Goal: Task Accomplishment & Management: Manage account settings

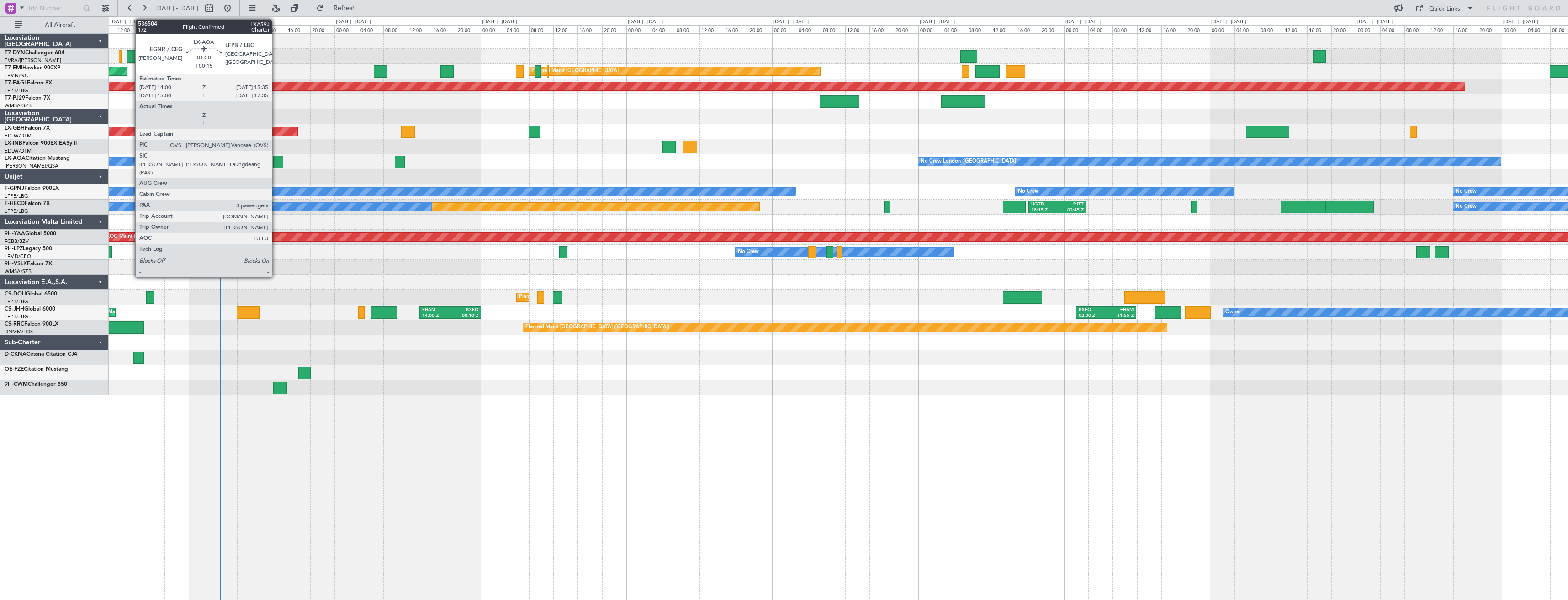
click at [276, 162] on div at bounding box center [278, 163] width 10 height 13
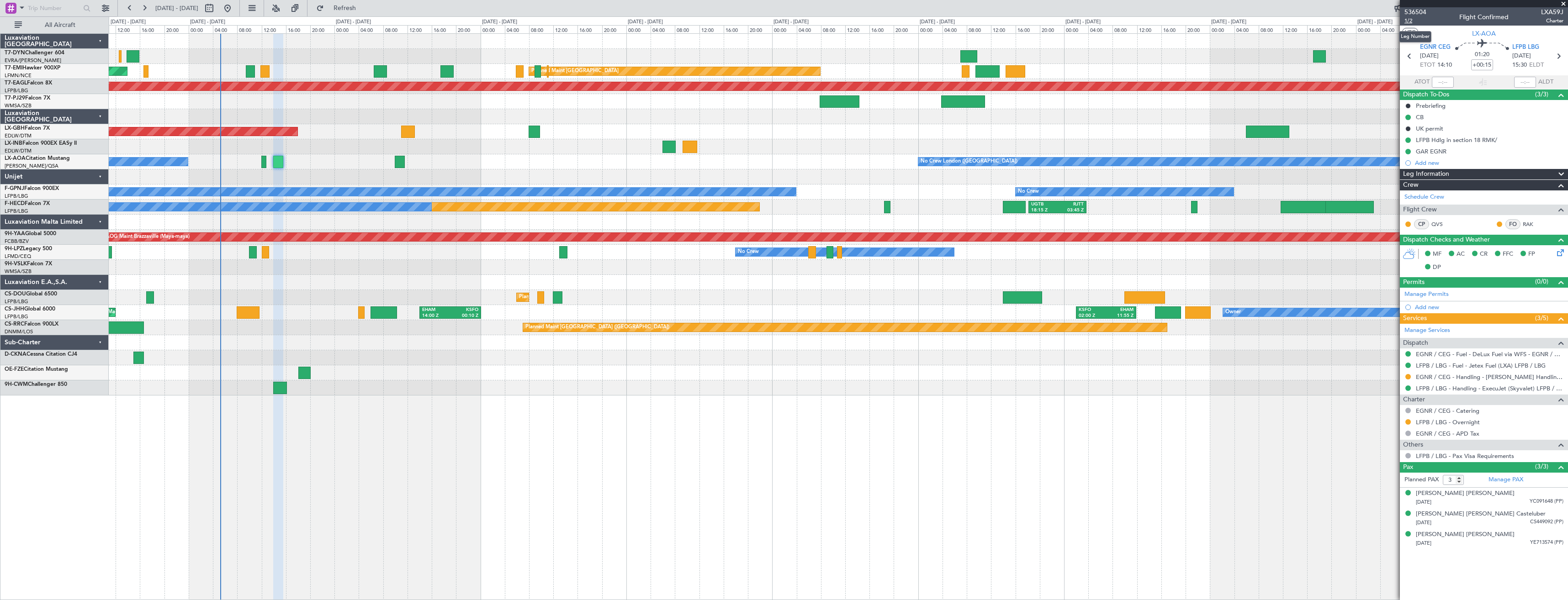
click at [1408, 24] on span "1/2" at bounding box center [1415, 21] width 22 height 8
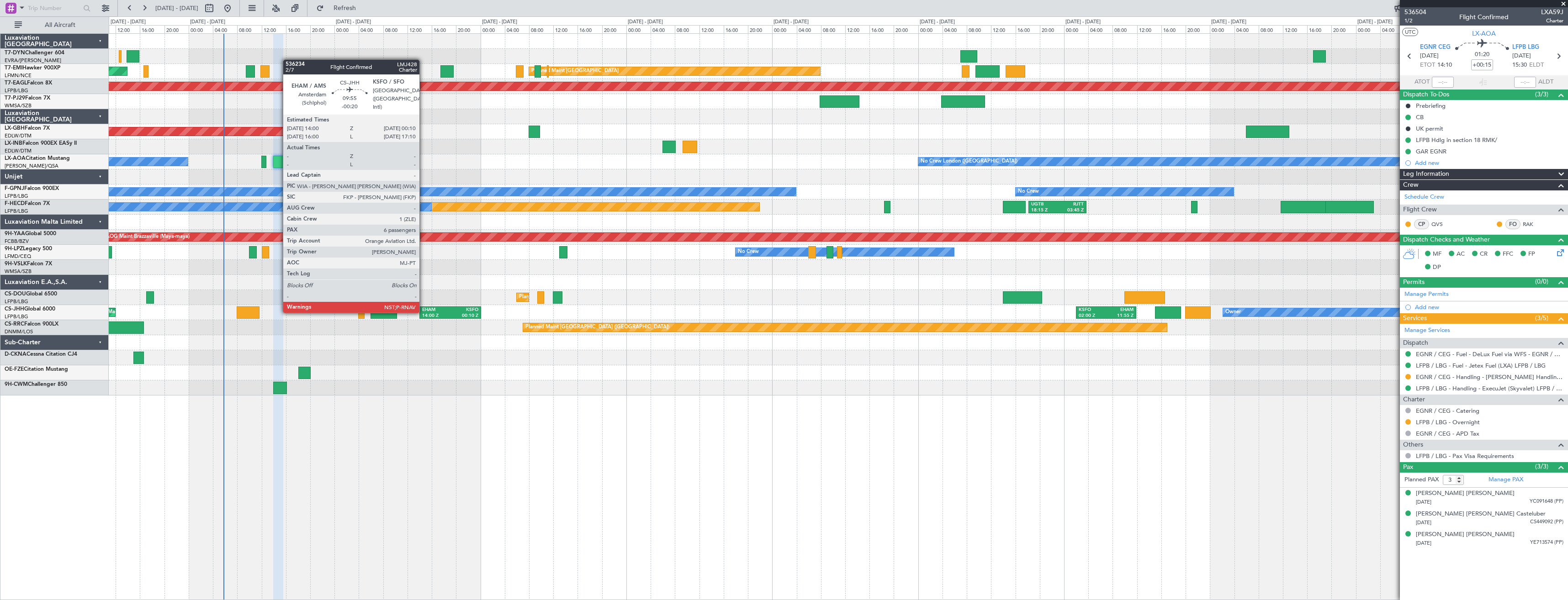
click at [428, 311] on div "EHAM" at bounding box center [436, 310] width 28 height 6
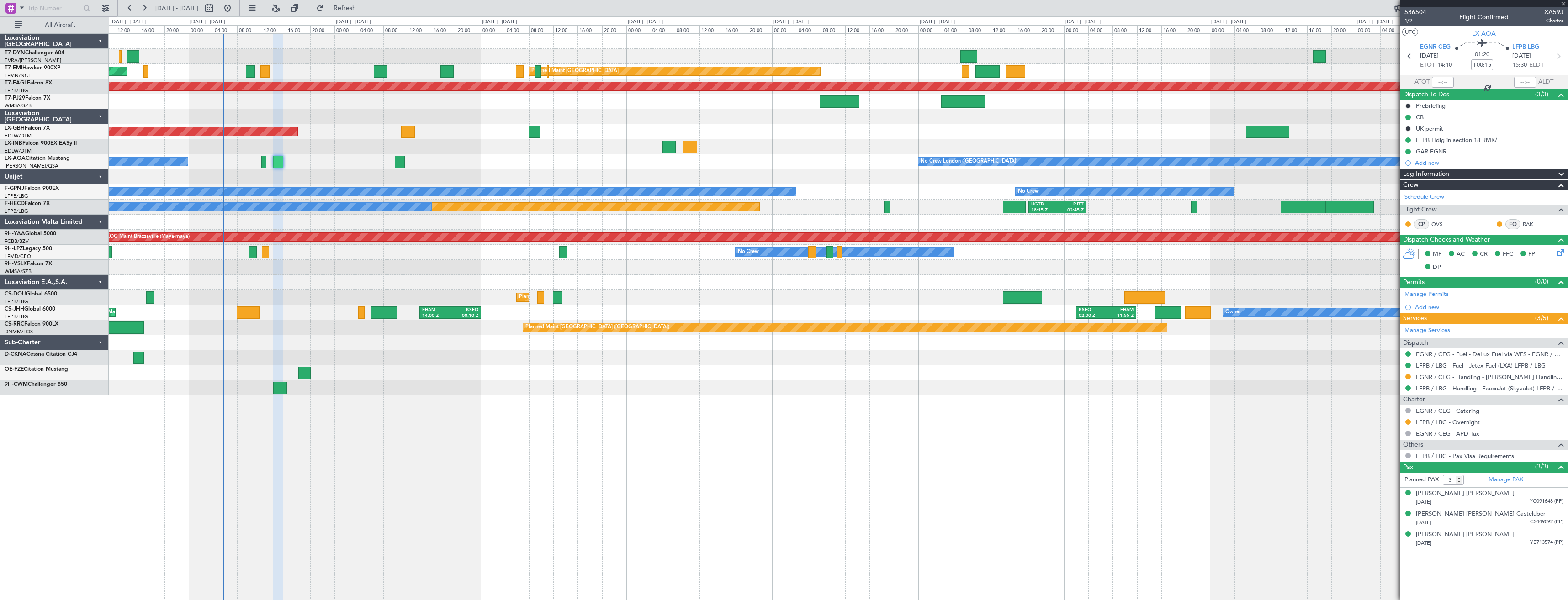
type input "-00:20"
type input "6"
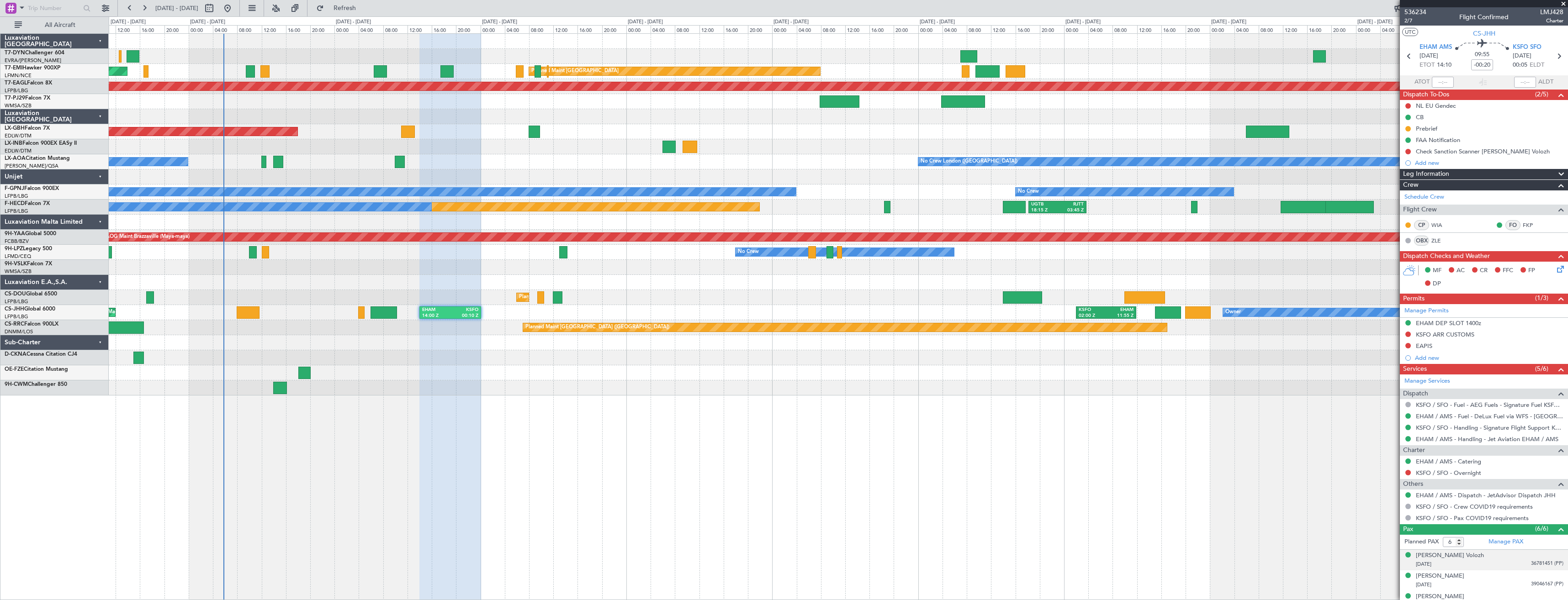
click at [1480, 555] on div "Arkadiy Volozh 11/02/1964 36781451 (PP)" at bounding box center [1489, 561] width 148 height 18
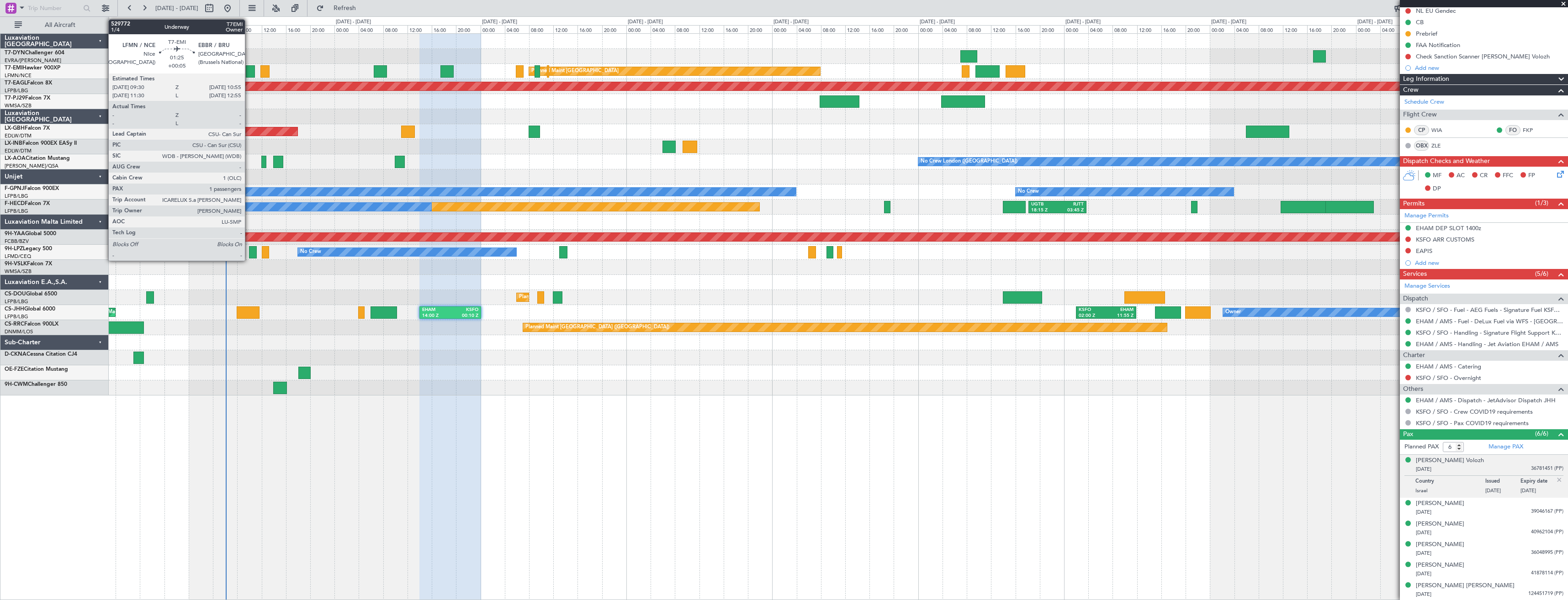
click at [249, 76] on div at bounding box center [250, 72] width 9 height 13
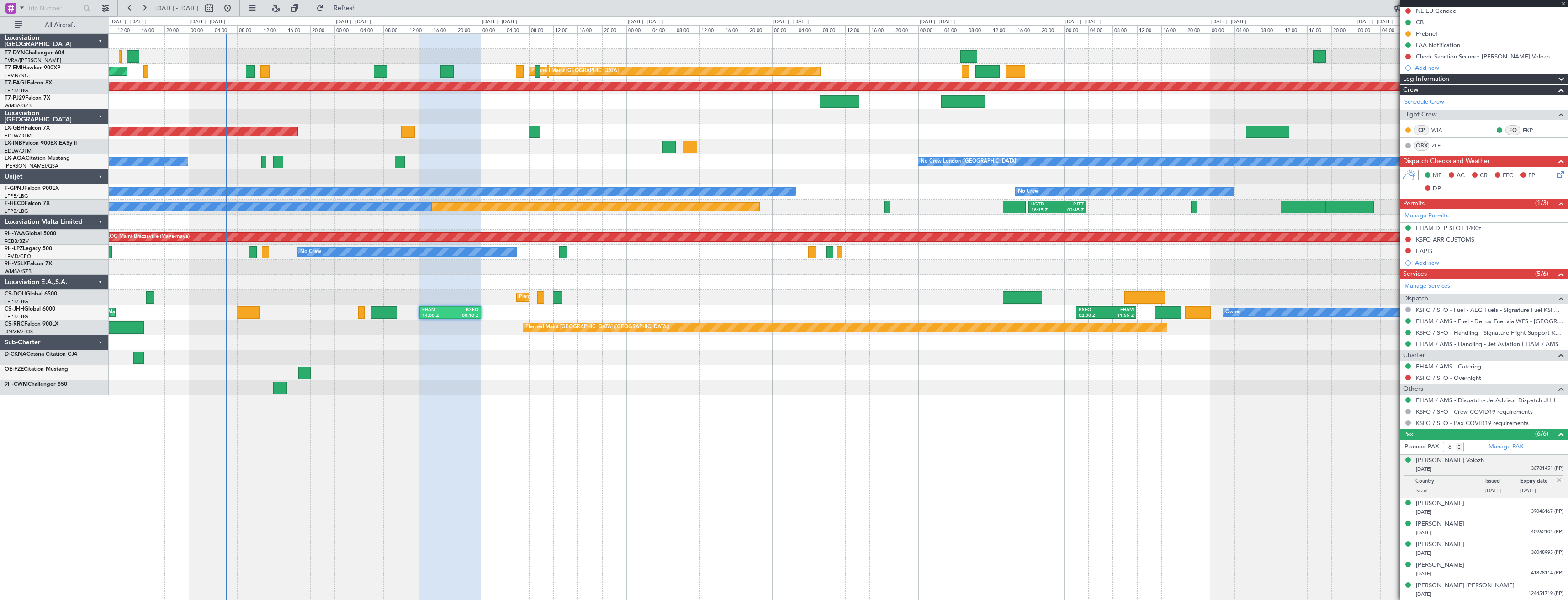
type input "+00:05"
type input "1"
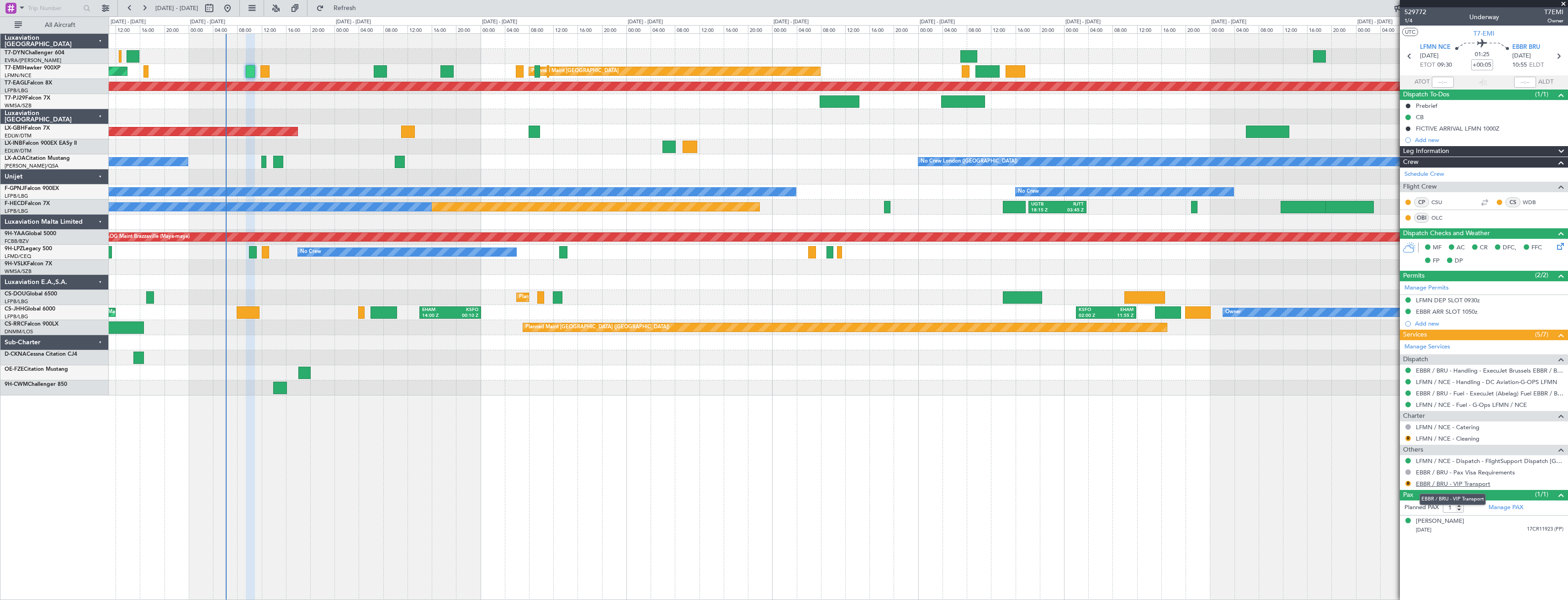
click at [1426, 485] on link "EBBR / BRU - VIP Transport" at bounding box center [1453, 484] width 75 height 8
click at [1413, 21] on span "1/4" at bounding box center [1415, 21] width 22 height 8
click at [1411, 21] on span "1/4" at bounding box center [1415, 21] width 22 height 8
click at [1426, 483] on link "EBBR / BRU - VIP Transport" at bounding box center [1453, 484] width 75 height 8
click at [1408, 483] on button "R" at bounding box center [1408, 484] width 5 height 5
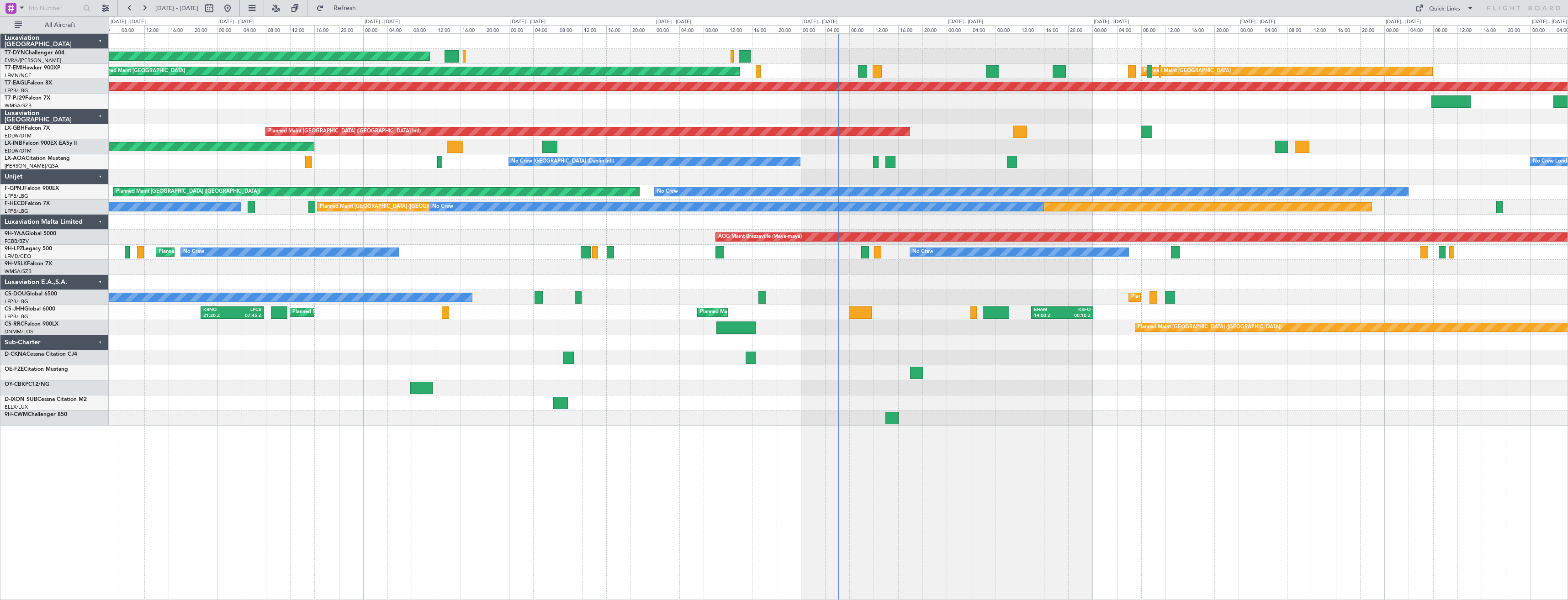
click at [722, 428] on div "AOG Maint Riga (Riga Intl) Planned Maint [GEOGRAPHIC_DATA] Planned Maint [GEOGR…" at bounding box center [838, 317] width 1459 height 567
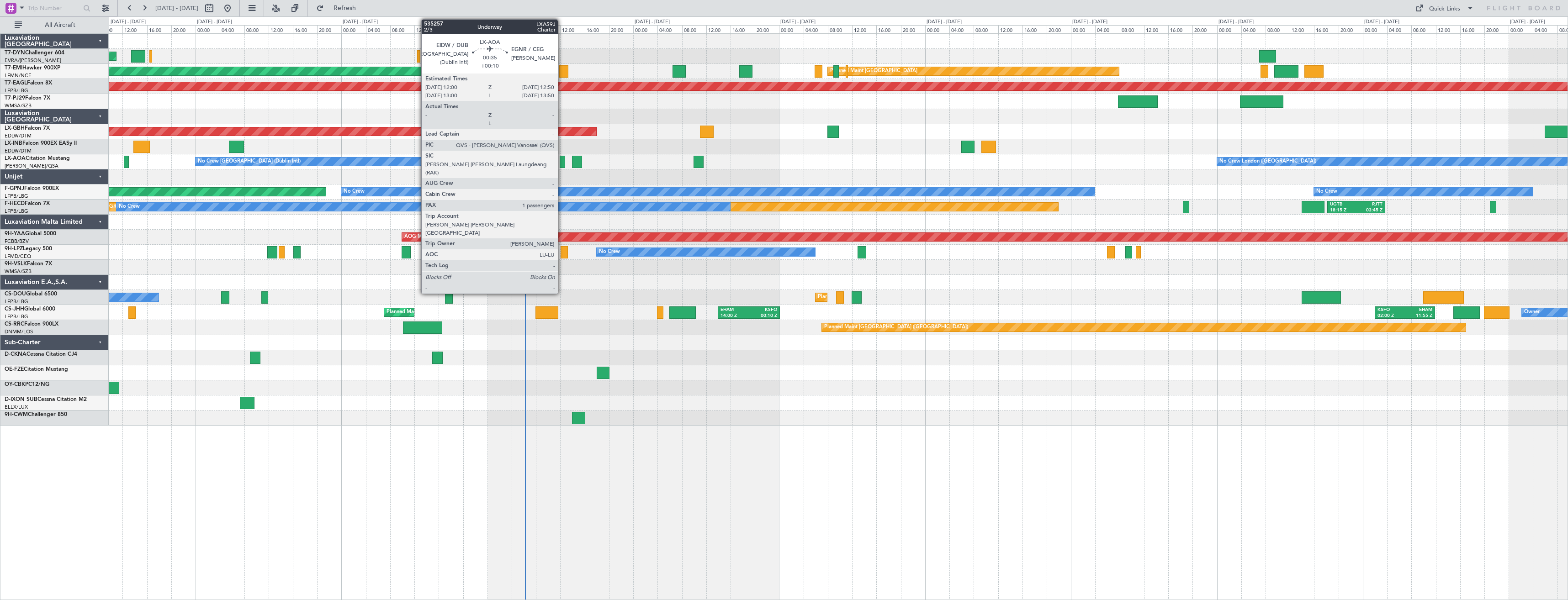
click at [562, 161] on div at bounding box center [563, 163] width 5 height 13
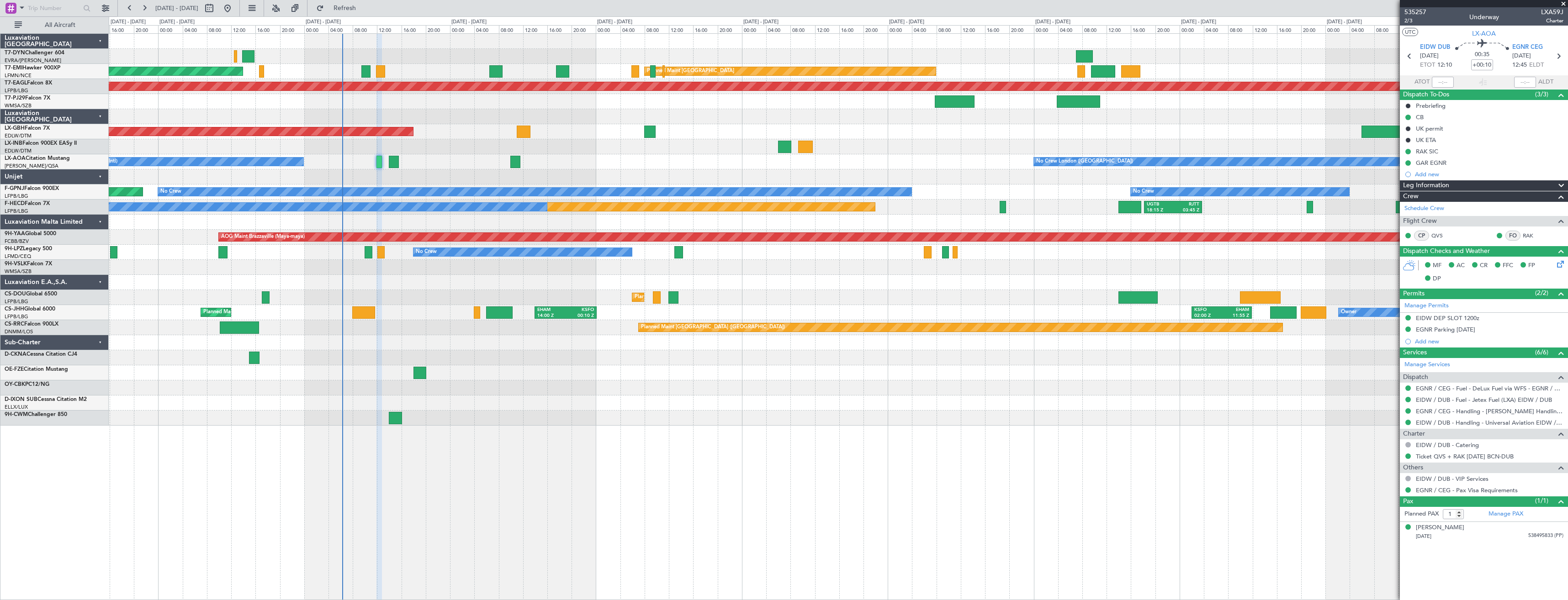
click at [566, 123] on div at bounding box center [837, 117] width 1458 height 16
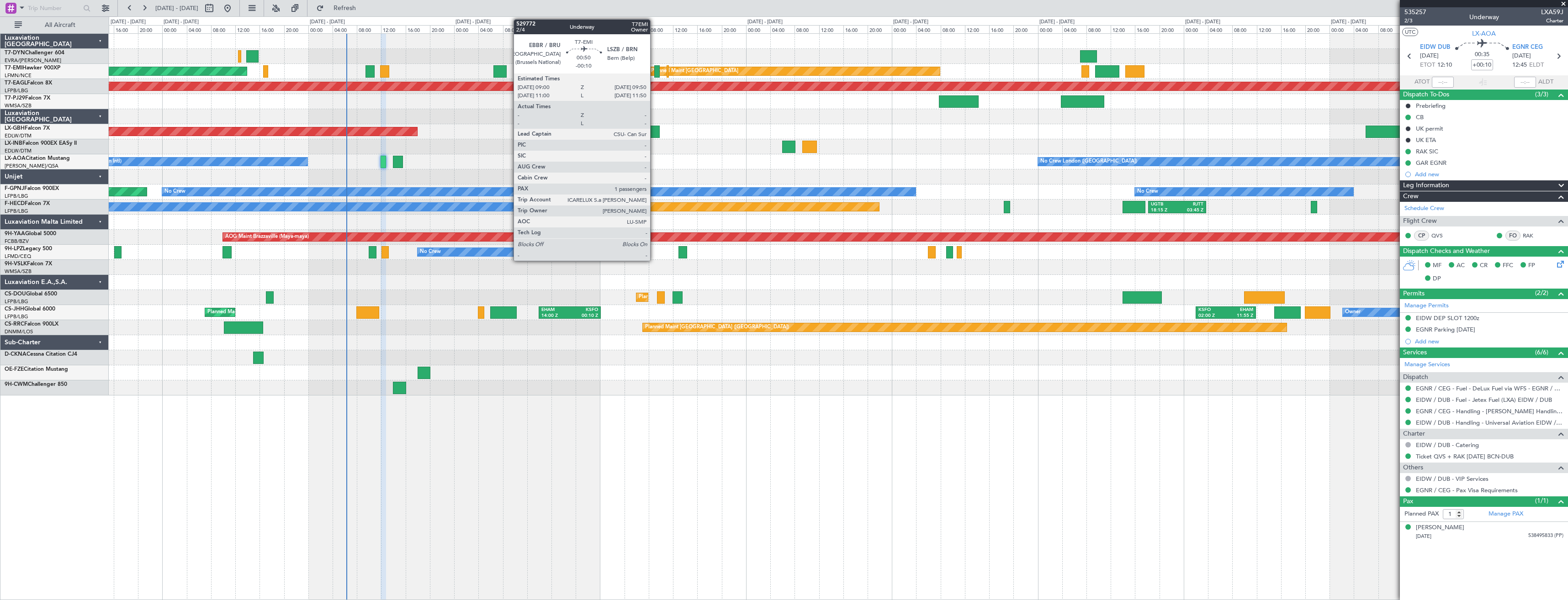
click at [654, 71] on div at bounding box center [657, 72] width 5 height 13
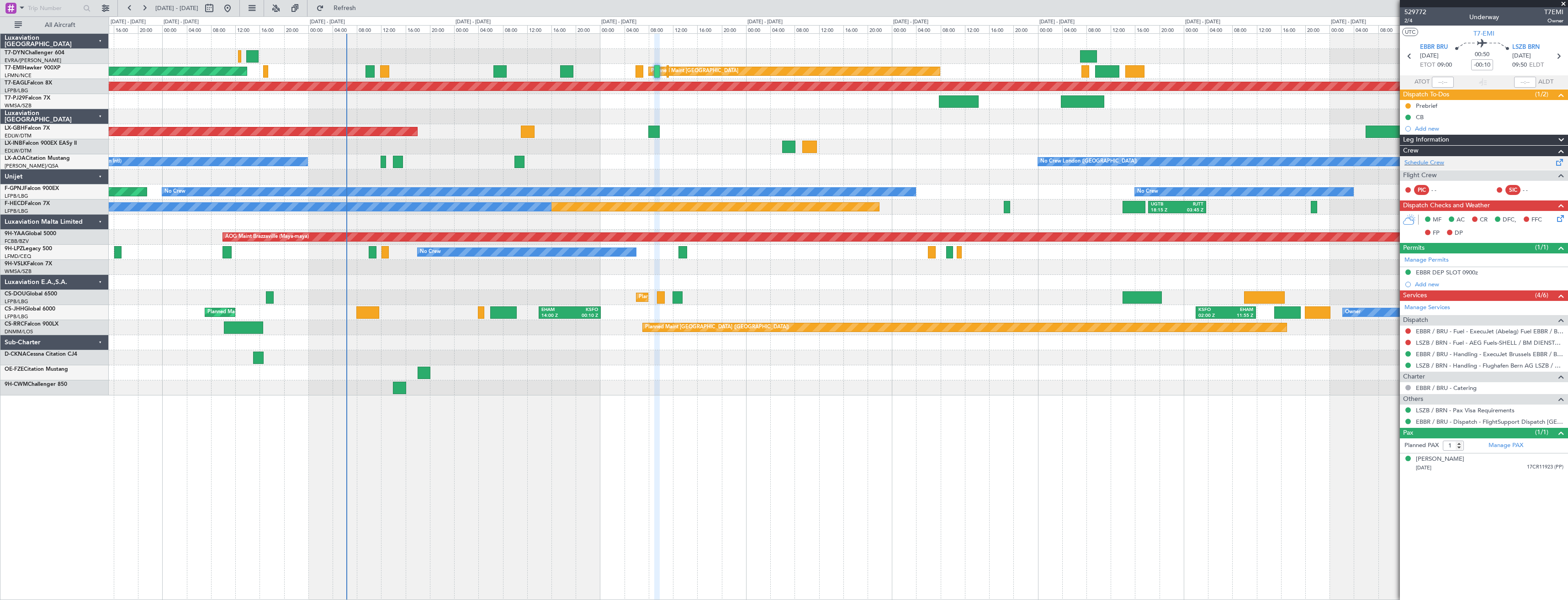
click at [1470, 165] on div "Schedule Crew" at bounding box center [1484, 163] width 168 height 14
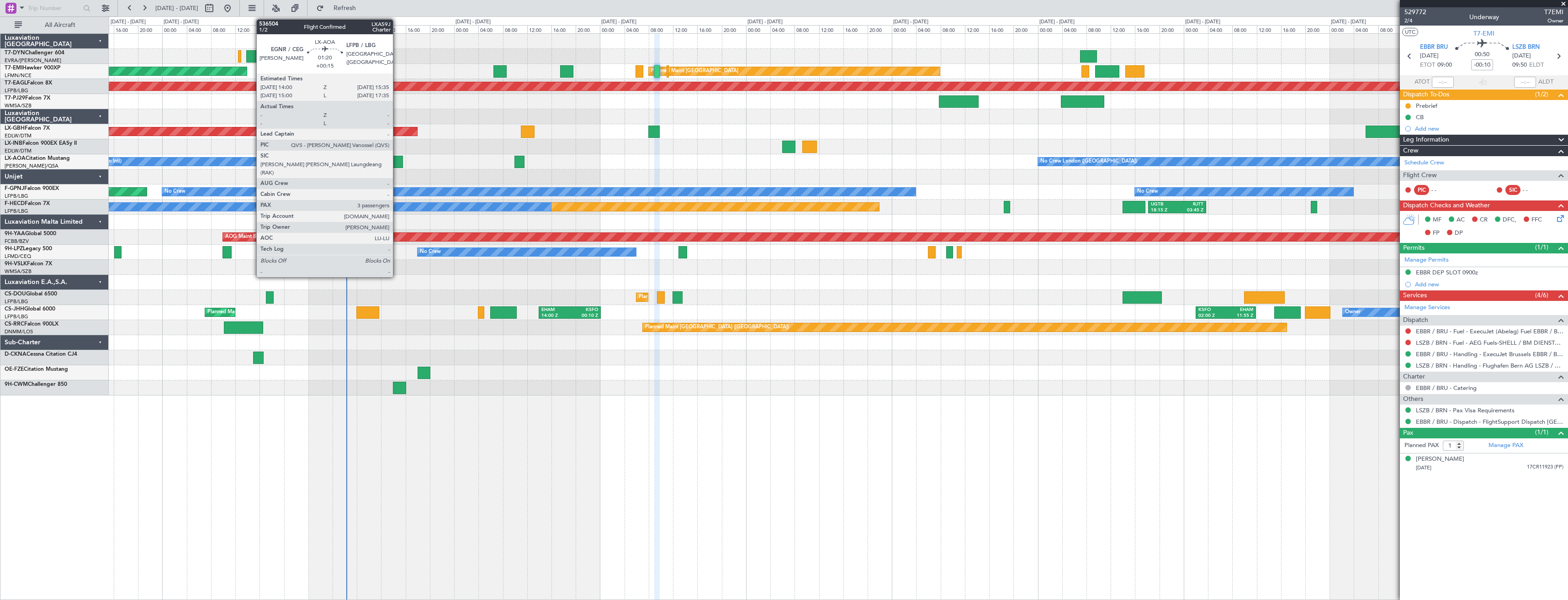
click at [397, 164] on div at bounding box center [397, 163] width 10 height 13
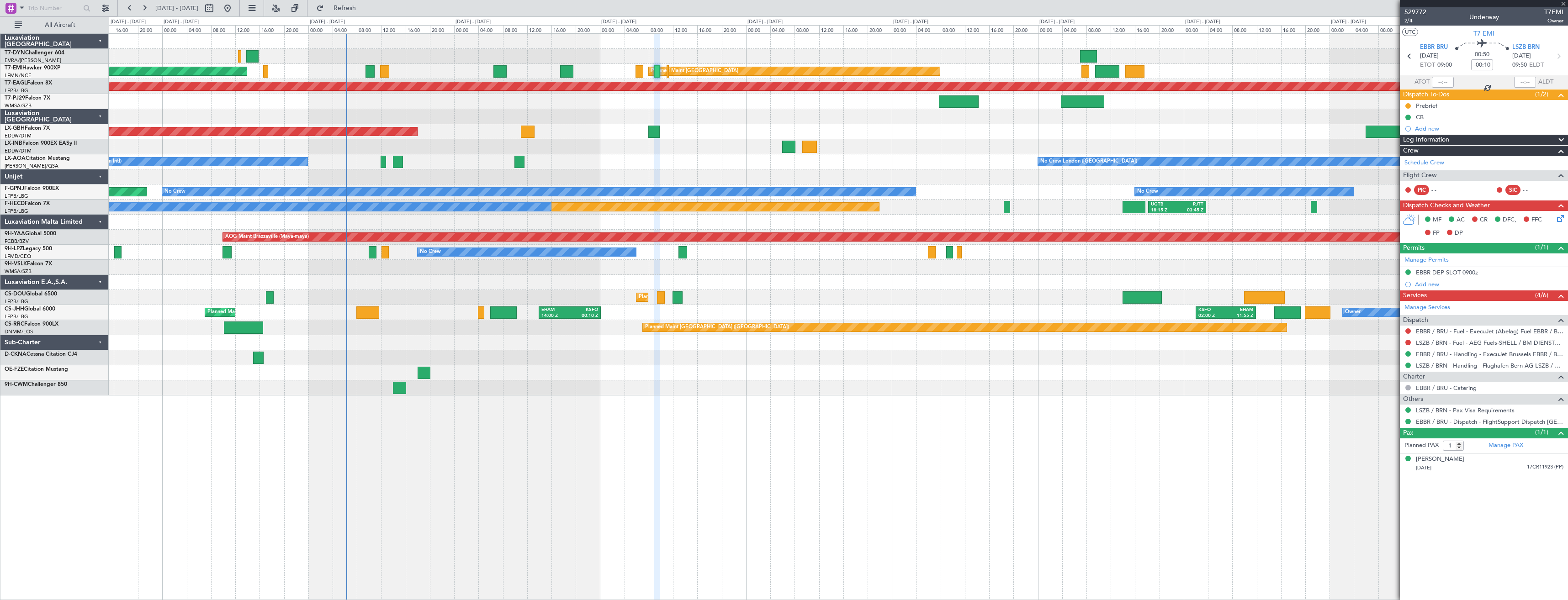
type input "+00:15"
type input "3"
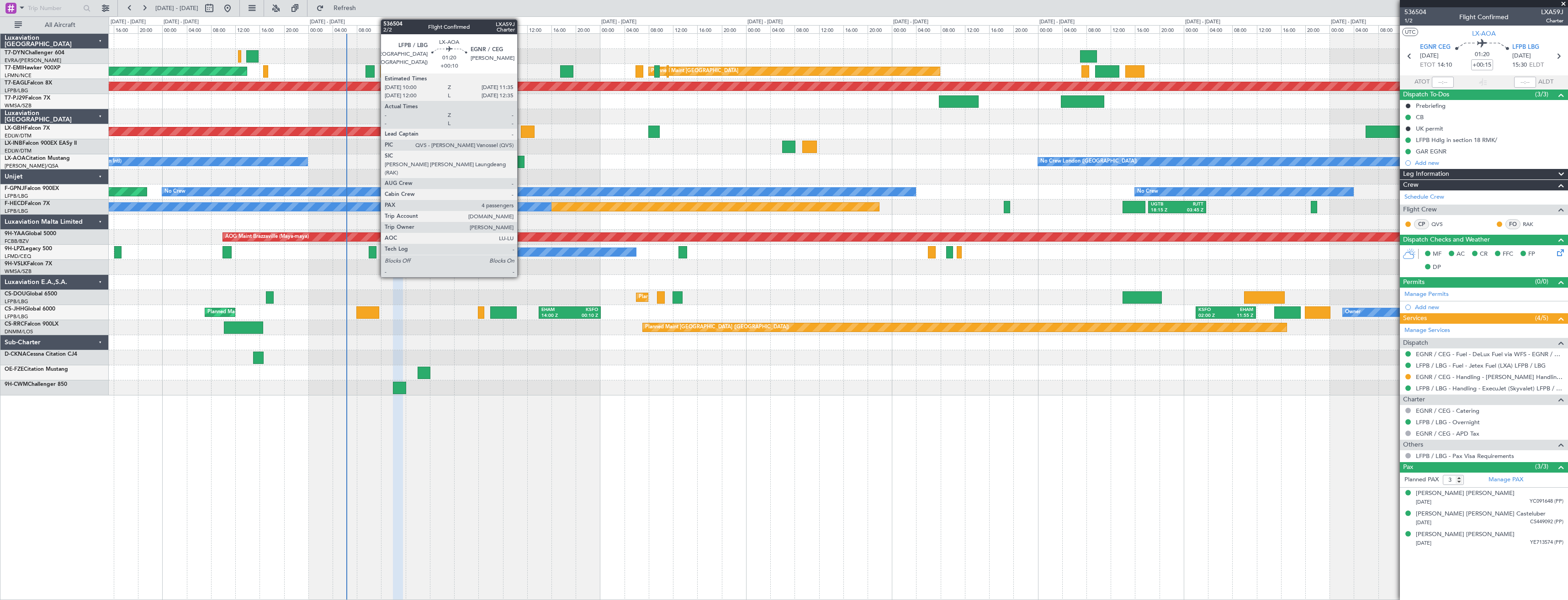
click at [521, 163] on div at bounding box center [519, 163] width 10 height 13
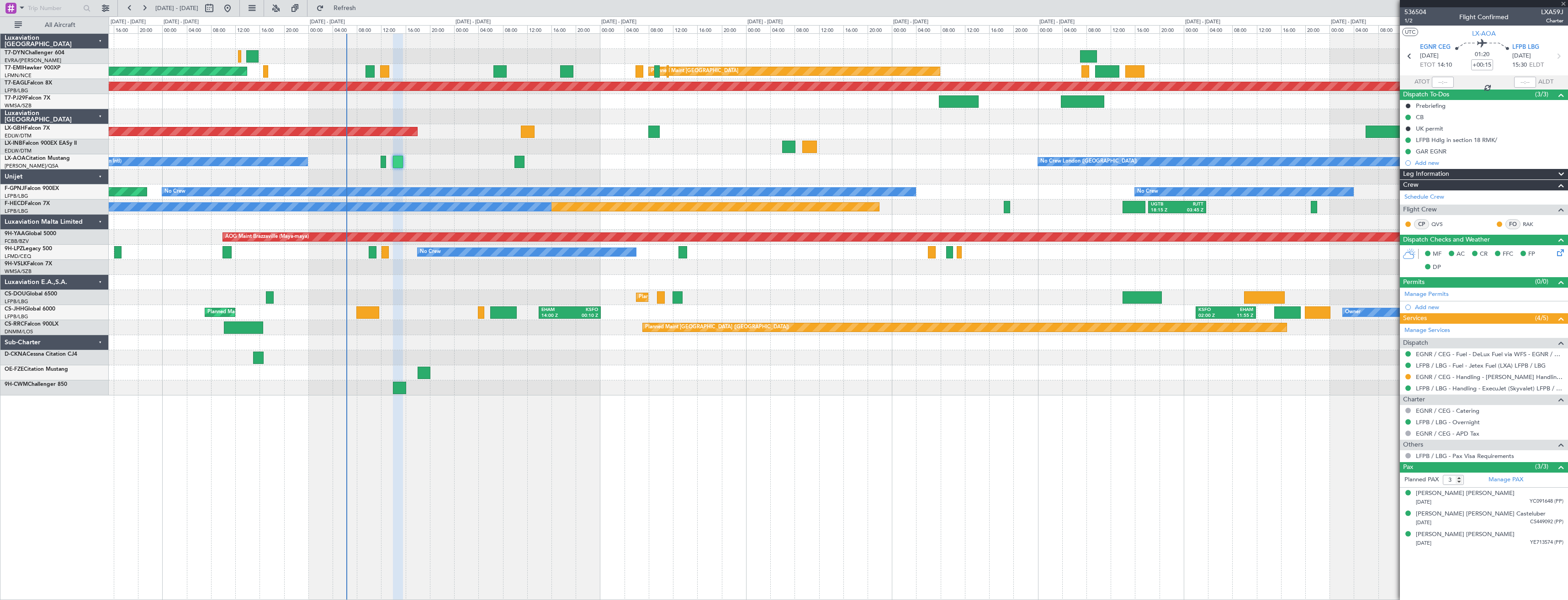
type input "+00:10"
type input "4"
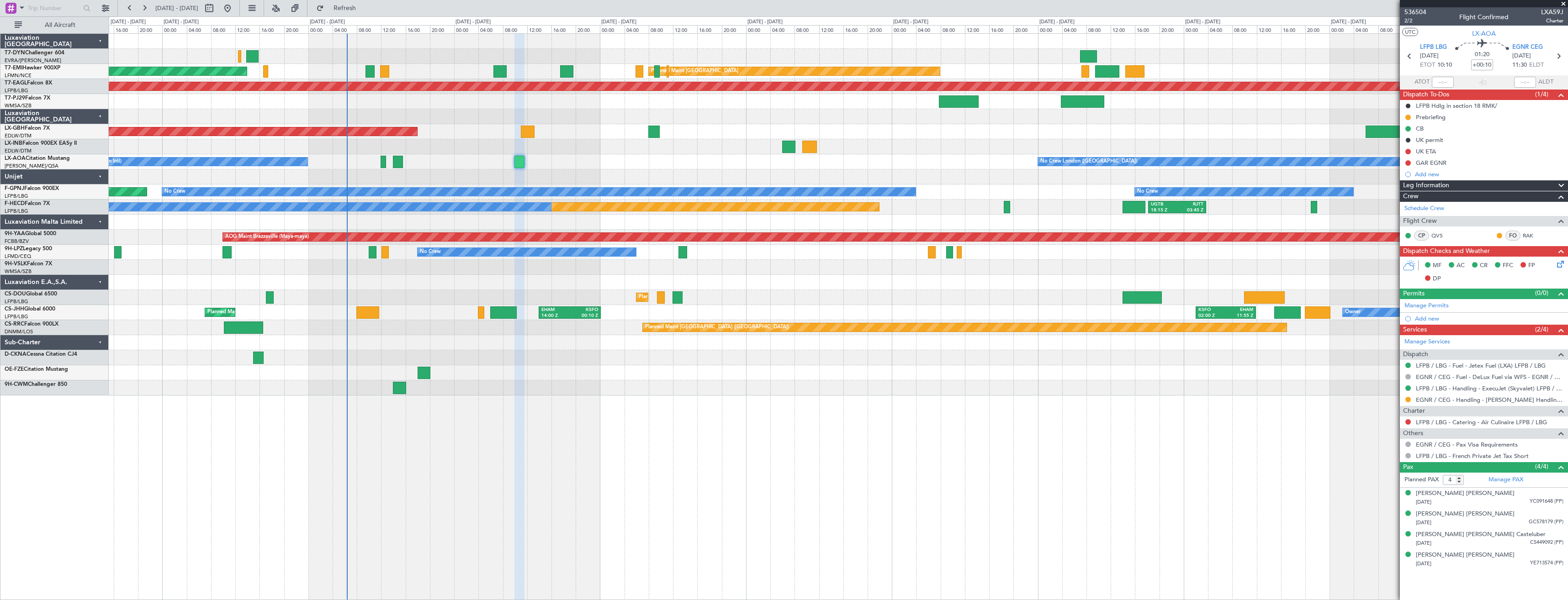
click at [647, 134] on div "Planned Maint [GEOGRAPHIC_DATA] ([GEOGRAPHIC_DATA] Intl)" at bounding box center [837, 132] width 1458 height 16
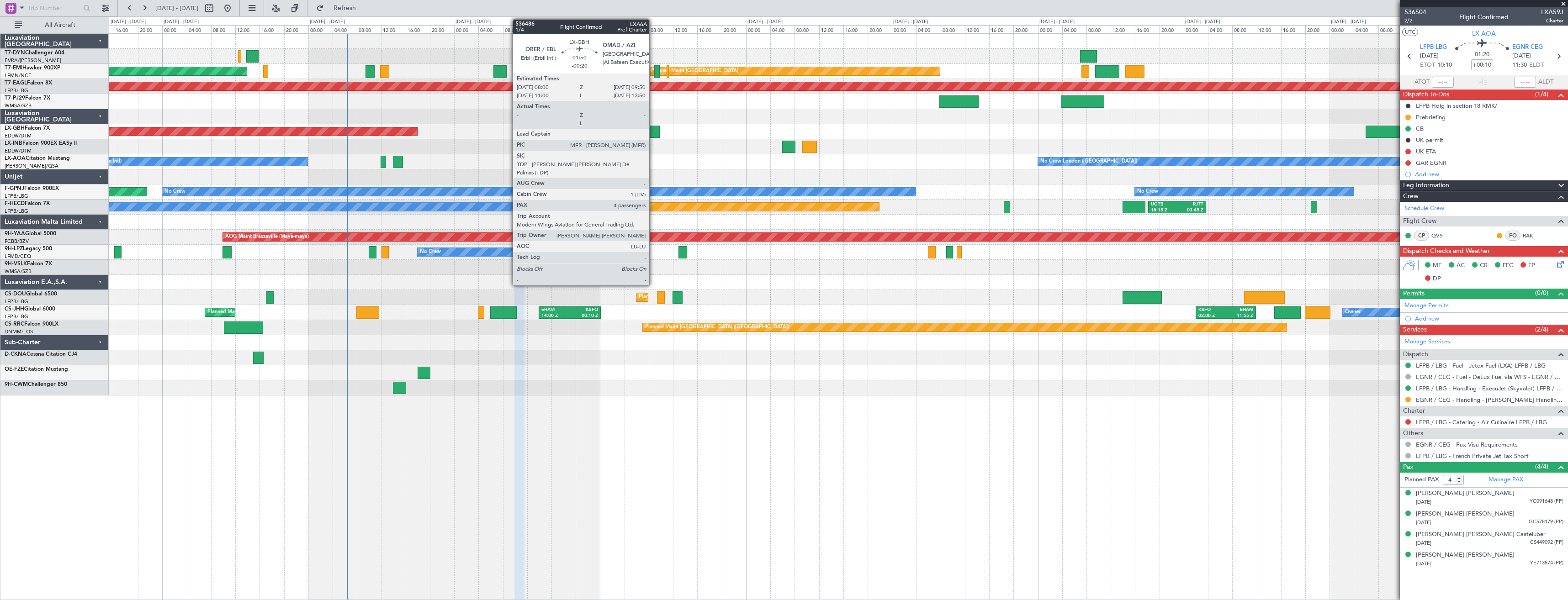
click at [653, 132] on div at bounding box center [654, 132] width 12 height 13
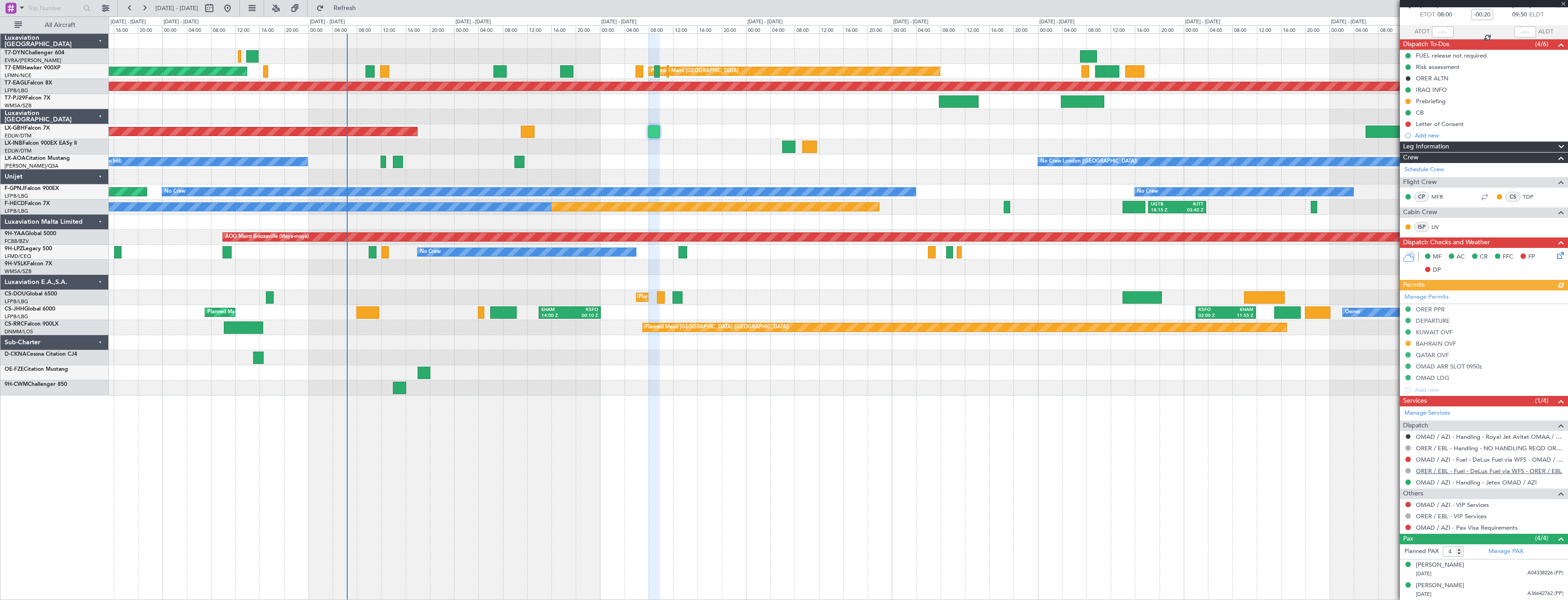
scroll to position [91, 0]
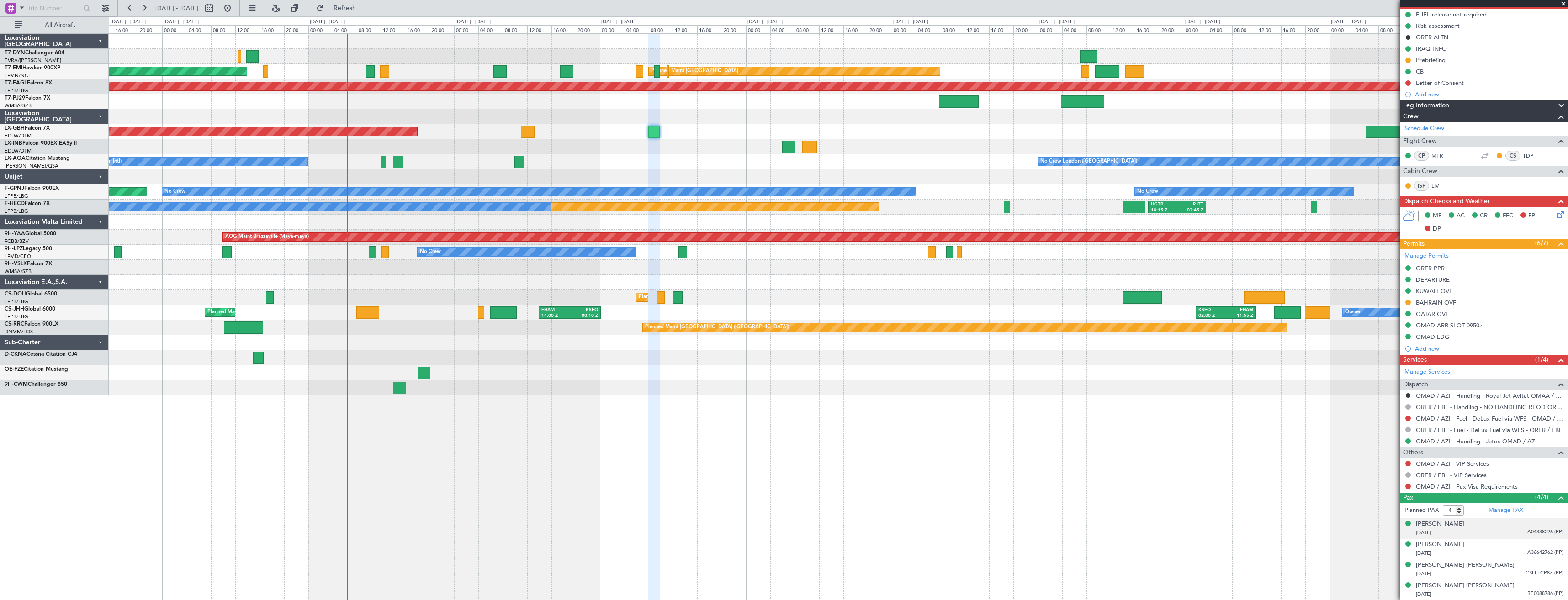
click at [1471, 537] on div "[DATE] A04338226 (PP)" at bounding box center [1489, 533] width 148 height 9
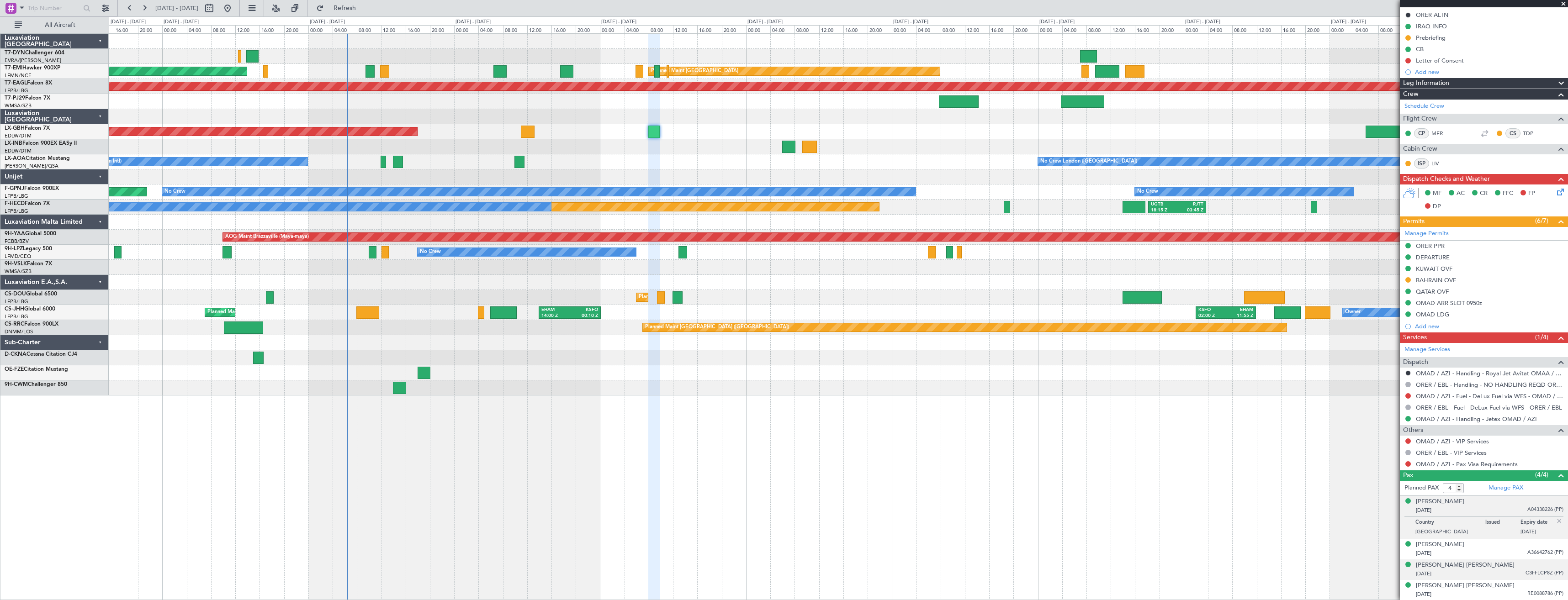
click at [1471, 570] on div "[DATE] C3FFLCP8Z (PP)" at bounding box center [1489, 574] width 148 height 9
click at [1468, 597] on div "[DATE] RE0088786 (PP)" at bounding box center [1489, 595] width 148 height 9
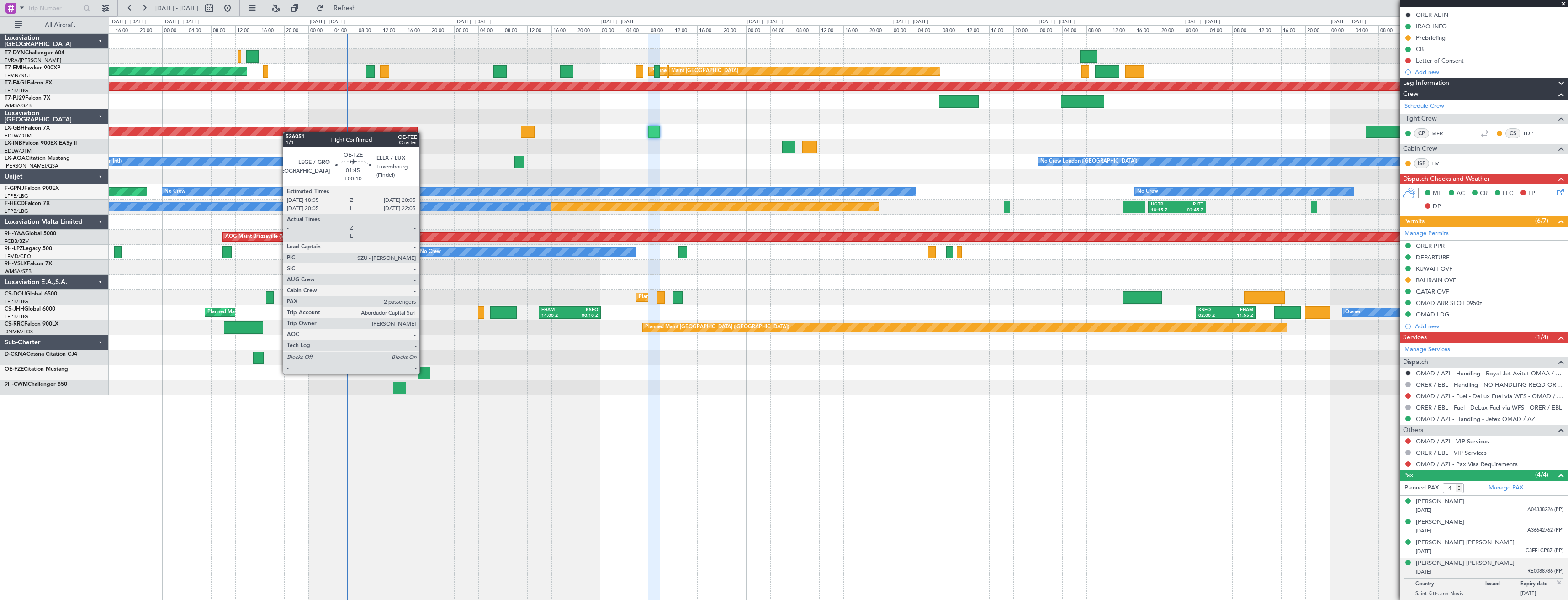
click at [424, 373] on div at bounding box center [424, 374] width 13 height 13
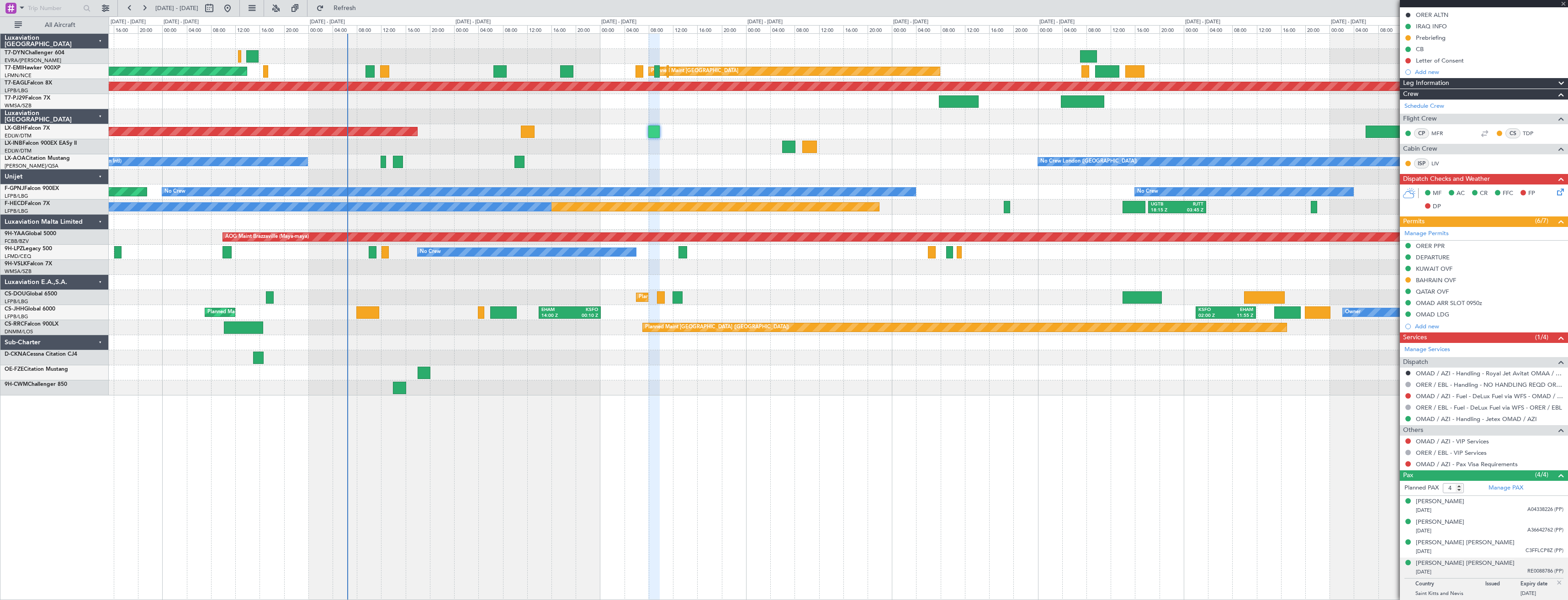
type input "+00:10"
type input "2"
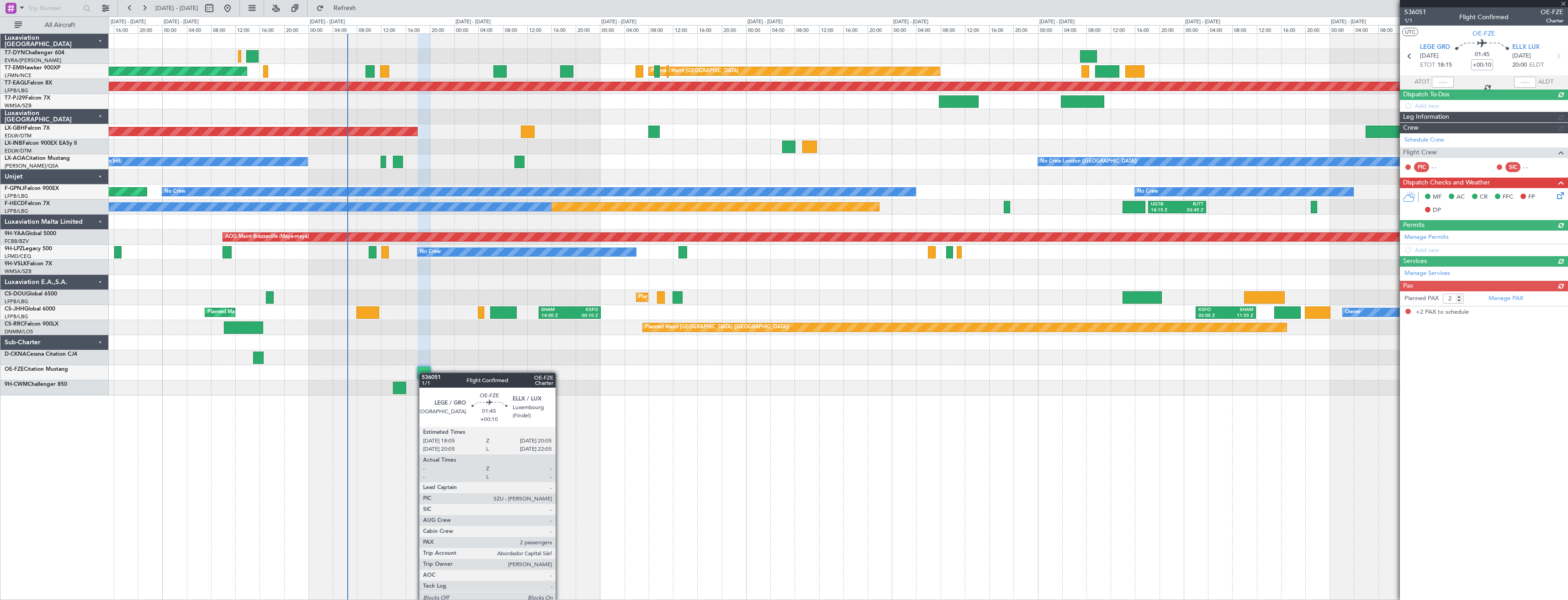
scroll to position [0, 0]
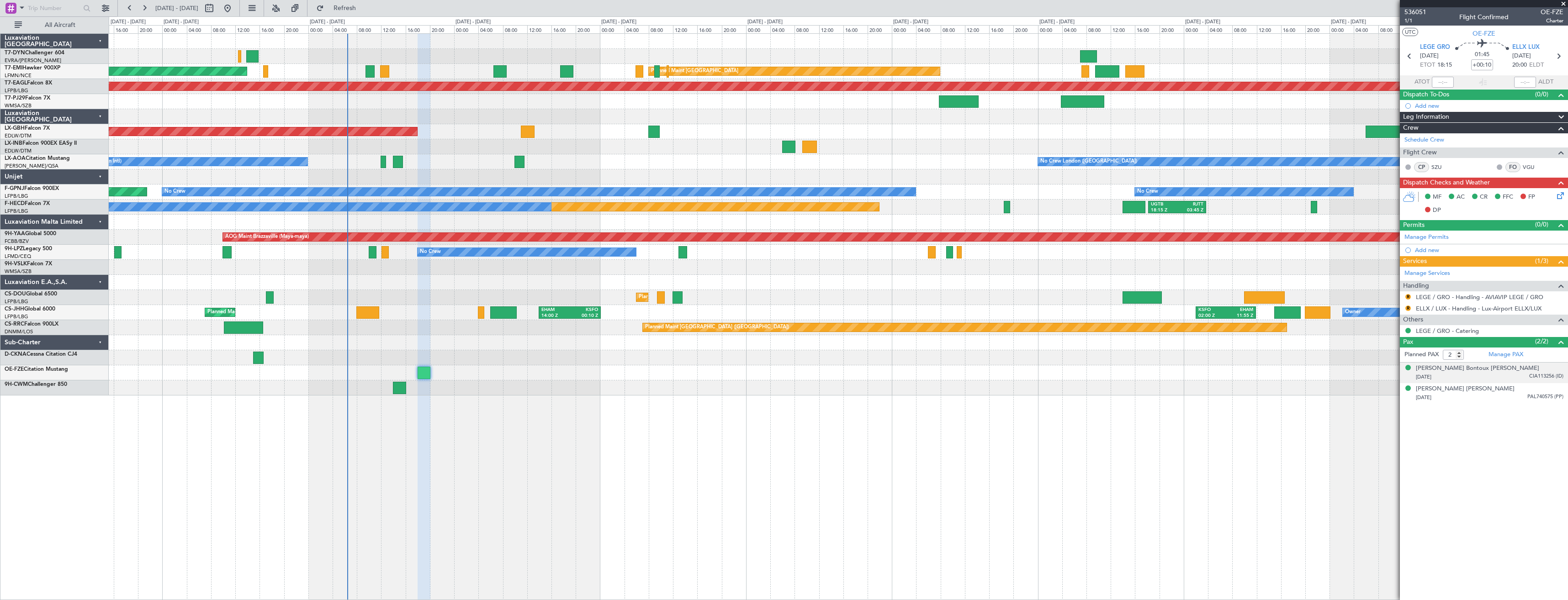
click at [1526, 375] on div "[DATE] CIA113256 (ID)" at bounding box center [1489, 377] width 148 height 9
click at [1513, 375] on div "[DATE] CIA113256 (ID)" at bounding box center [1489, 377] width 148 height 9
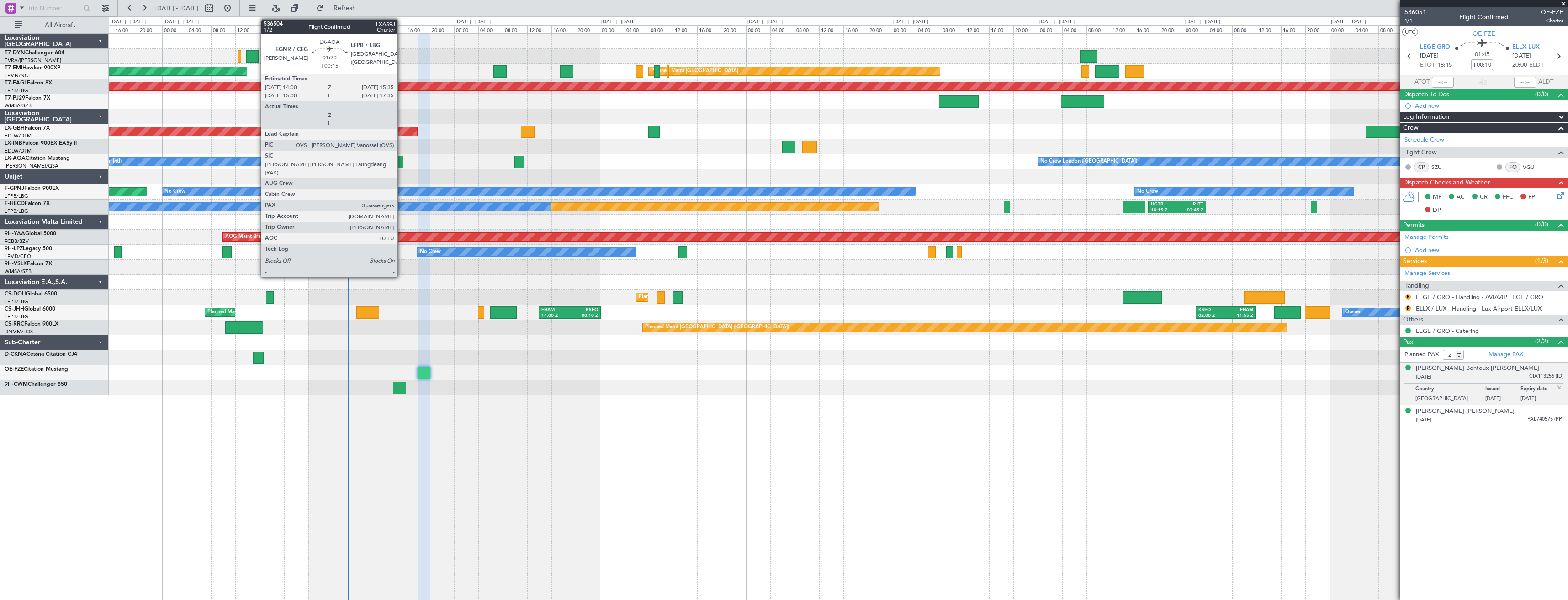
click at [402, 161] on div at bounding box center [397, 163] width 10 height 13
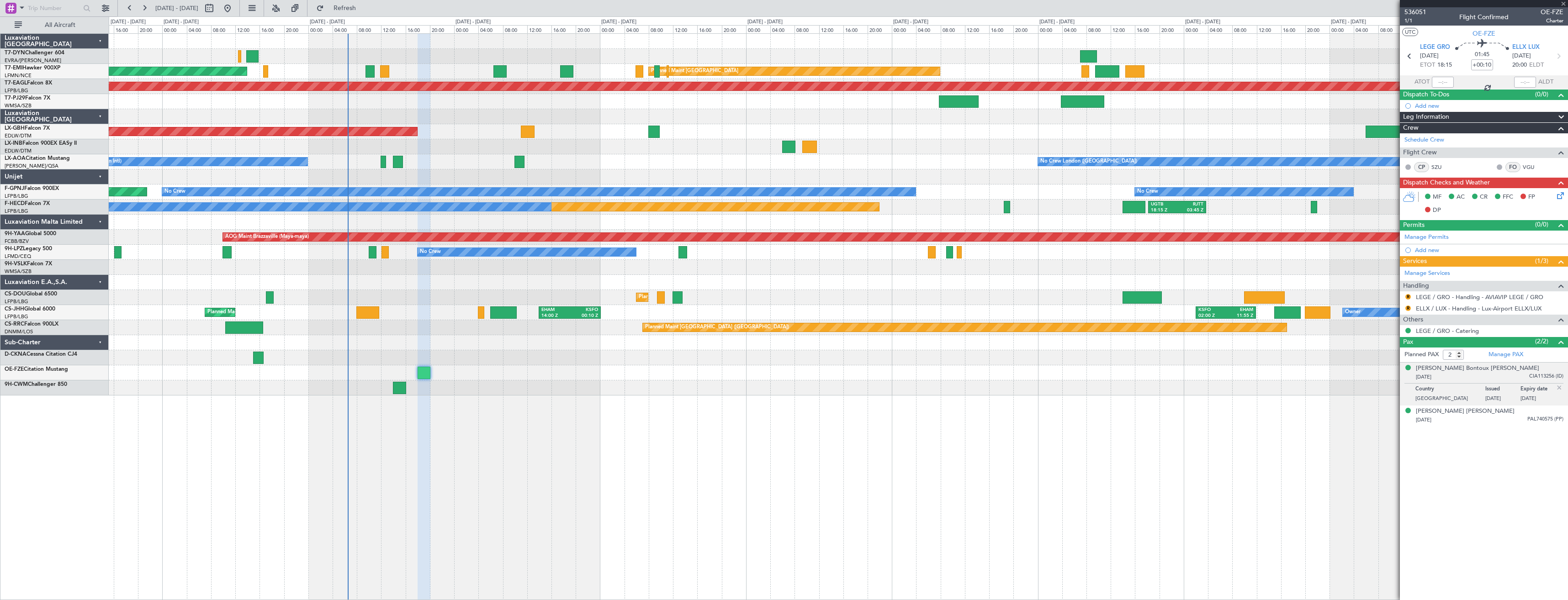
type input "+00:15"
type input "3"
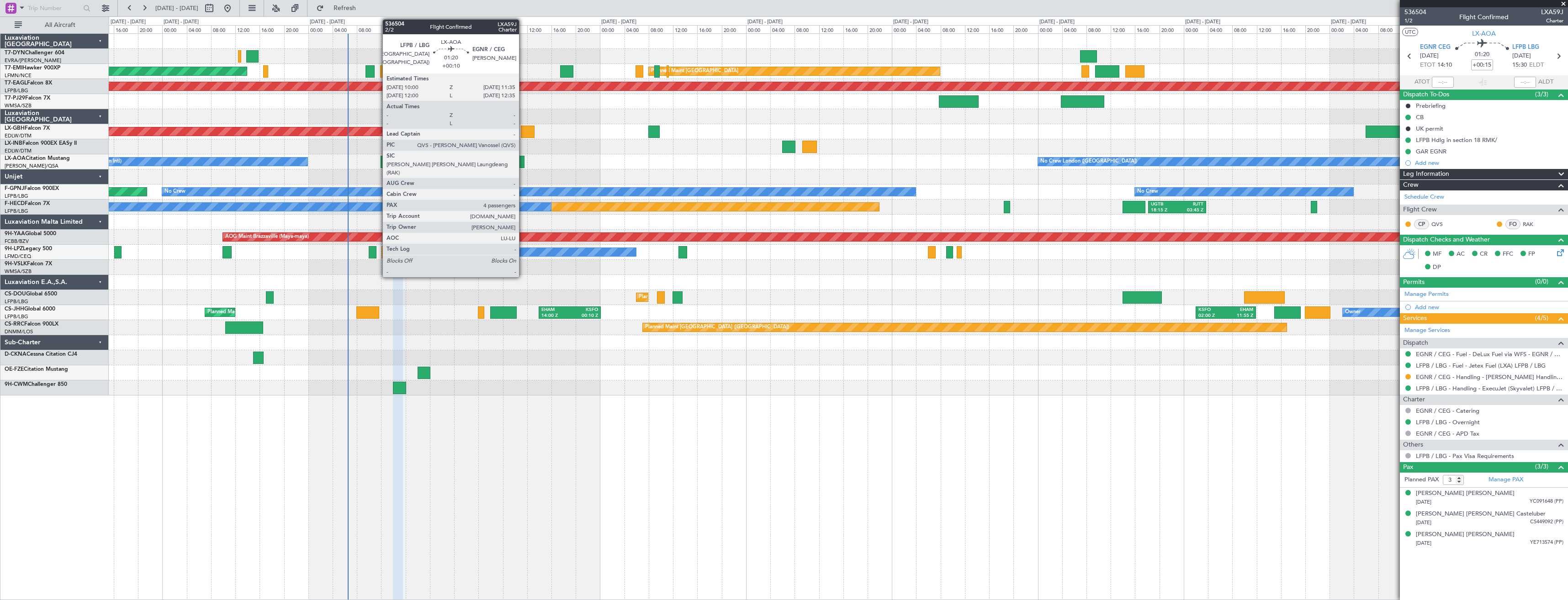
click at [523, 163] on div at bounding box center [519, 163] width 10 height 13
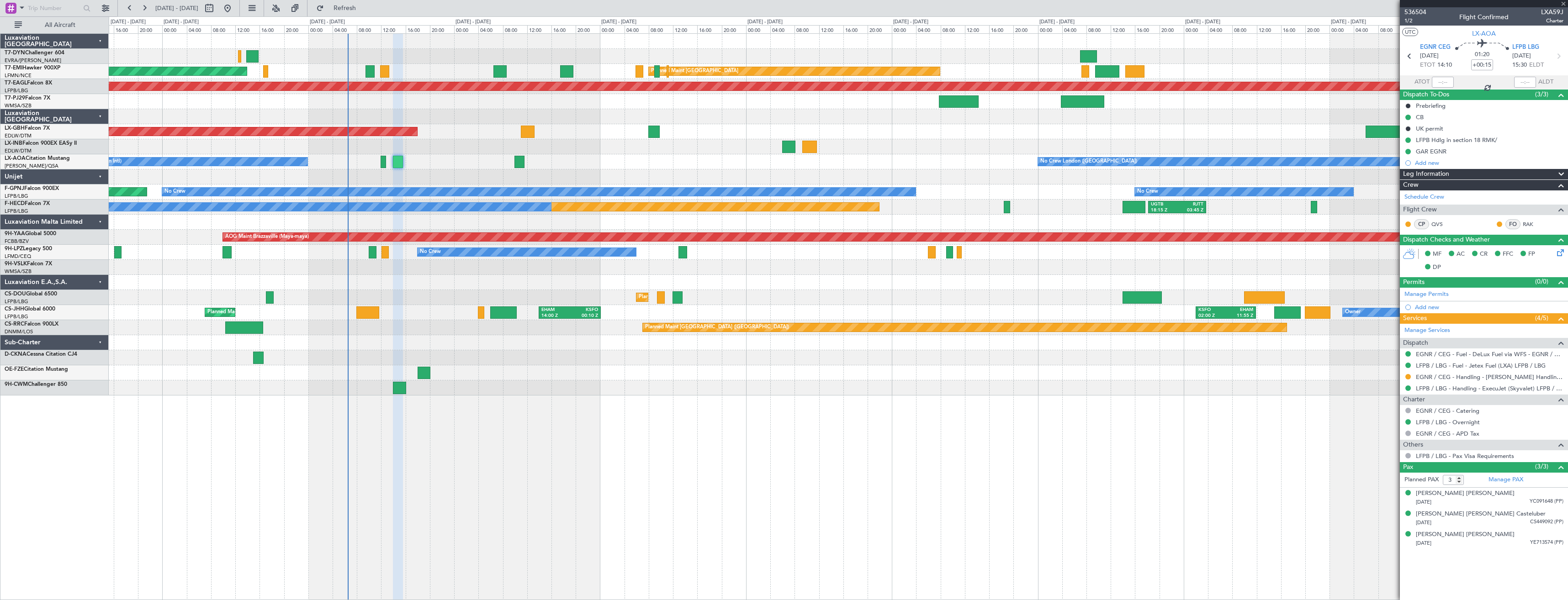
type input "+00:10"
type input "4"
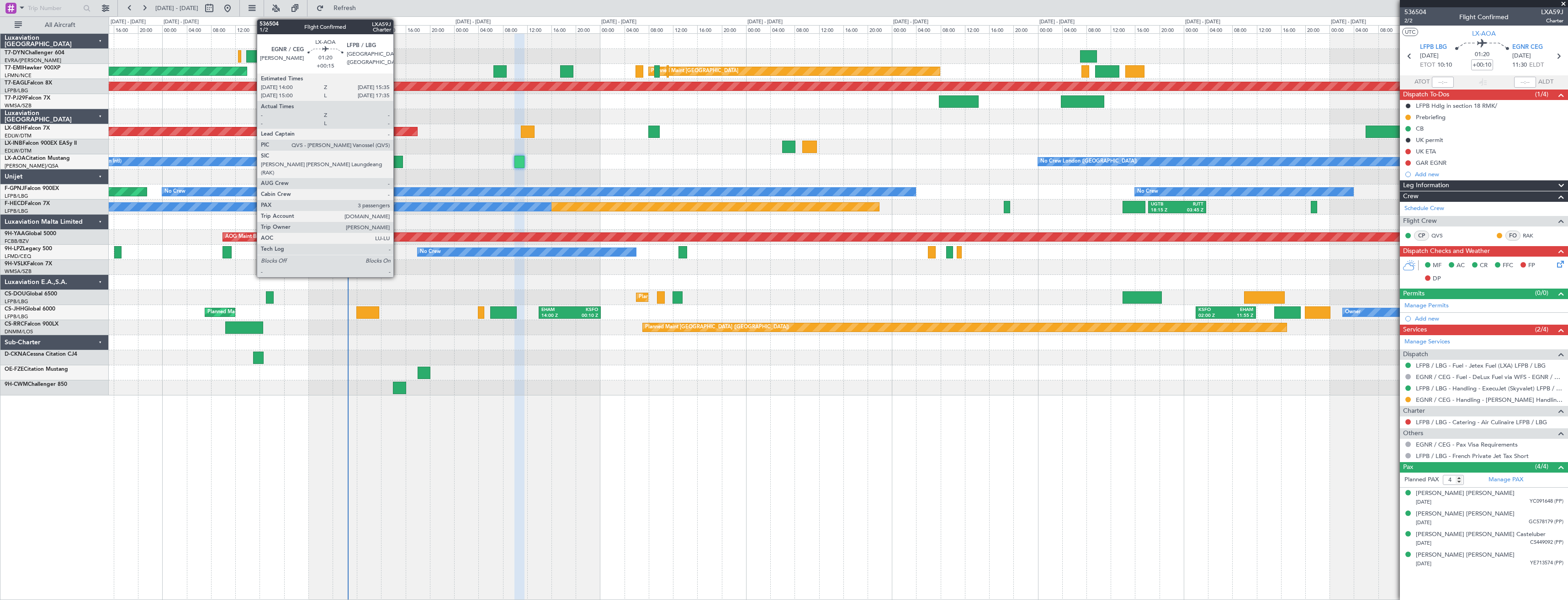
click at [397, 159] on div at bounding box center [397, 163] width 10 height 13
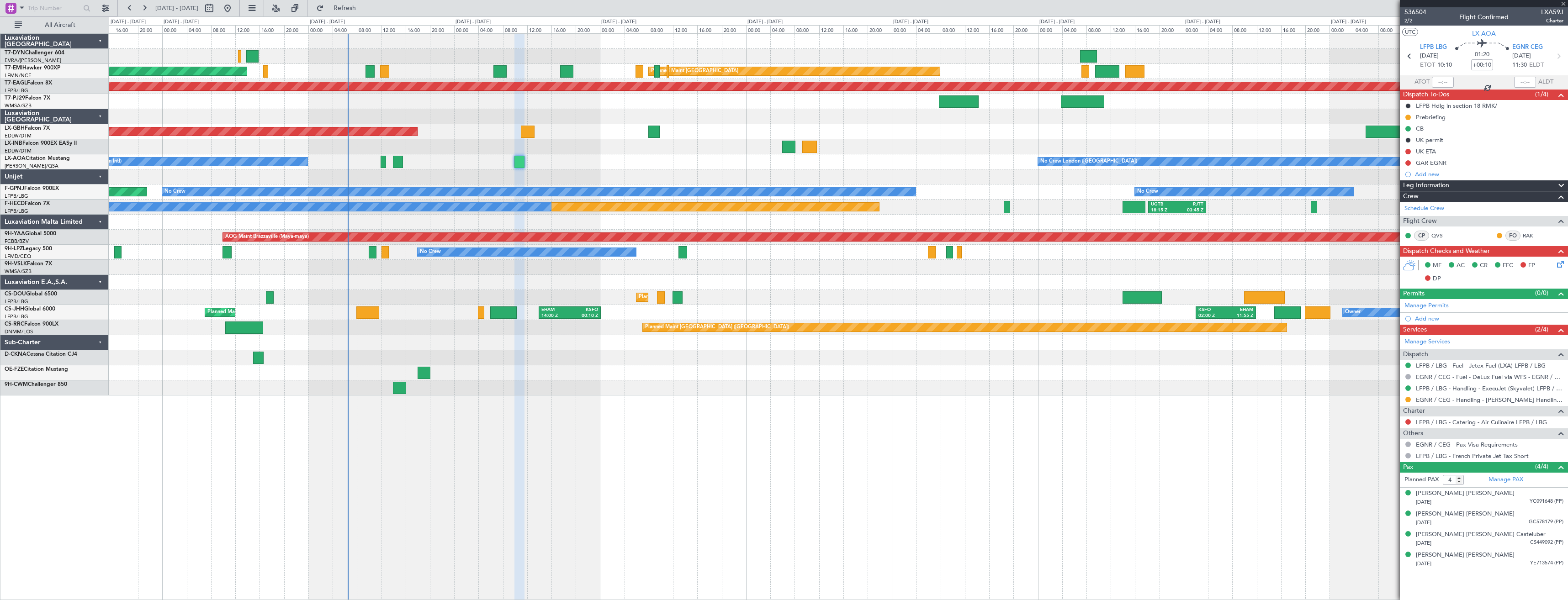
type input "+00:15"
type input "3"
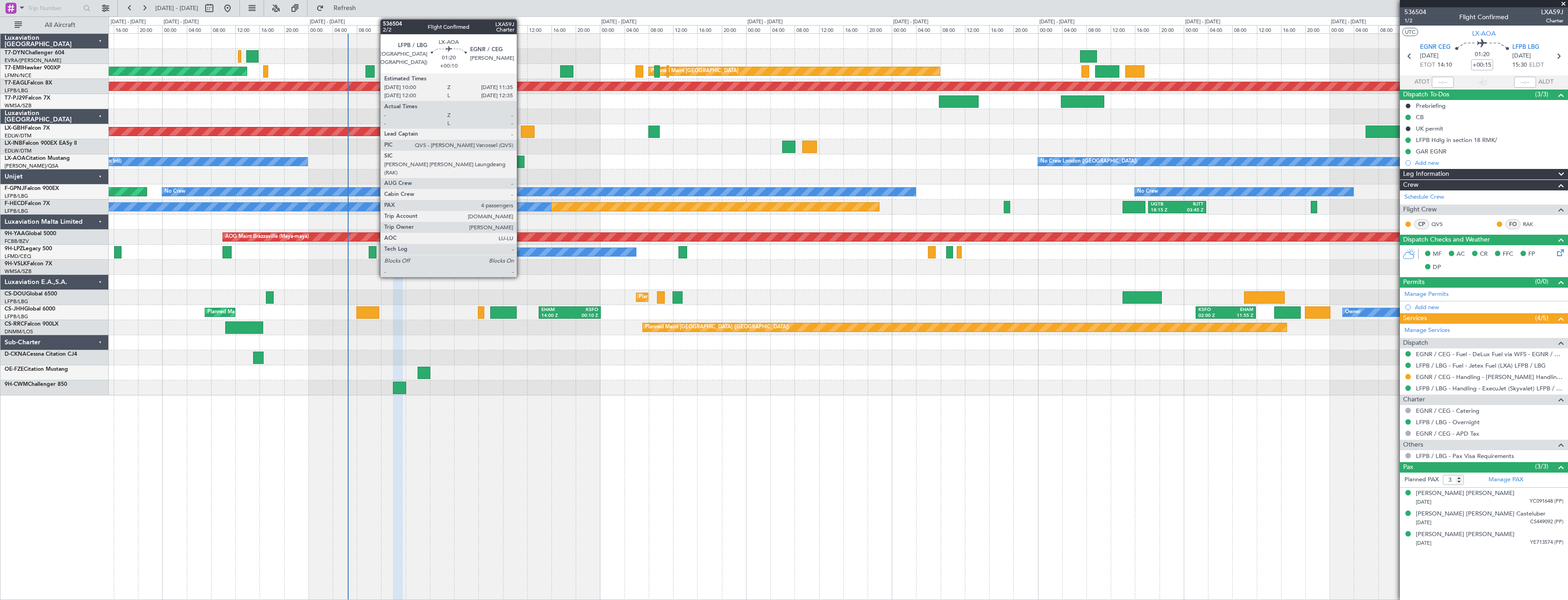
click at [521, 163] on div at bounding box center [519, 163] width 10 height 13
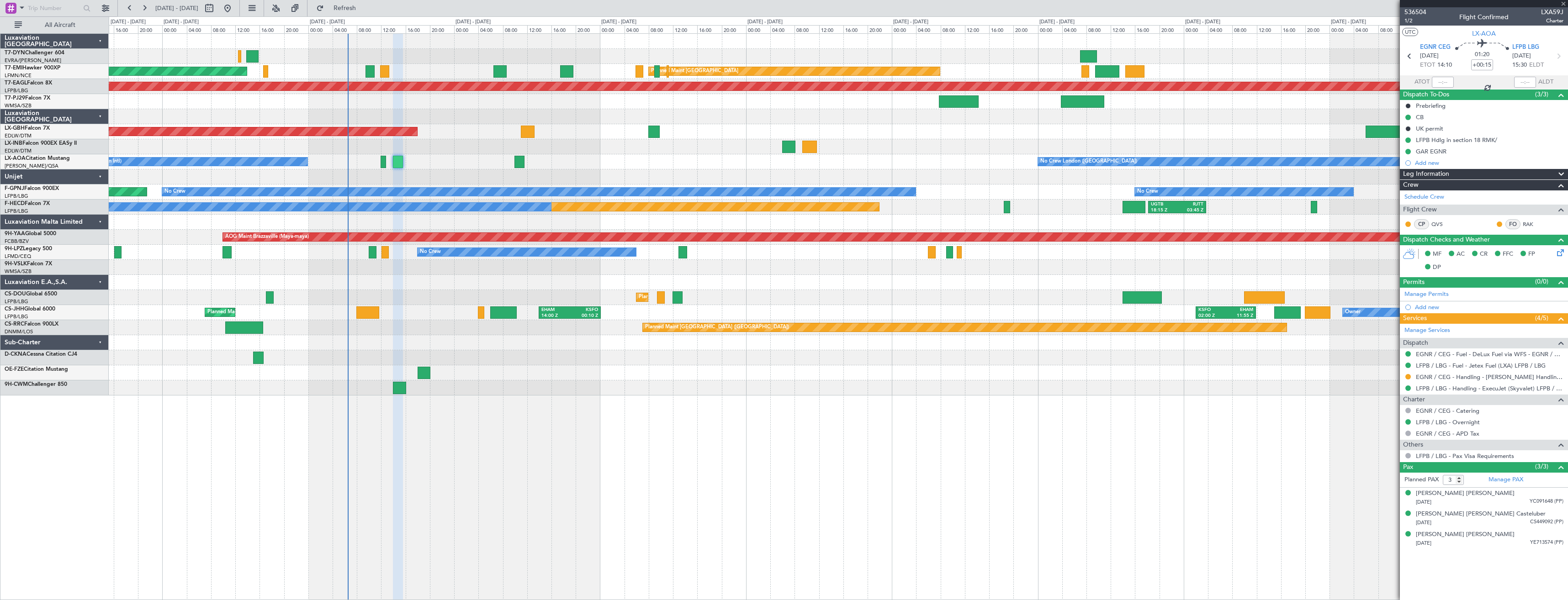
type input "+00:10"
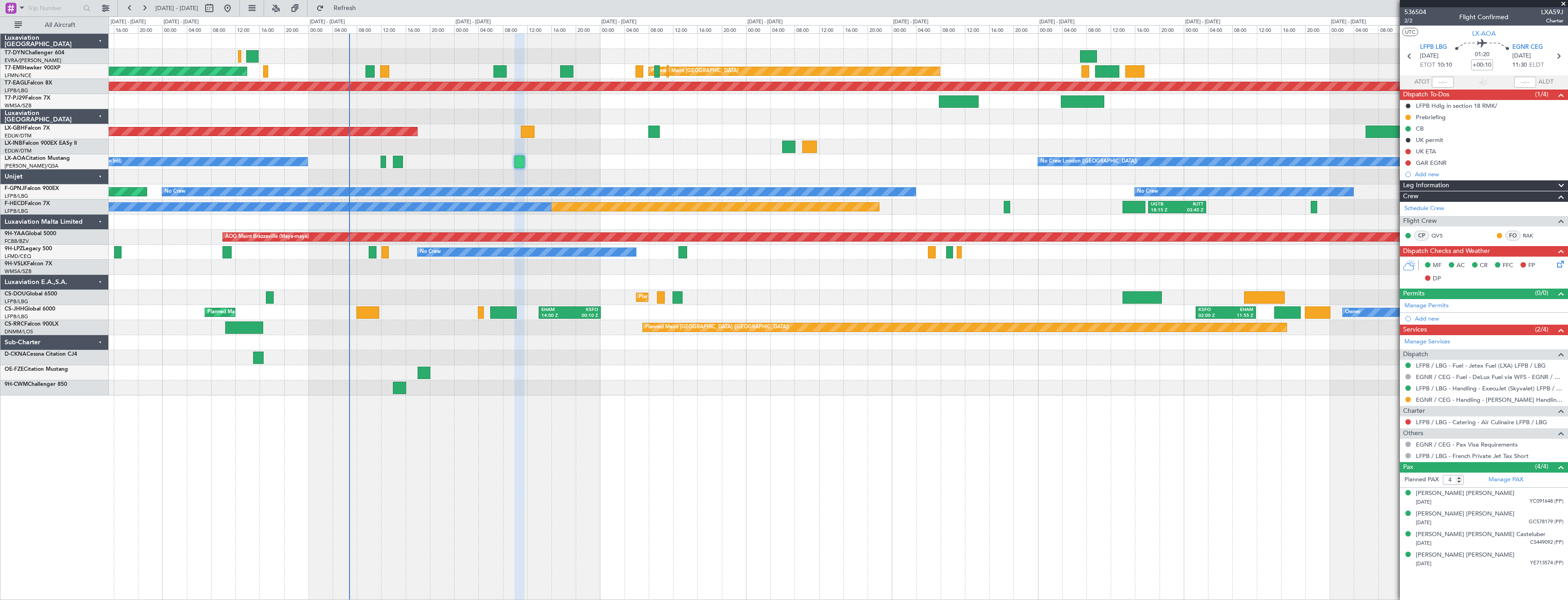
click at [424, 373] on div at bounding box center [424, 374] width 13 height 13
type input "2"
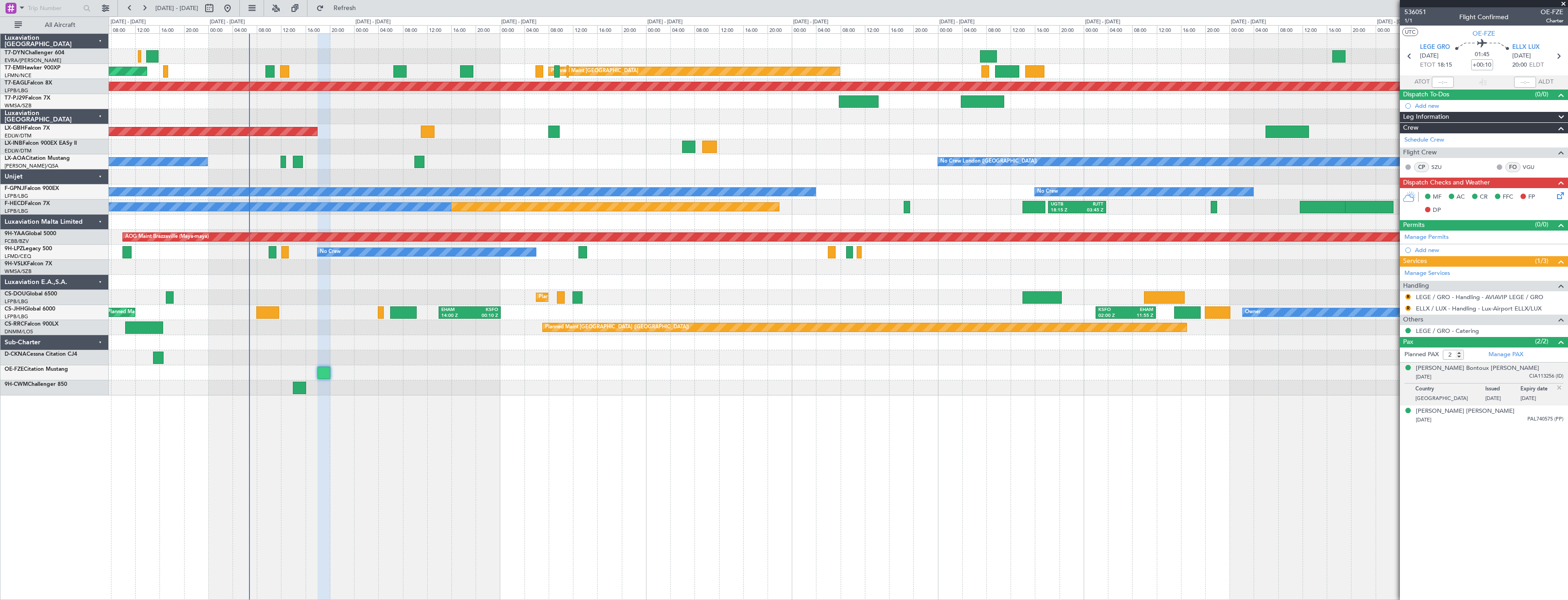
click at [492, 405] on div "AOG Maint Riga (Riga Intl) Planned Maint [GEOGRAPHIC_DATA] Planned Maint [GEOGR…" at bounding box center [838, 317] width 1459 height 567
click at [303, 164] on div "No Crew [GEOGRAPHIC_DATA] (Dublin Intl) No Crew [GEOGRAPHIC_DATA] ([GEOGRAPHIC_…" at bounding box center [837, 162] width 1458 height 16
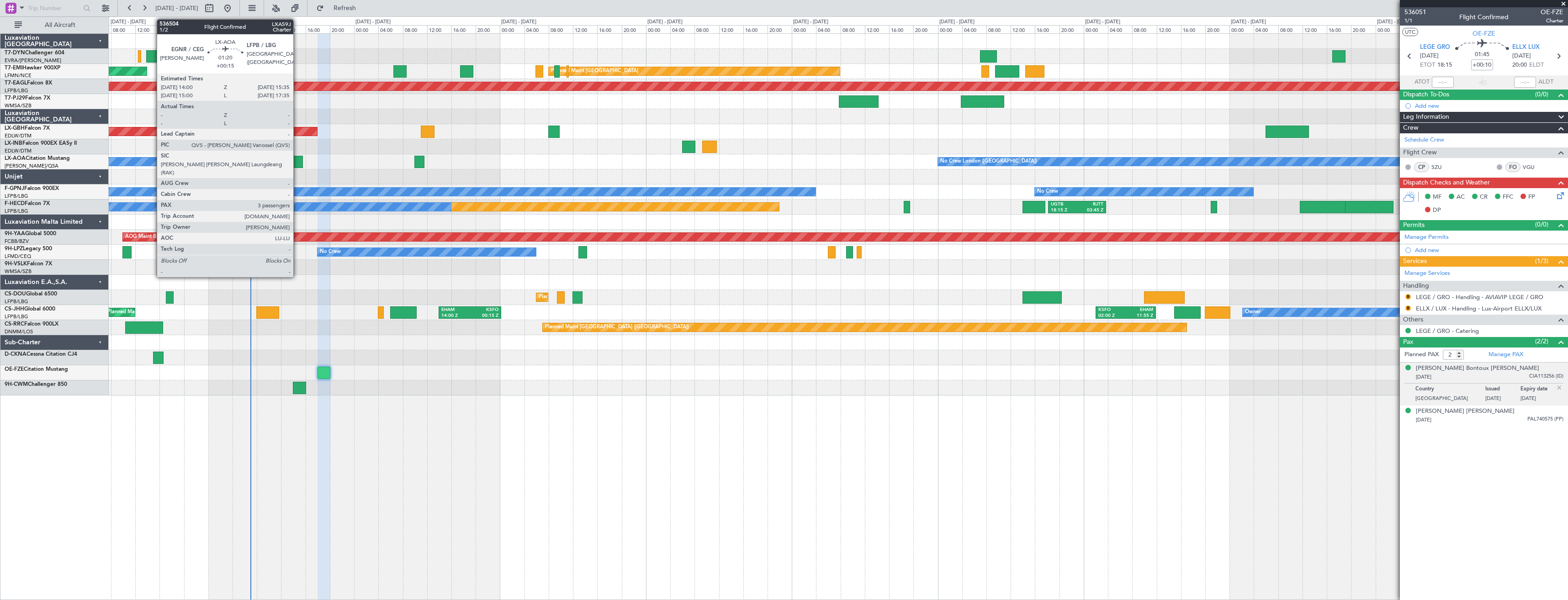
click at [298, 162] on div at bounding box center [298, 163] width 10 height 13
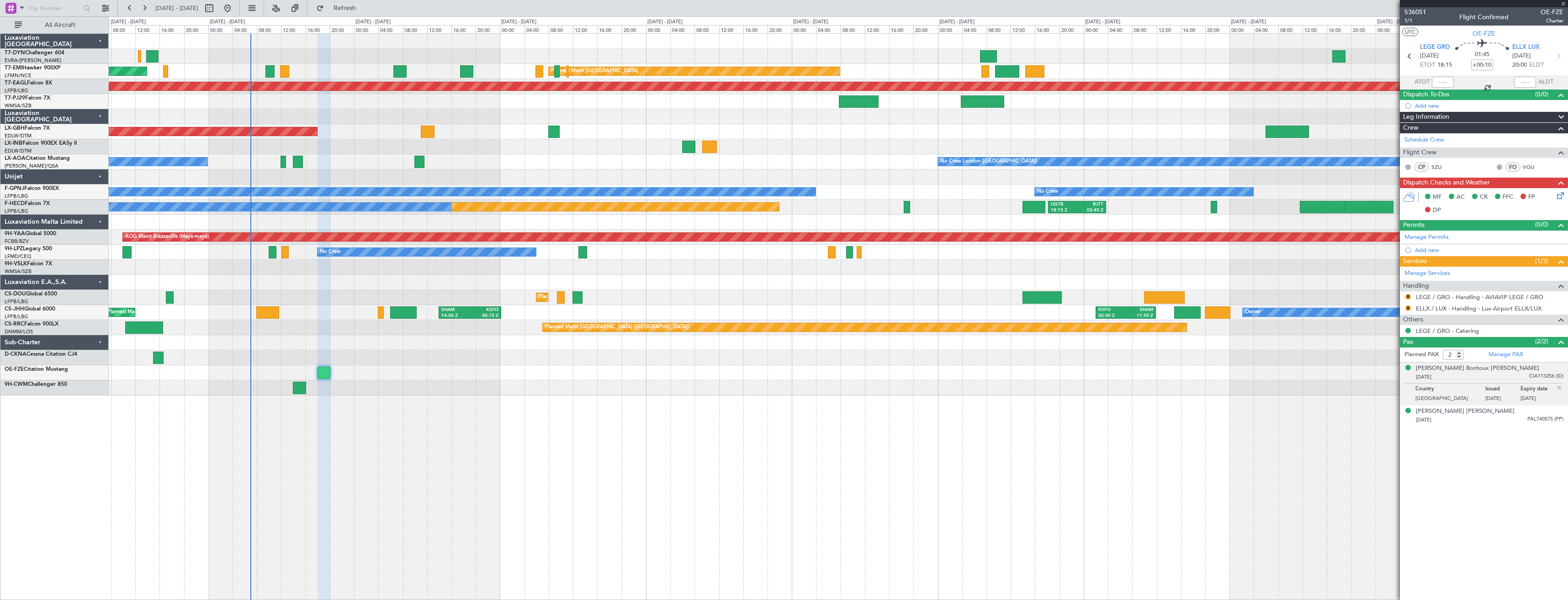
type input "+00:15"
type input "3"
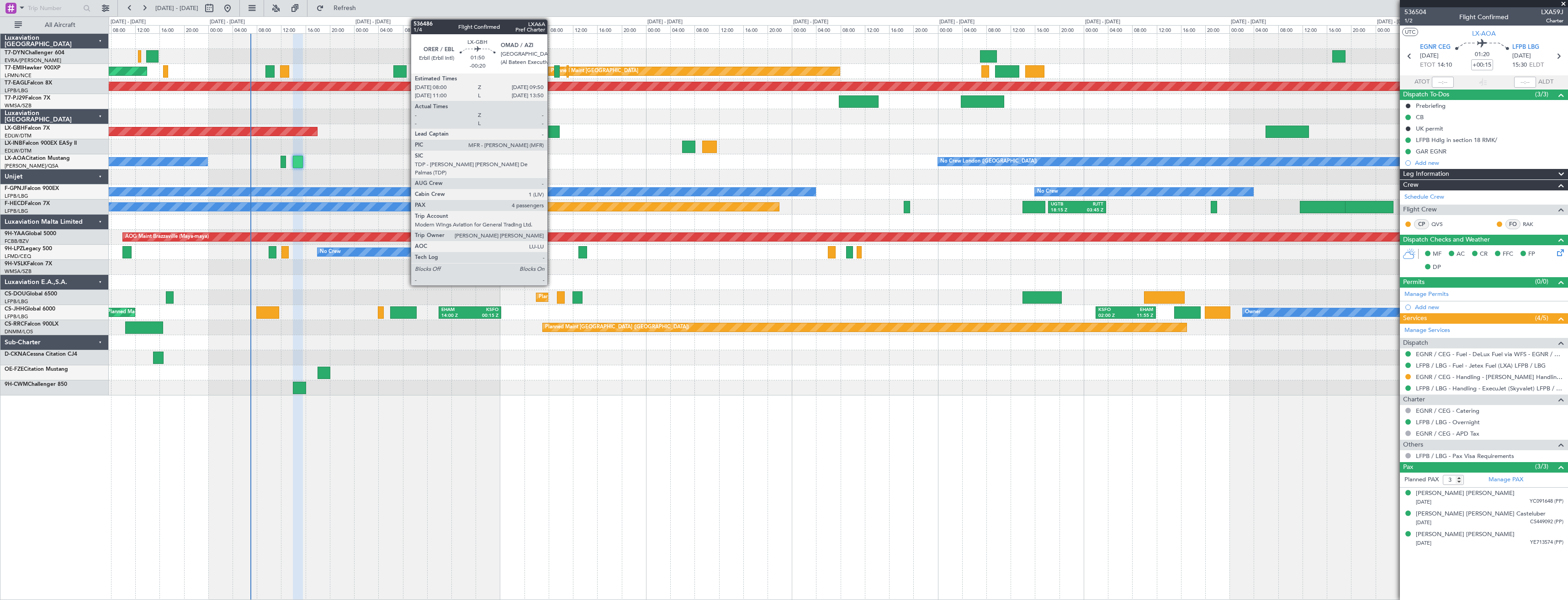
click at [552, 133] on div at bounding box center [553, 132] width 12 height 13
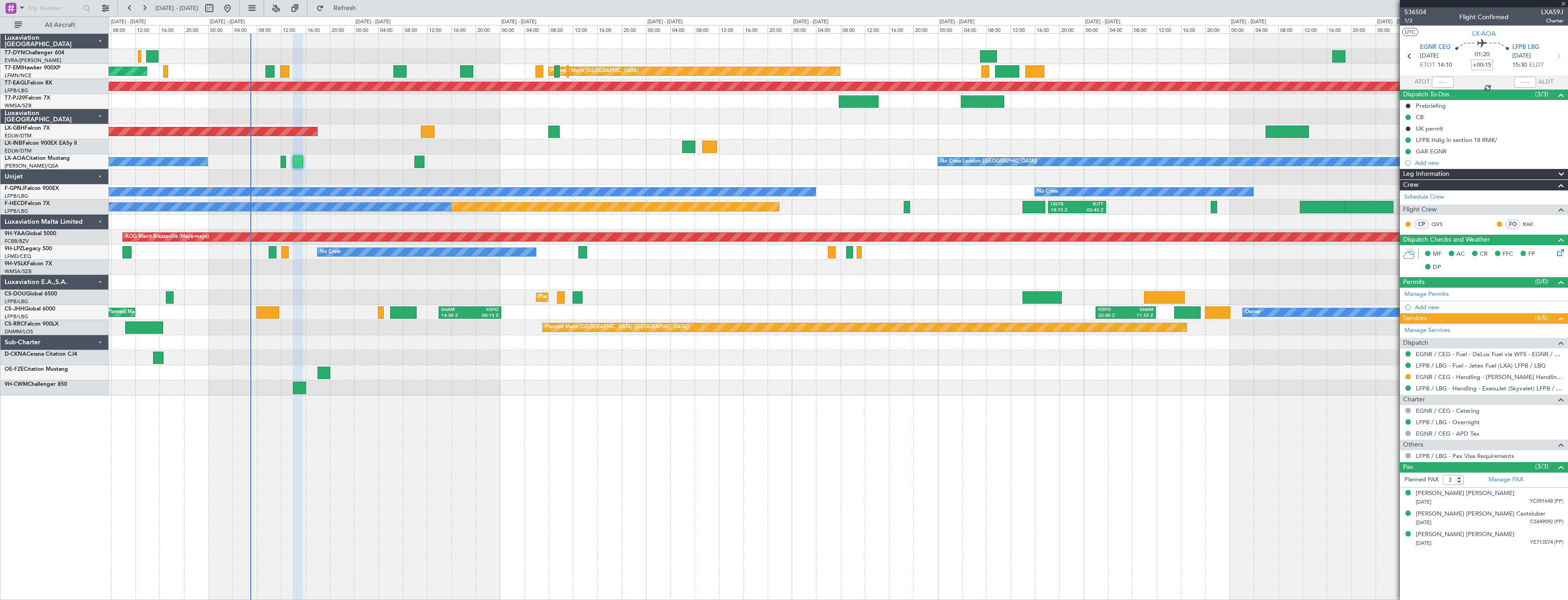
type input "-00:20"
type input "4"
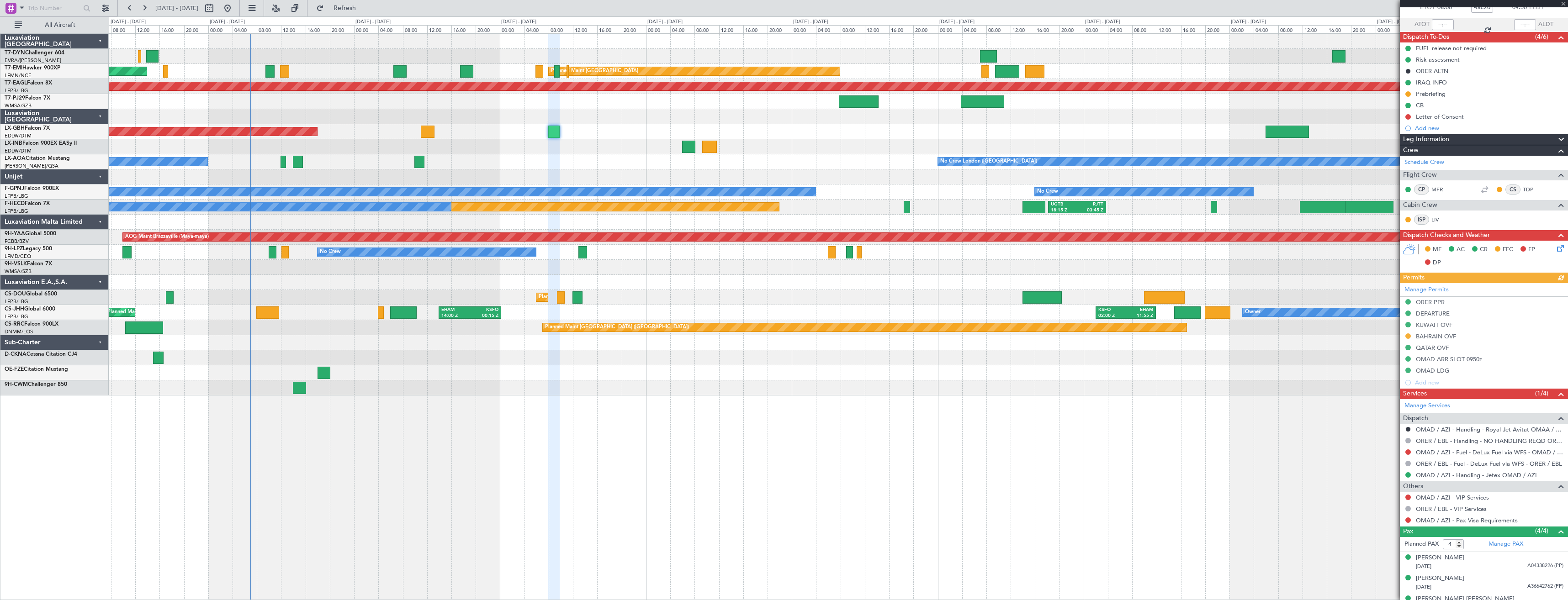
scroll to position [91, 0]
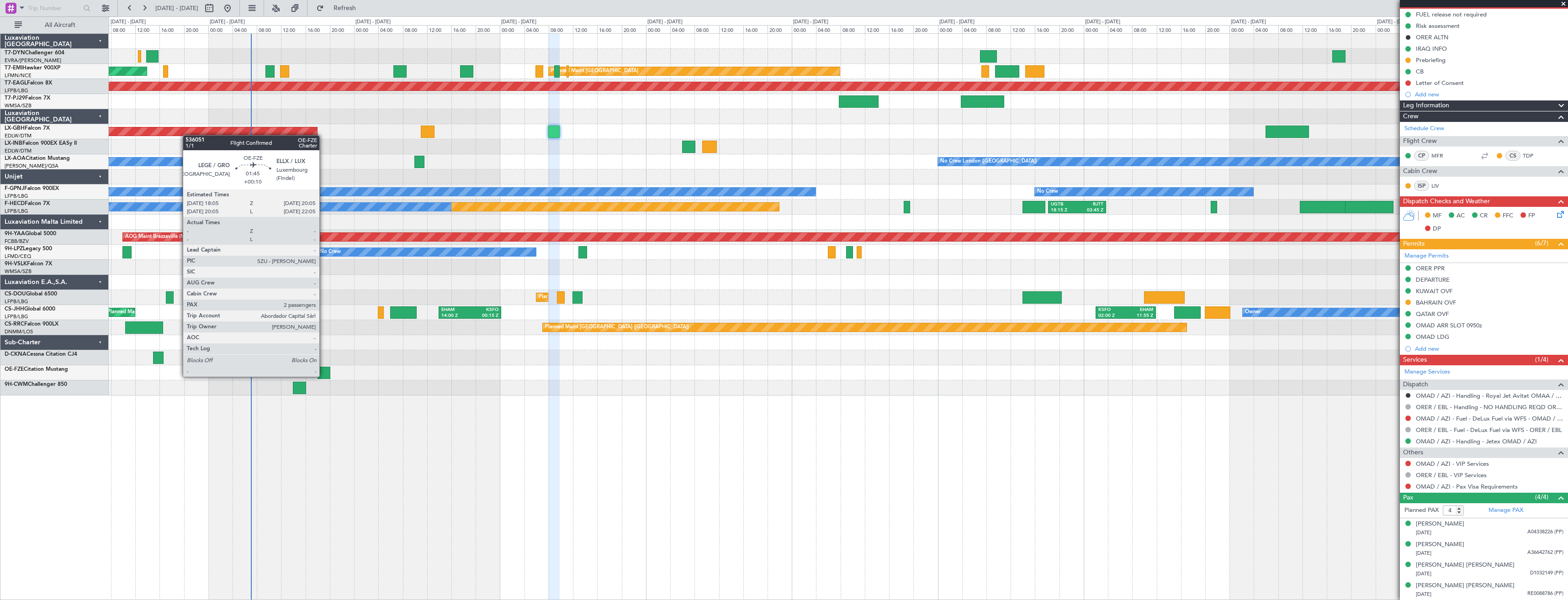
click at [325, 374] on div at bounding box center [324, 374] width 13 height 13
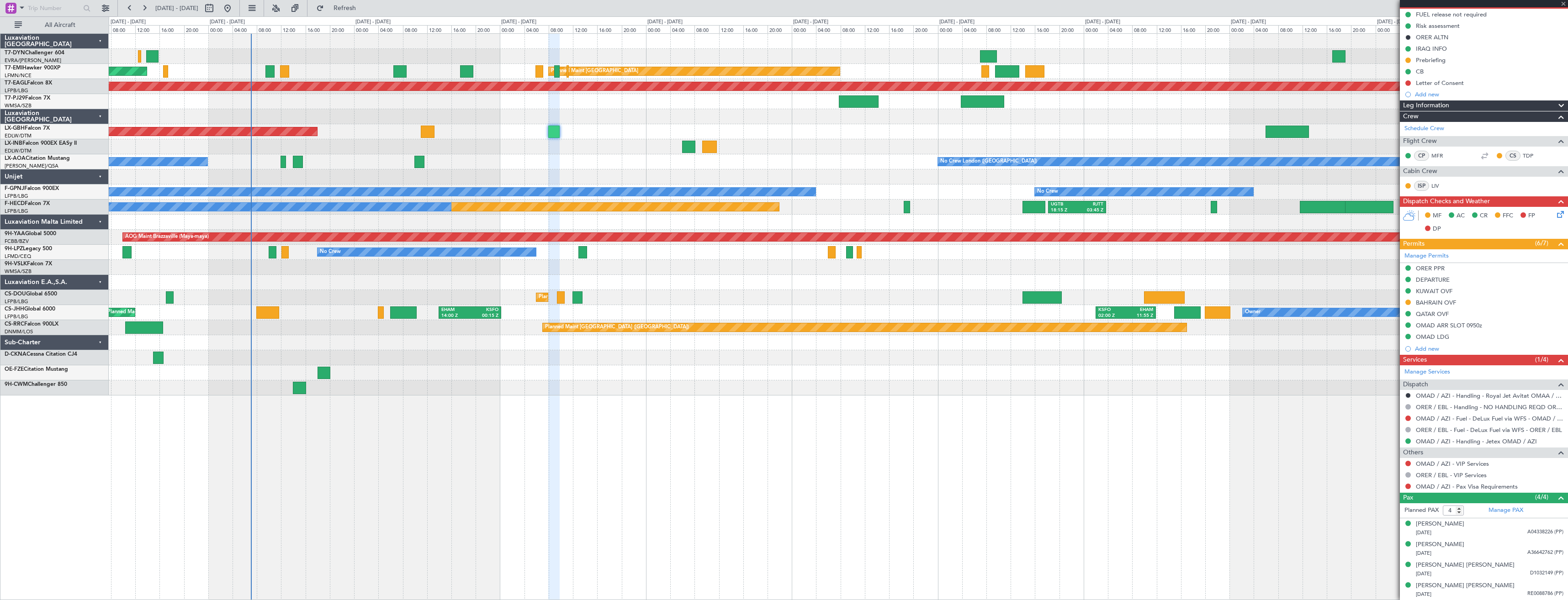
type input "+00:10"
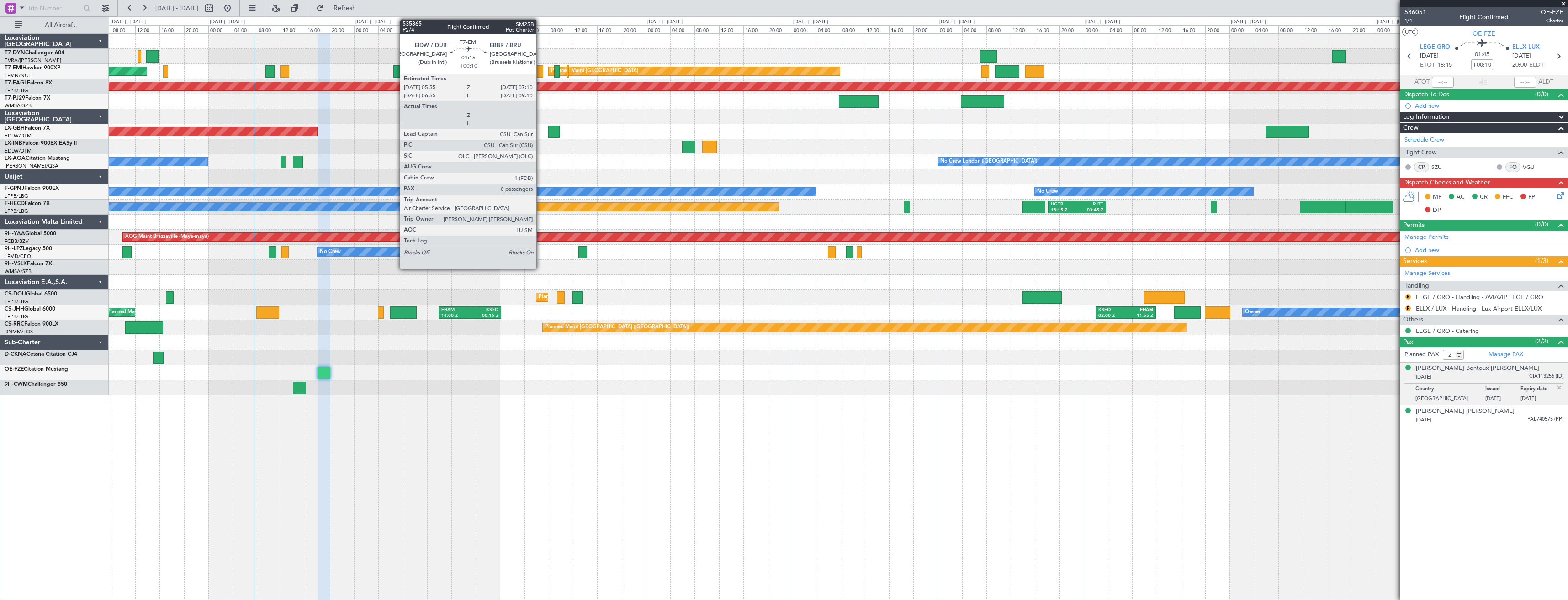
click at [541, 69] on div at bounding box center [539, 72] width 8 height 13
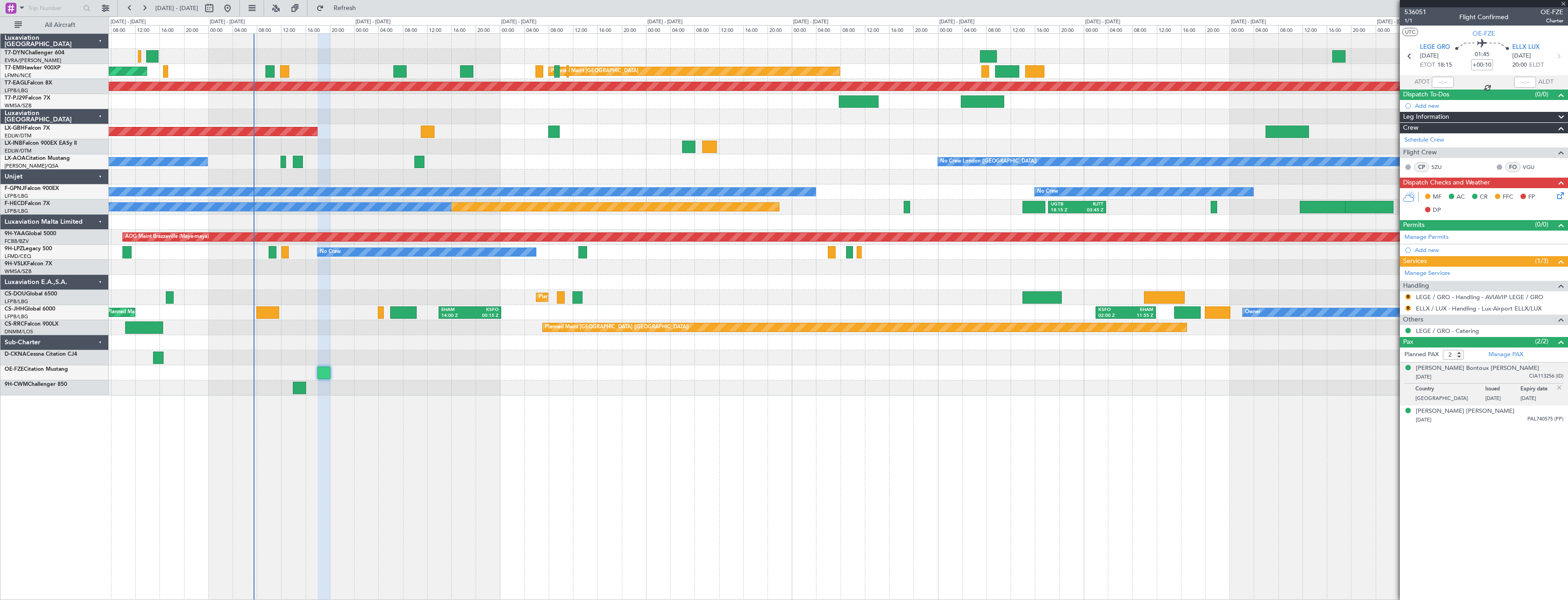
type input "0"
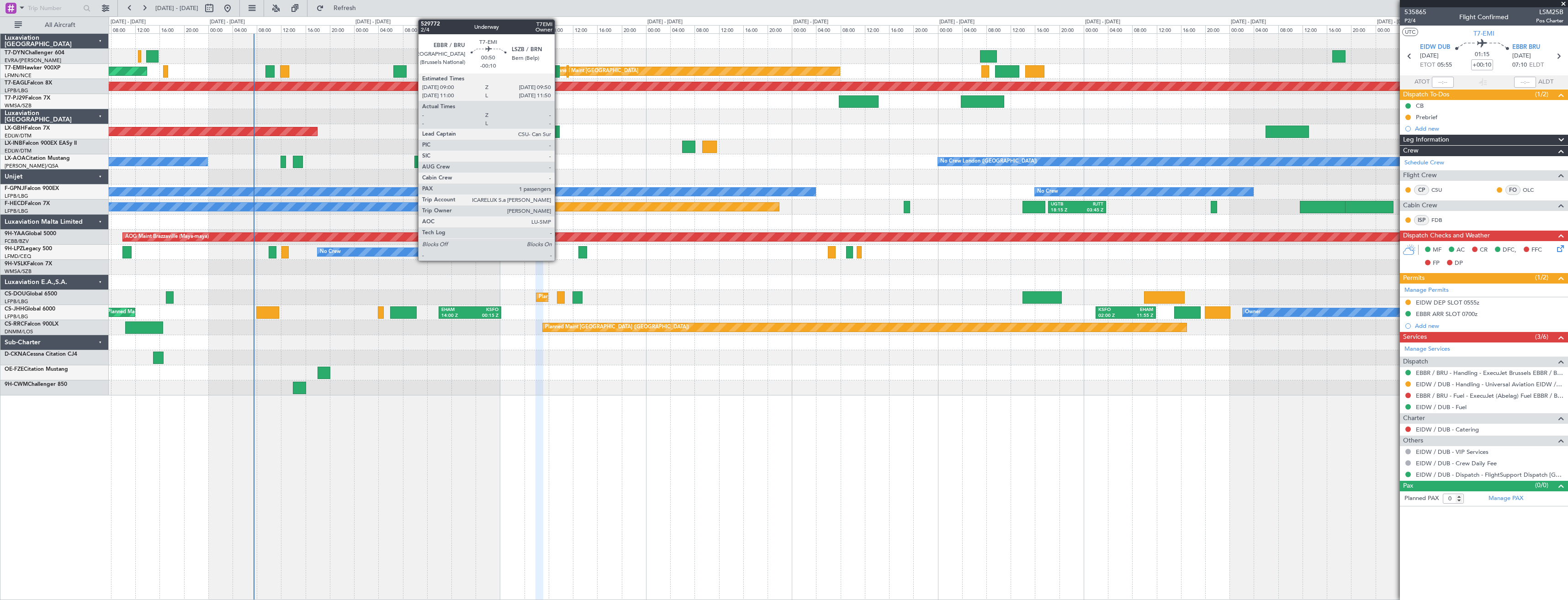
click at [559, 68] on div at bounding box center [557, 72] width 5 height 13
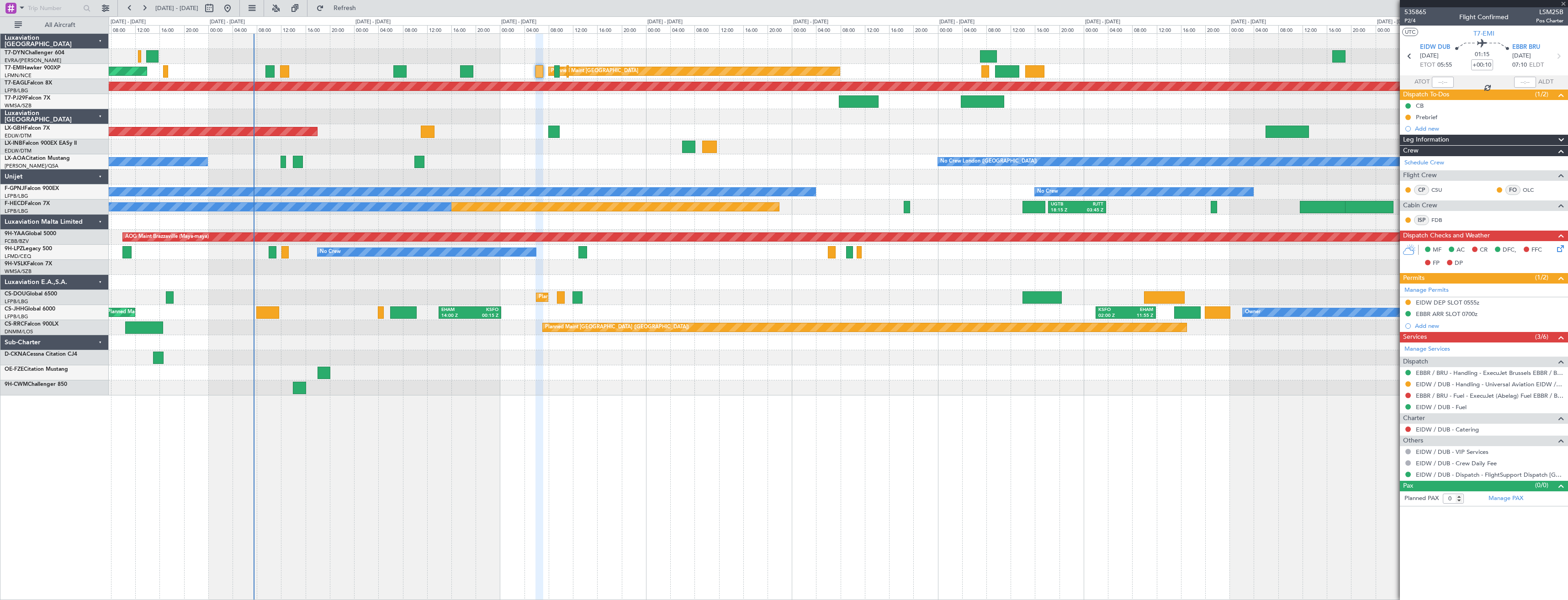
type input "-00:10"
type input "1"
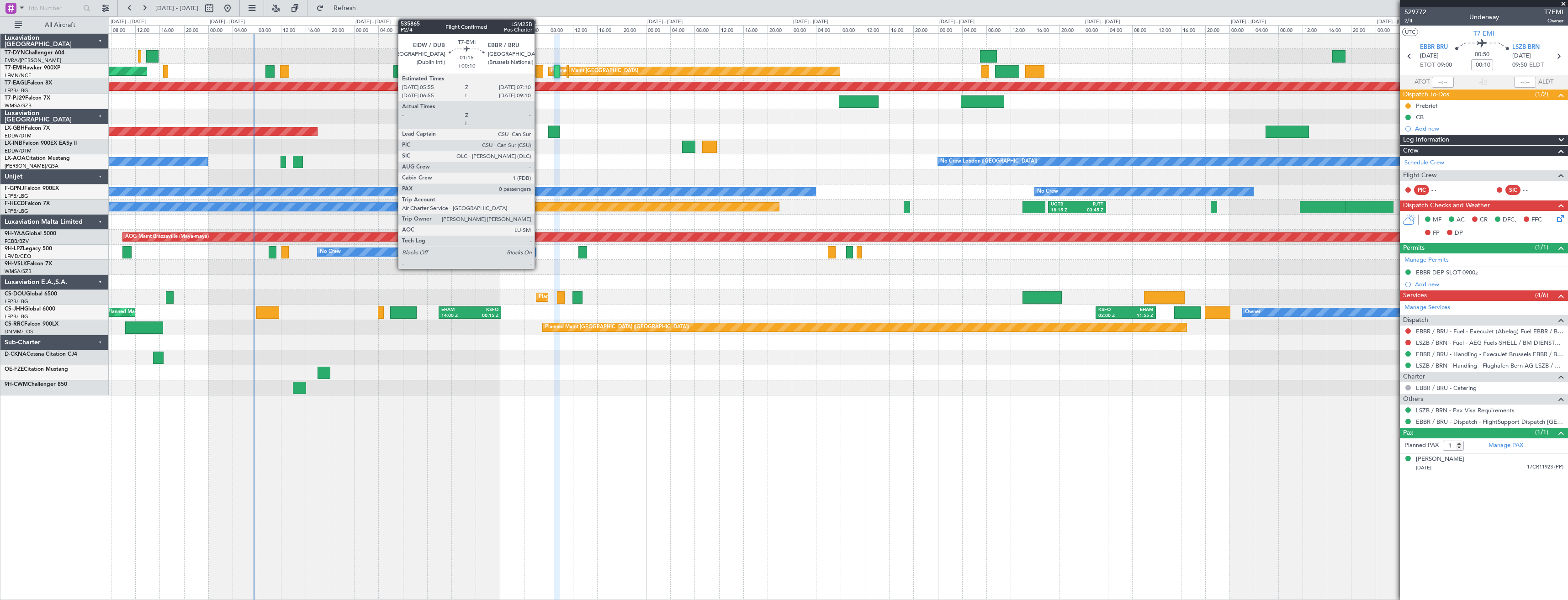
click at [539, 75] on div at bounding box center [539, 72] width 8 height 13
type input "+00:10"
type input "0"
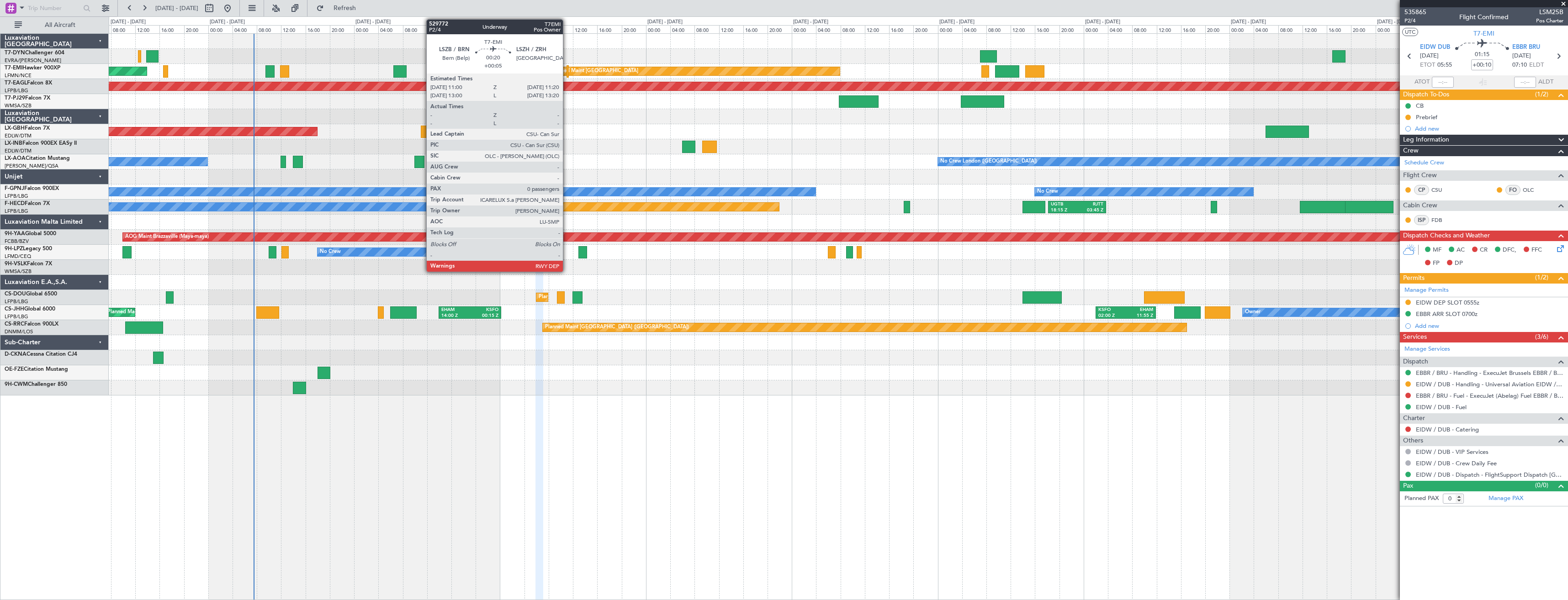
click at [567, 71] on div at bounding box center [567, 72] width 3 height 13
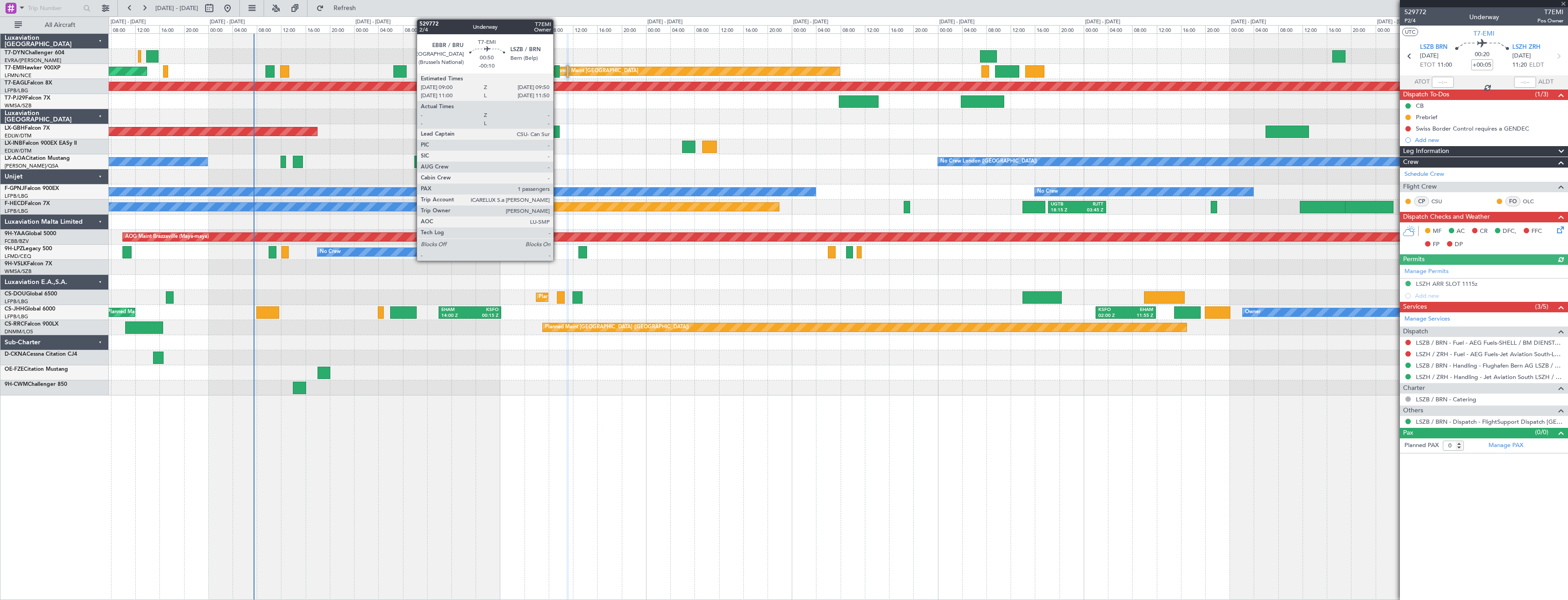
click at [557, 74] on div at bounding box center [557, 72] width 5 height 13
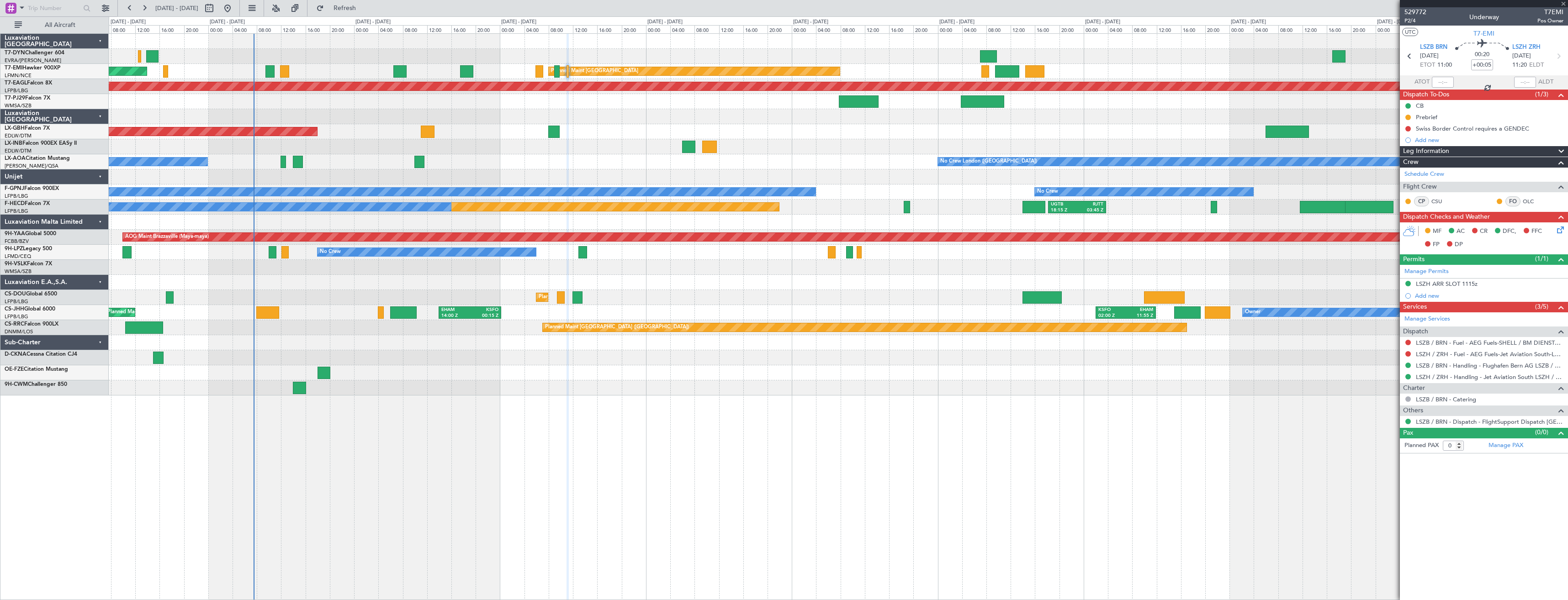
type input "-00:10"
type input "1"
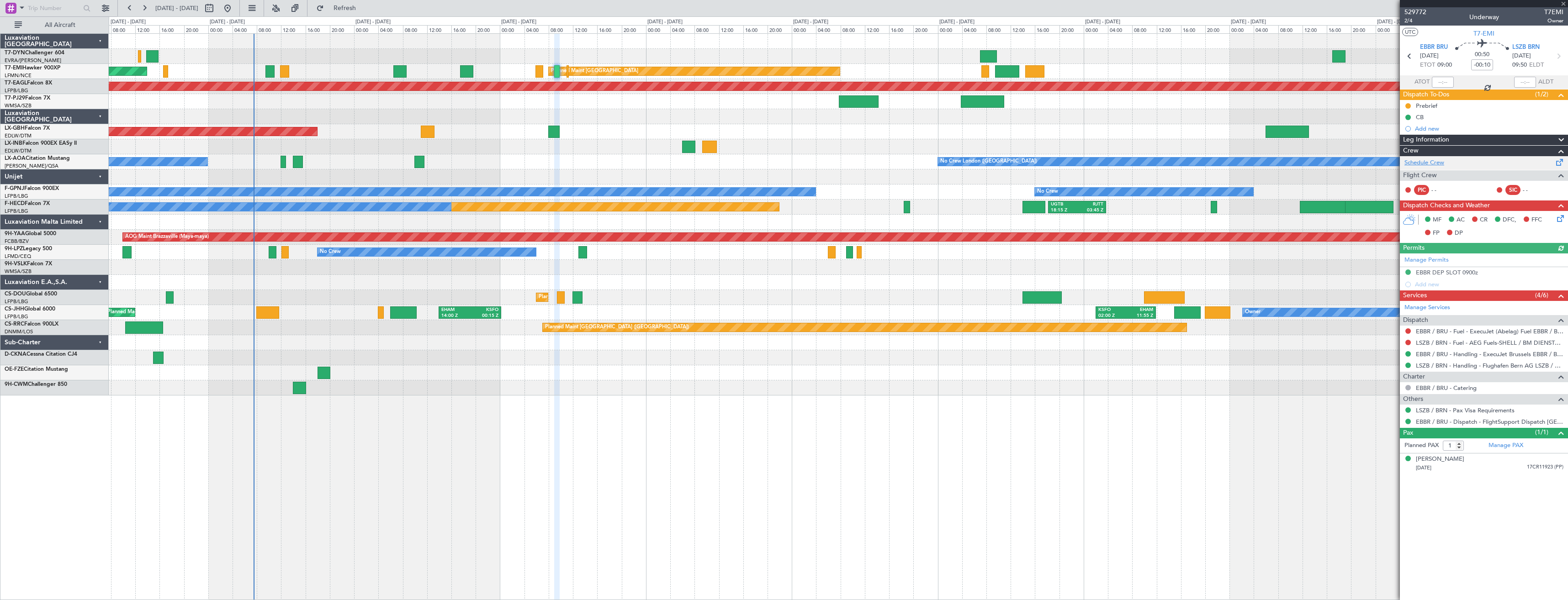
click at [1410, 166] on link "Schedule Crew" at bounding box center [1425, 163] width 40 height 9
click at [1509, 448] on link "Manage PAX" at bounding box center [1506, 446] width 35 height 9
click at [358, 5] on span "Refresh" at bounding box center [345, 8] width 38 height 6
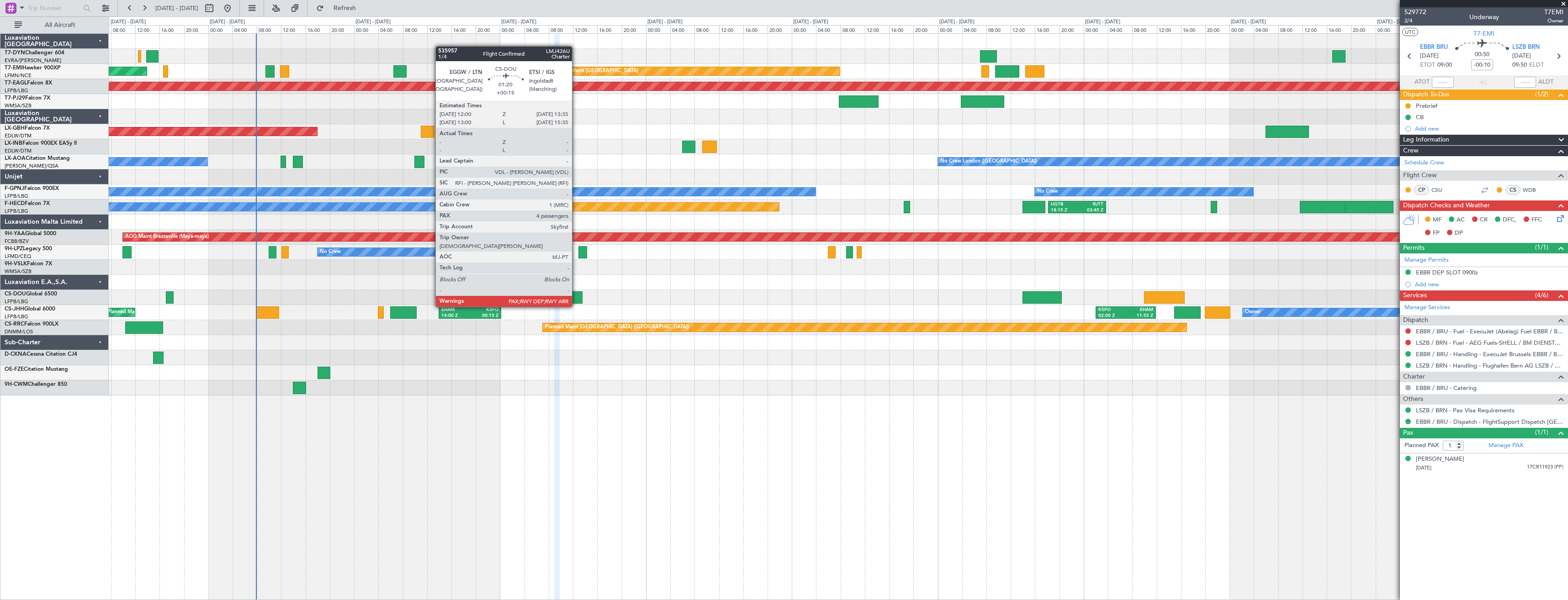
click at [576, 298] on div at bounding box center [577, 298] width 10 height 13
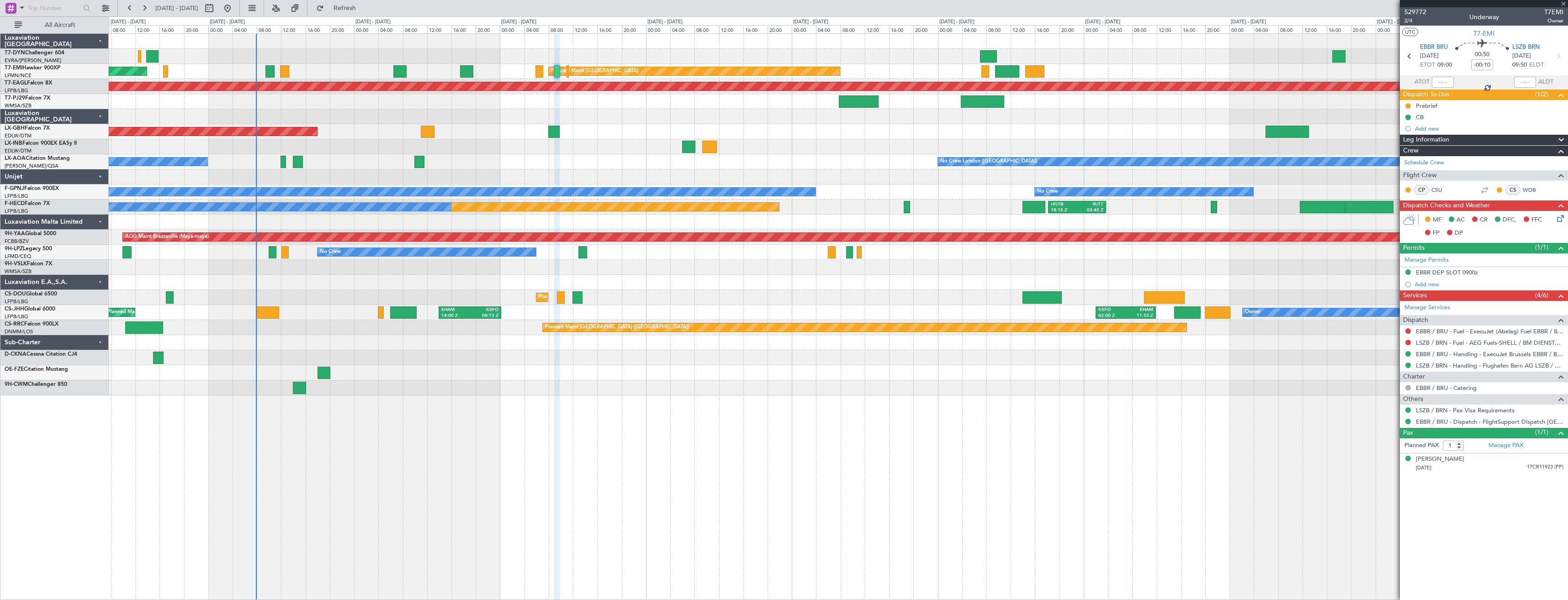
type input "+00:15"
type input "6"
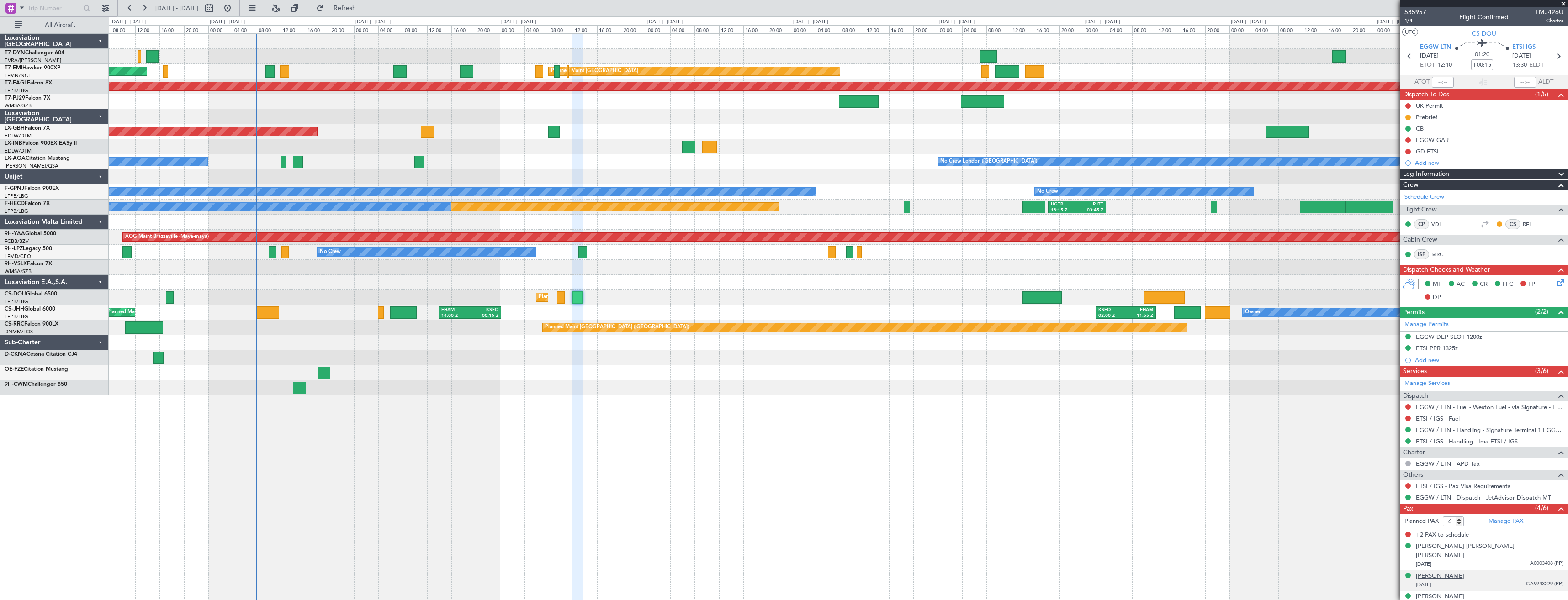
scroll to position [23, 0]
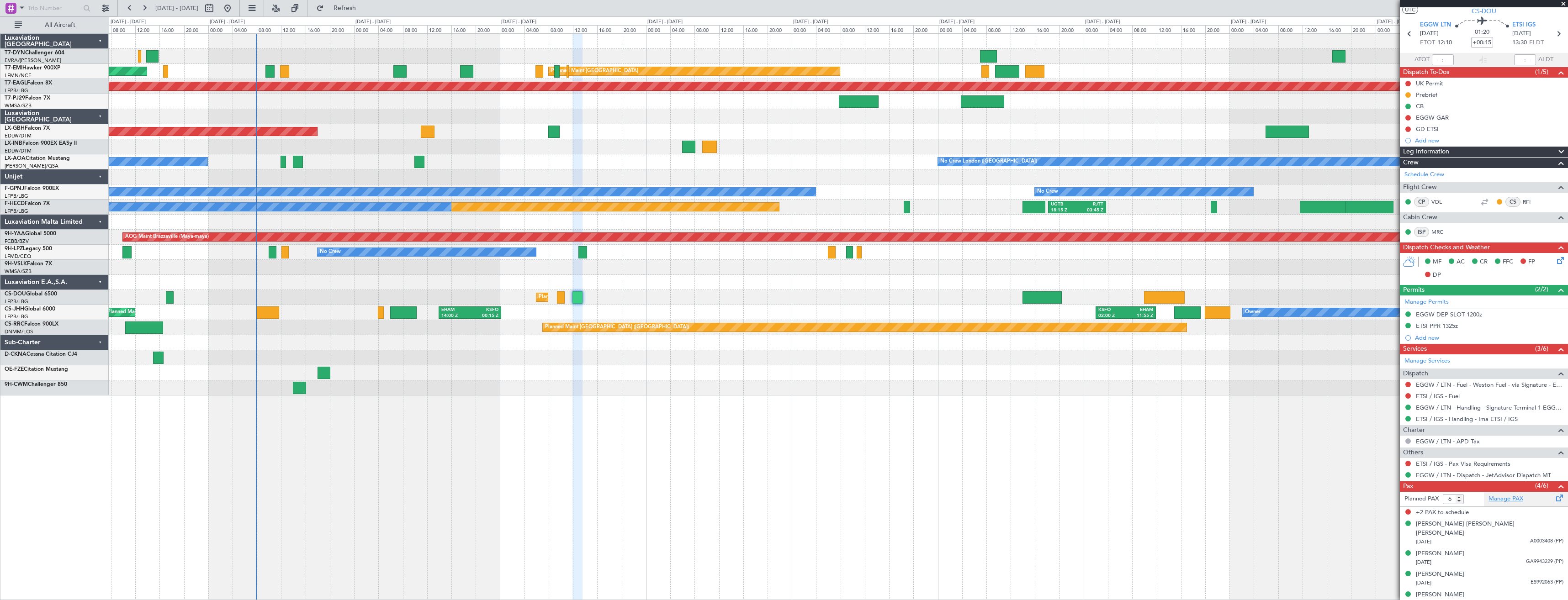
click at [1496, 499] on link "Manage PAX" at bounding box center [1506, 500] width 35 height 9
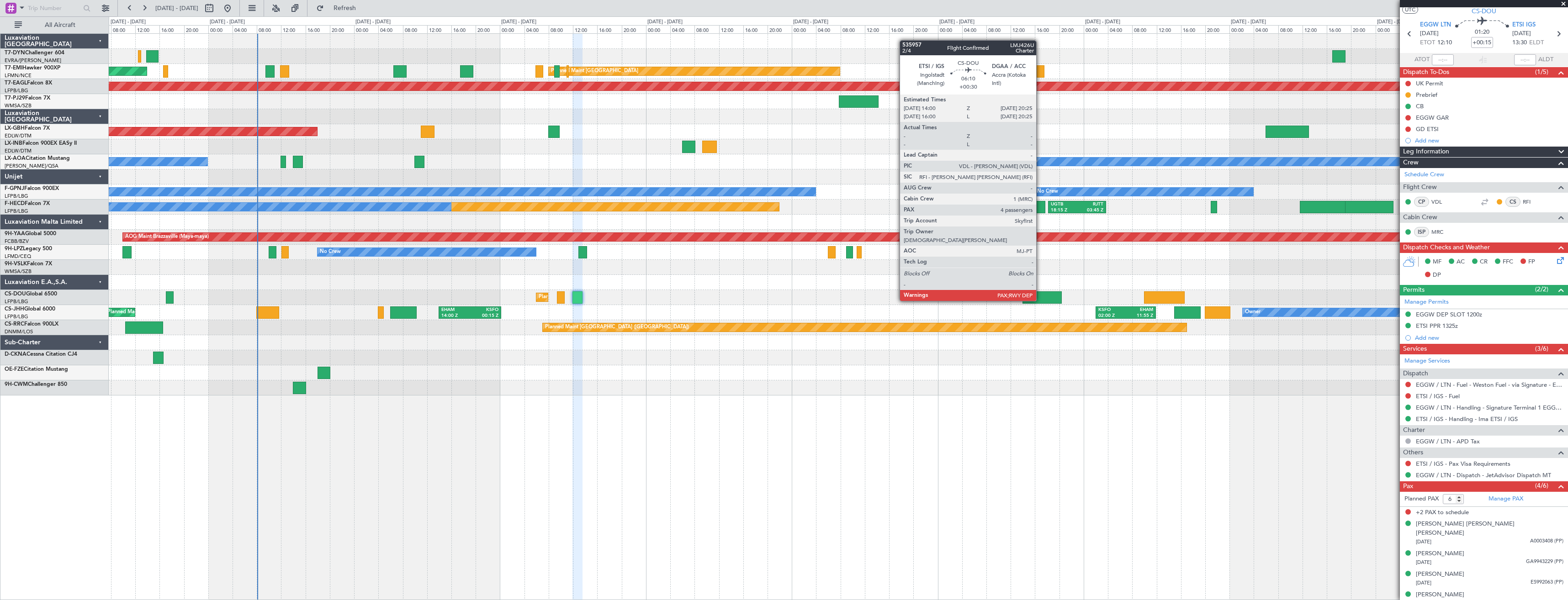
click at [1040, 292] on div at bounding box center [1041, 298] width 39 height 13
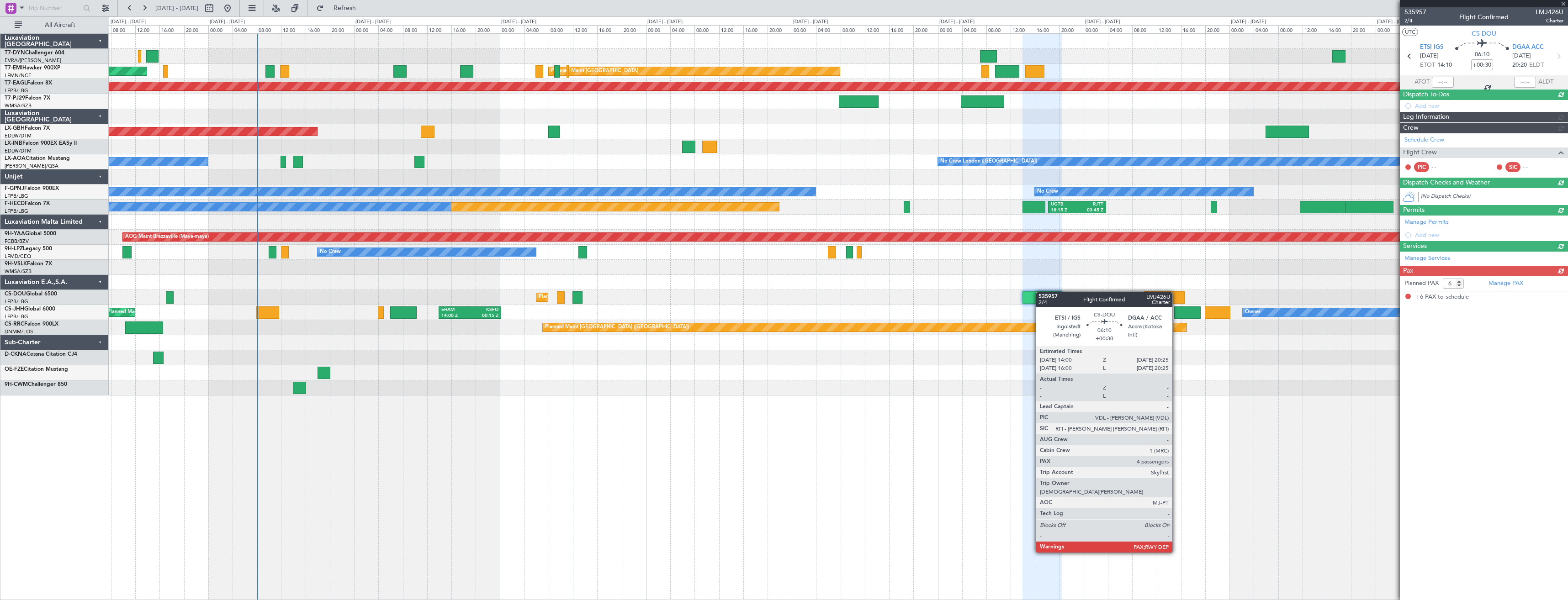
scroll to position [0, 0]
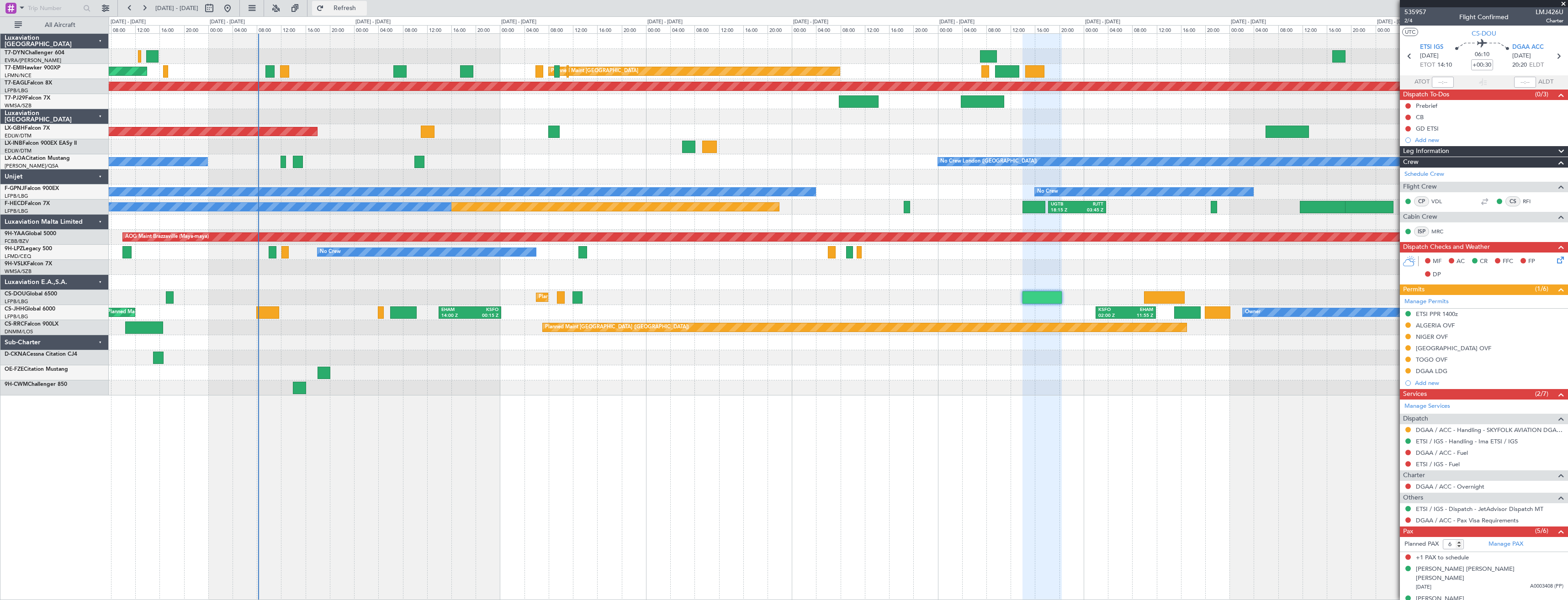
click at [353, 12] on button "Refresh" at bounding box center [340, 8] width 55 height 15
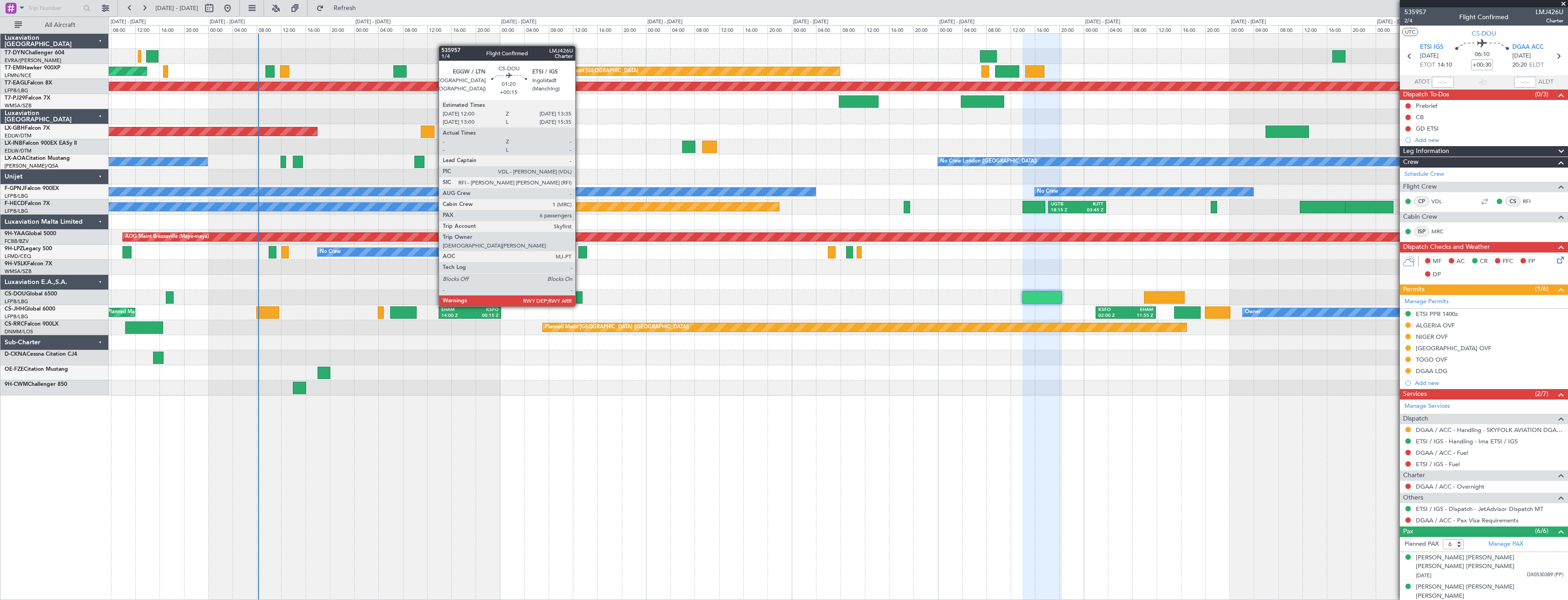
click at [579, 298] on div at bounding box center [577, 298] width 10 height 13
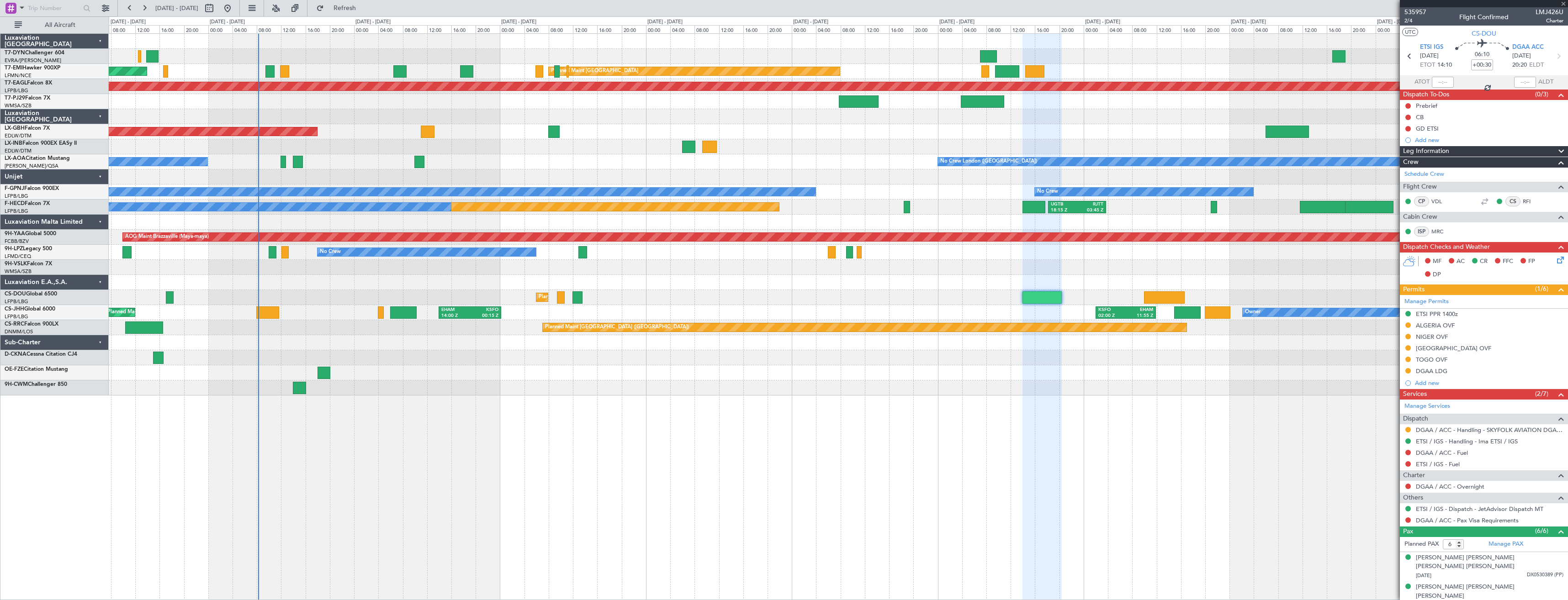
type input "+00:15"
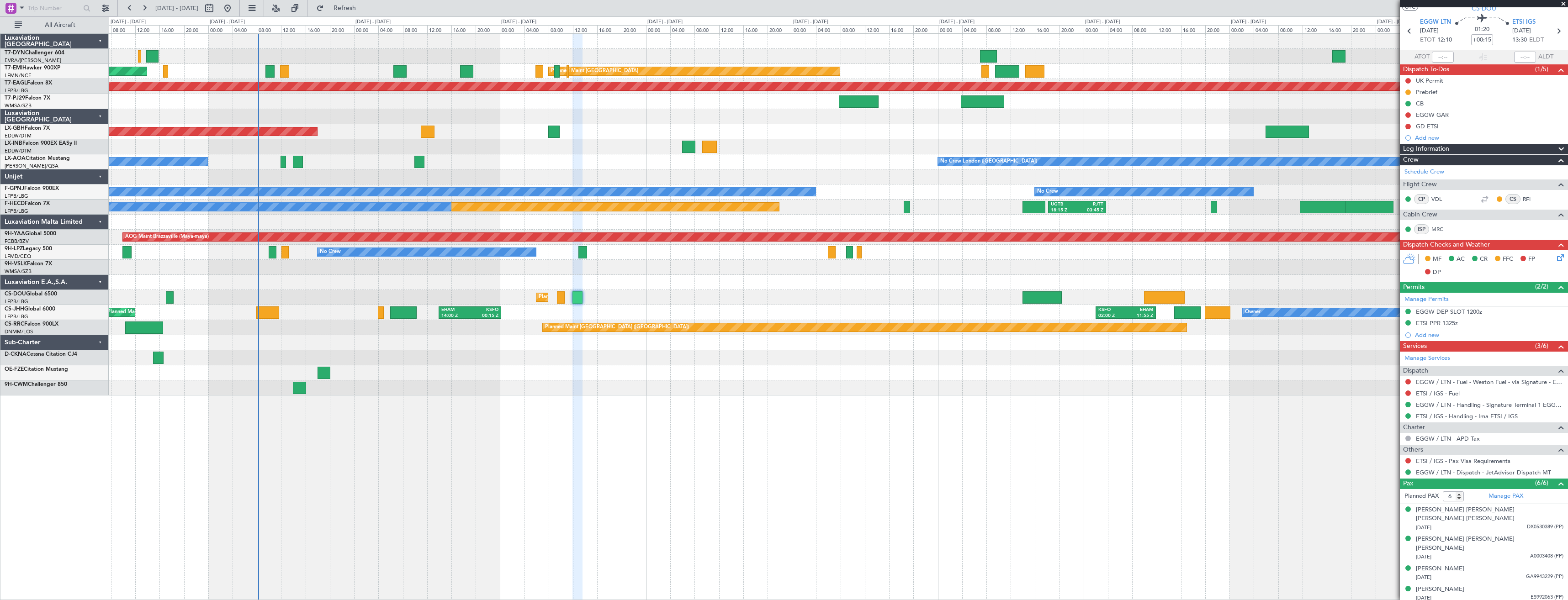
scroll to position [46, 0]
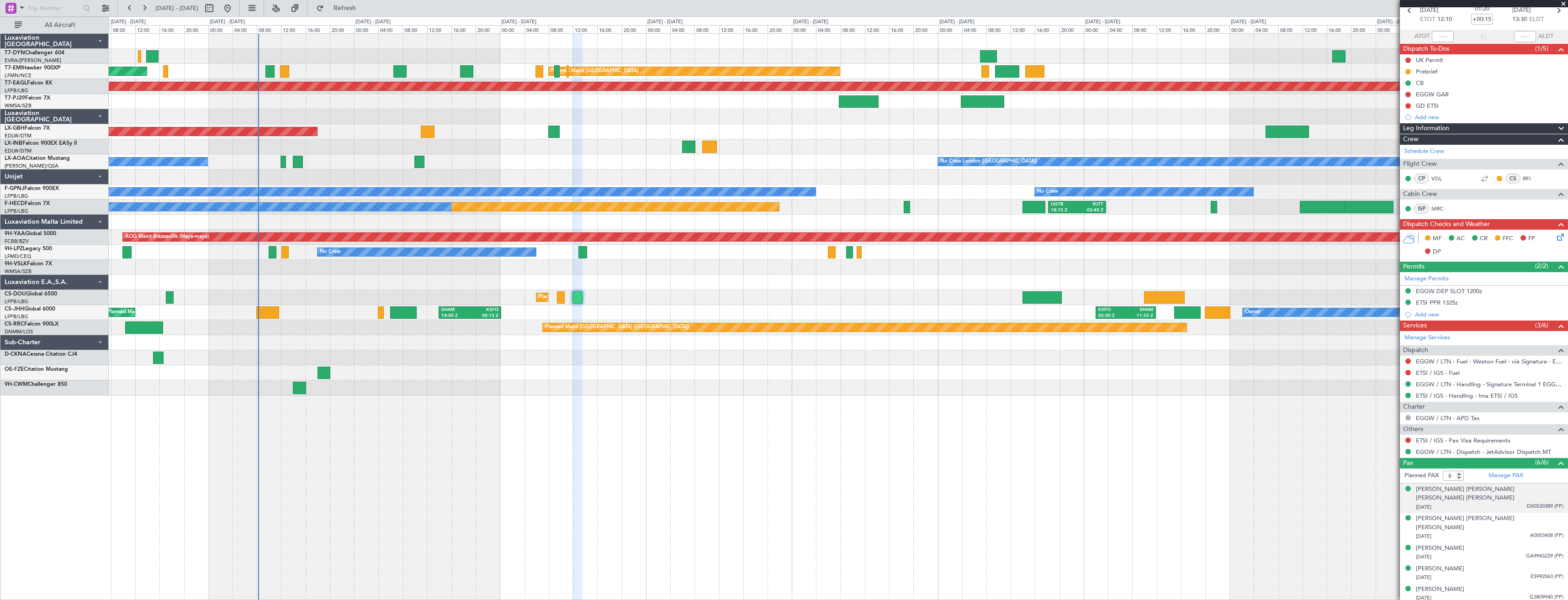
click at [1468, 503] on div "[DATE] DX0530389 (PP)" at bounding box center [1489, 508] width 148 height 9
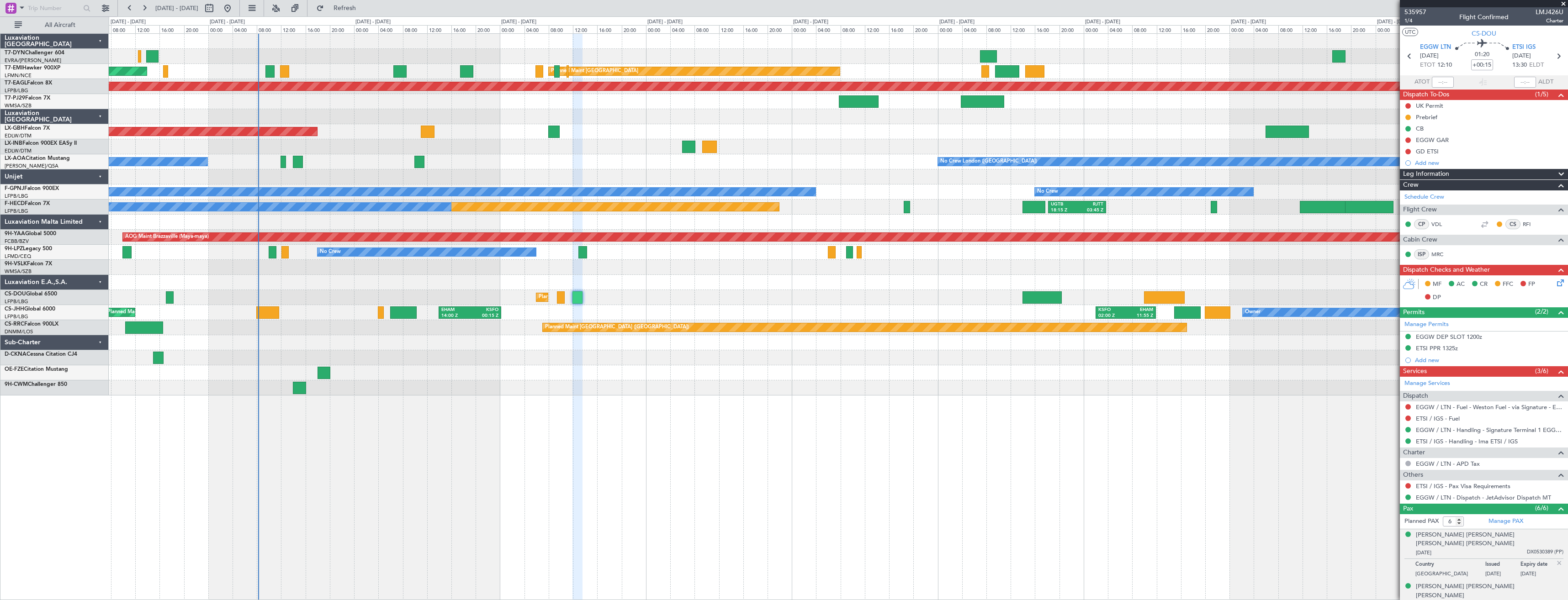
scroll to position [75, 0]
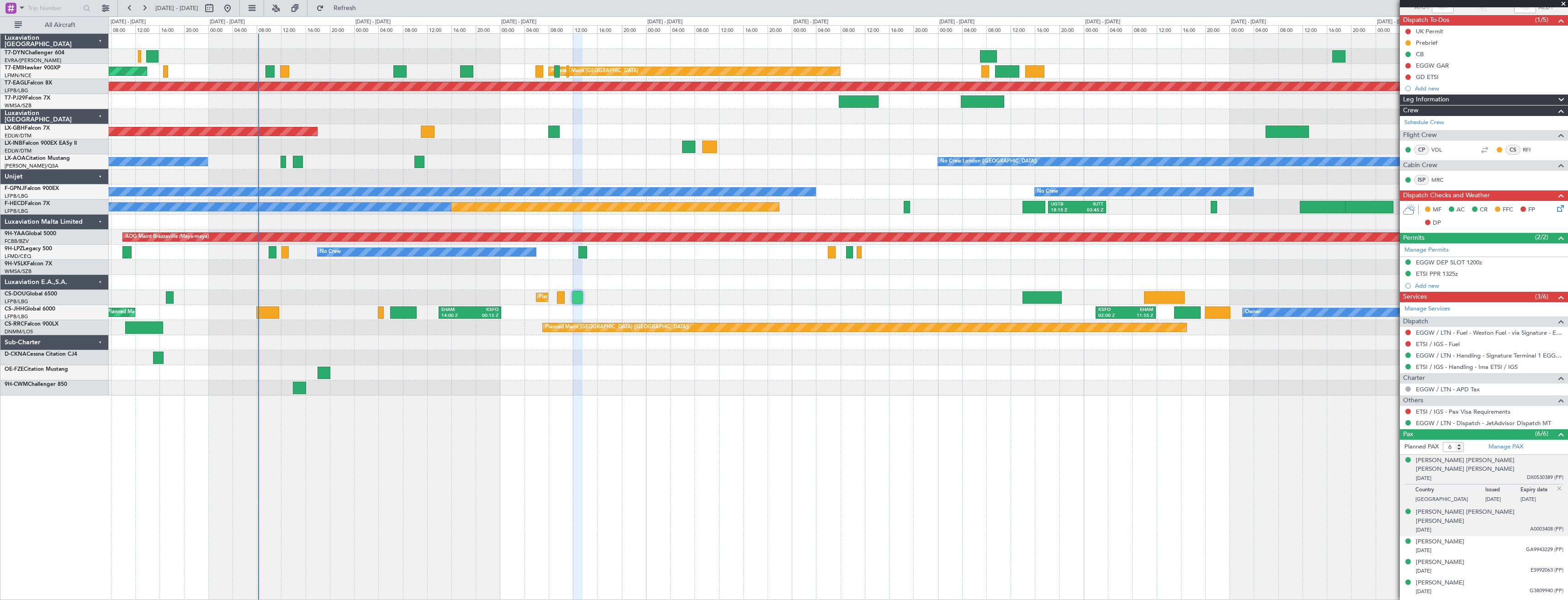
click at [1459, 526] on div "[DATE] A0003408 (PP)" at bounding box center [1489, 531] width 148 height 9
click at [1462, 486] on div "[PERSON_NAME] [PERSON_NAME] [PERSON_NAME]" at bounding box center [1489, 495] width 148 height 18
click at [1501, 546] on div "[DATE] GA9943229 (PP)" at bounding box center [1489, 551] width 148 height 9
click at [1487, 567] on div "[DATE] ES992063 (PP)" at bounding box center [1489, 572] width 148 height 9
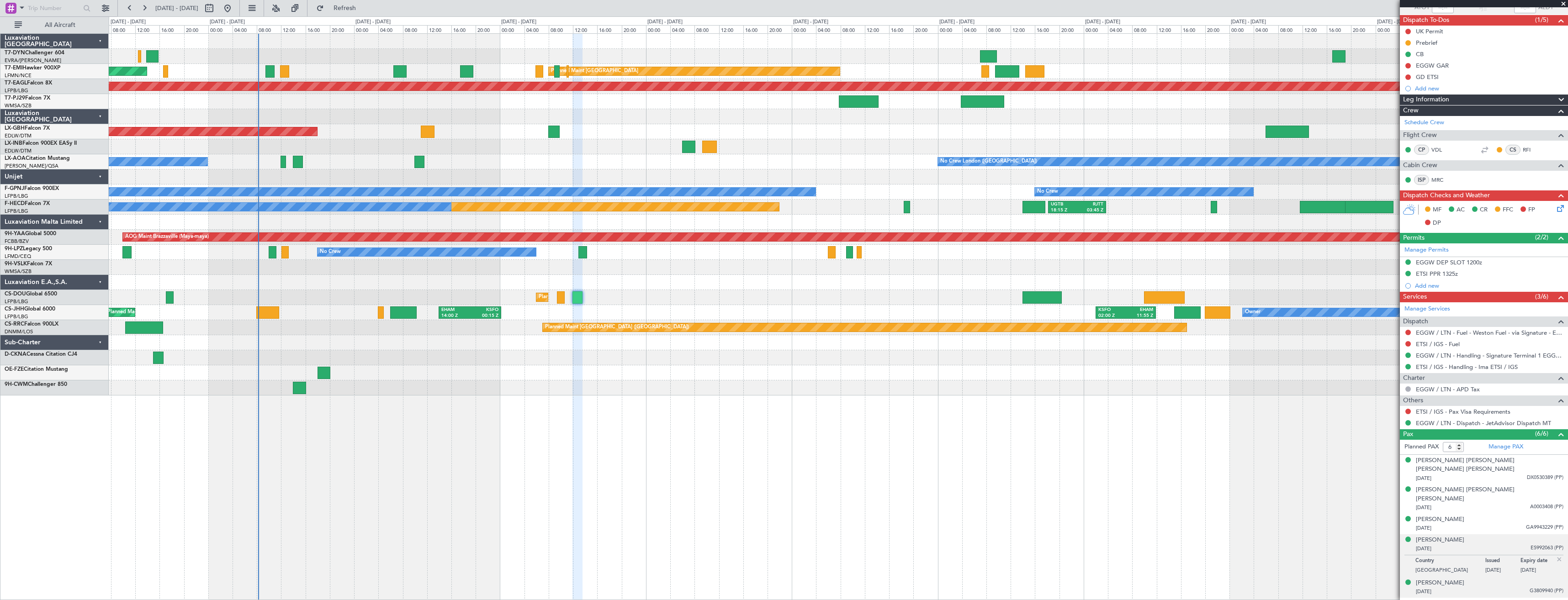
click at [1483, 579] on div "[PERSON_NAME] [DATE] G3809940 (PP)" at bounding box center [1489, 588] width 148 height 18
click at [1481, 599] on div "[PERSON_NAME] [PERSON_NAME] [DATE] DX0530376 (PP)" at bounding box center [1489, 608] width 148 height 18
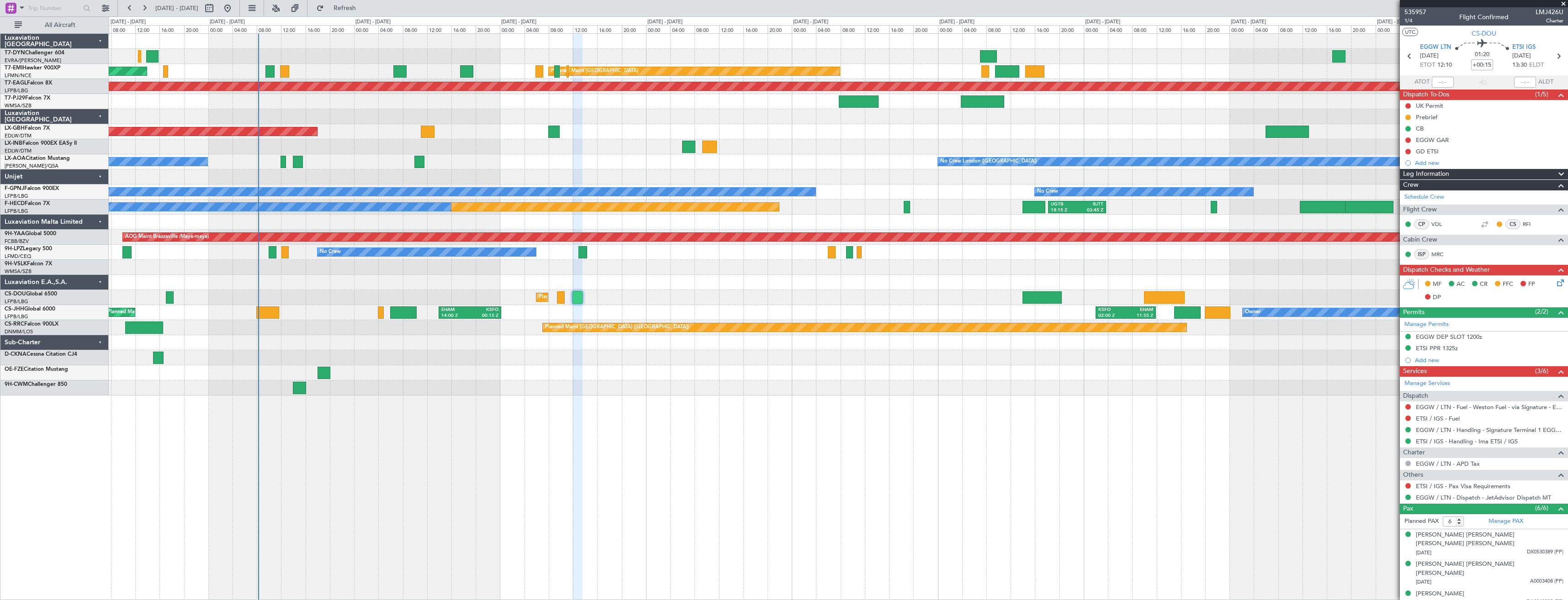
scroll to position [75, 0]
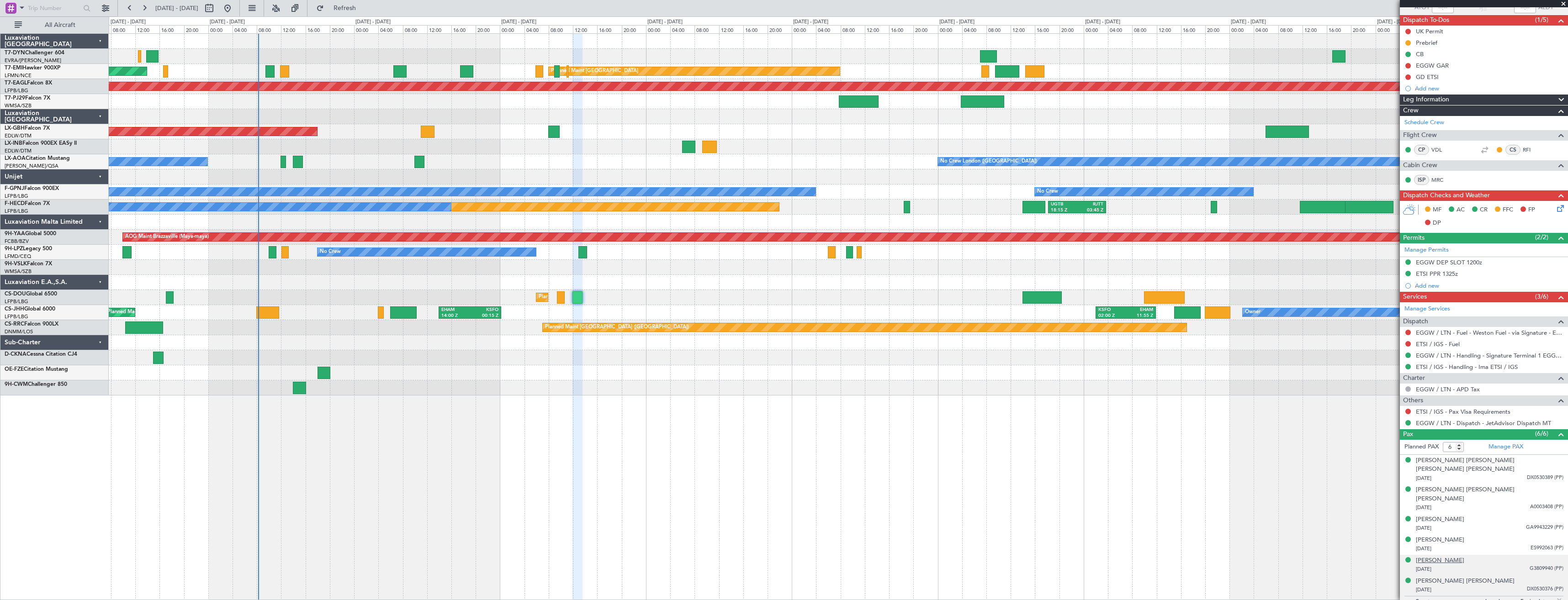
click at [1446, 556] on div "[PERSON_NAME]" at bounding box center [1439, 561] width 48 height 9
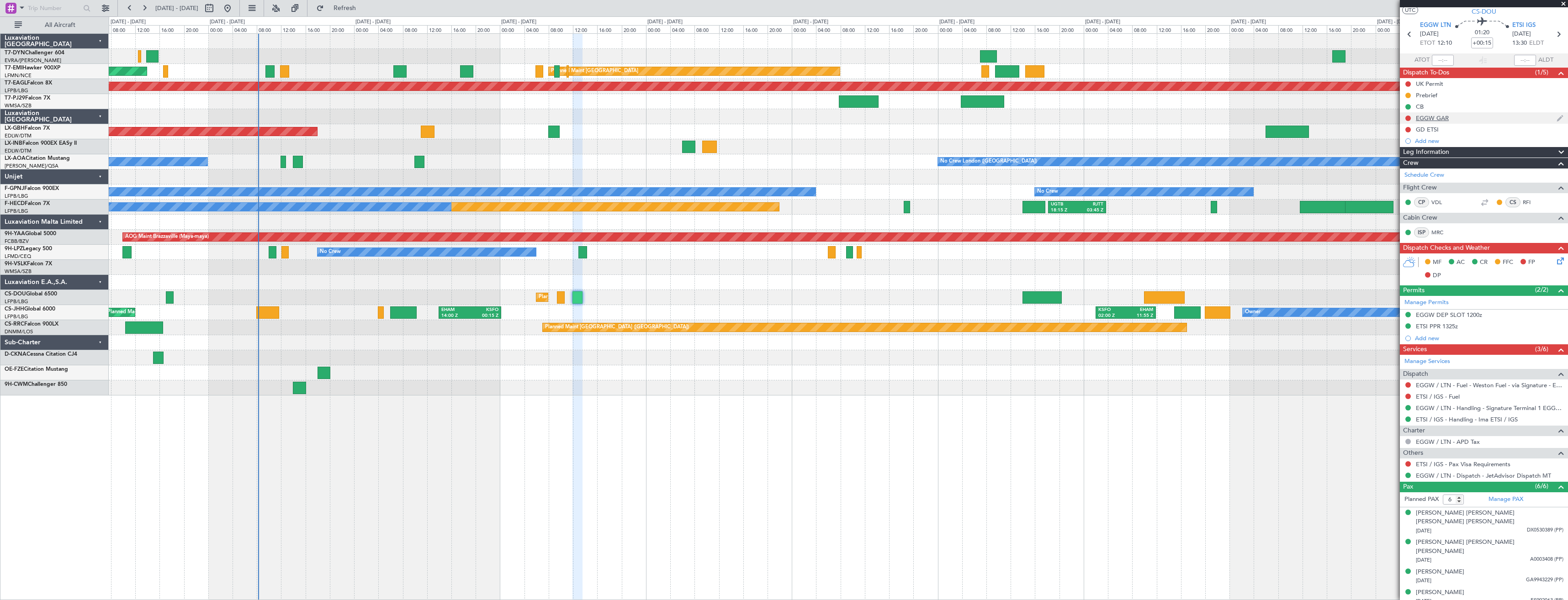
scroll to position [0, 0]
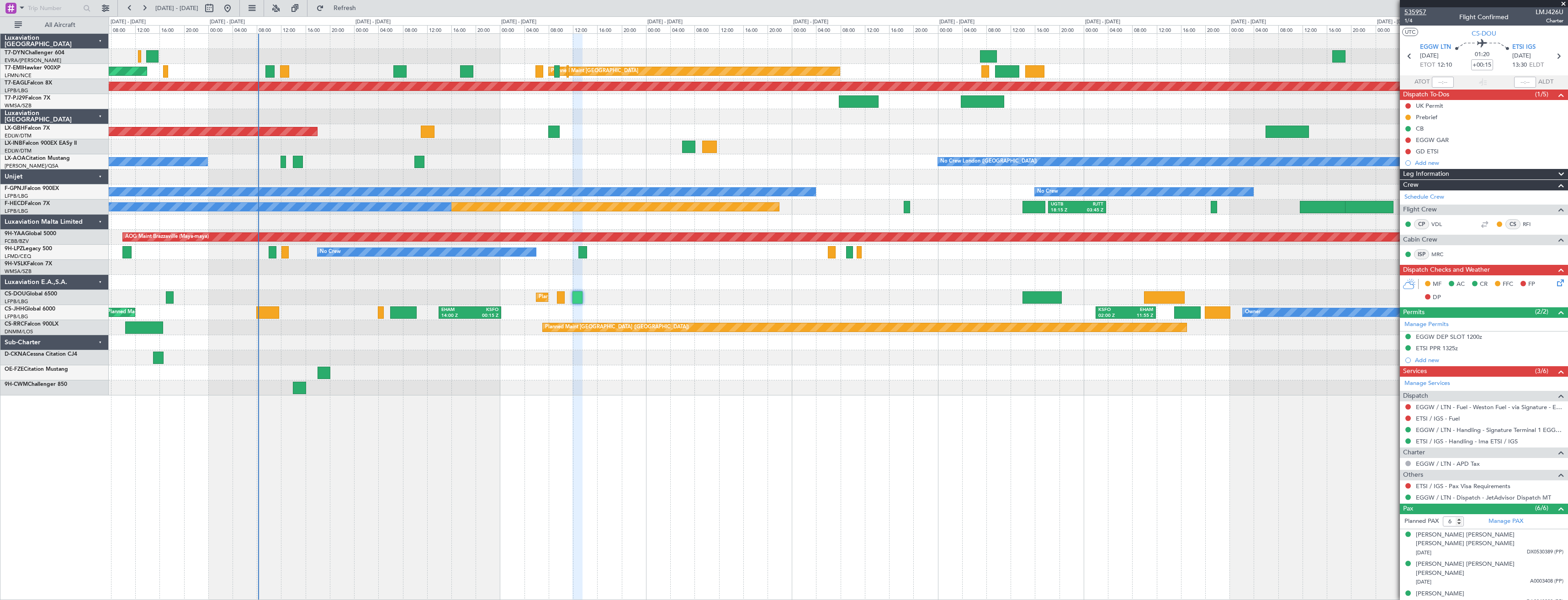
click at [1418, 9] on span "535957" at bounding box center [1415, 12] width 22 height 10
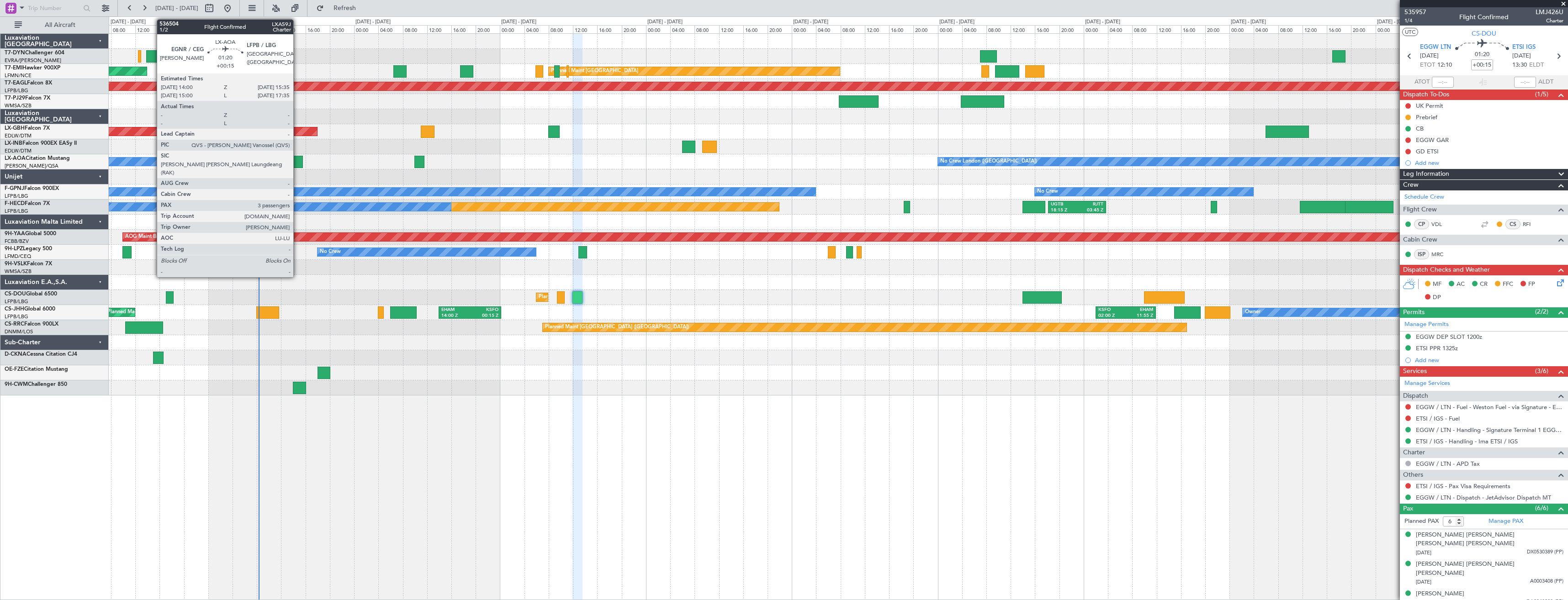
click at [298, 157] on div at bounding box center [298, 163] width 10 height 13
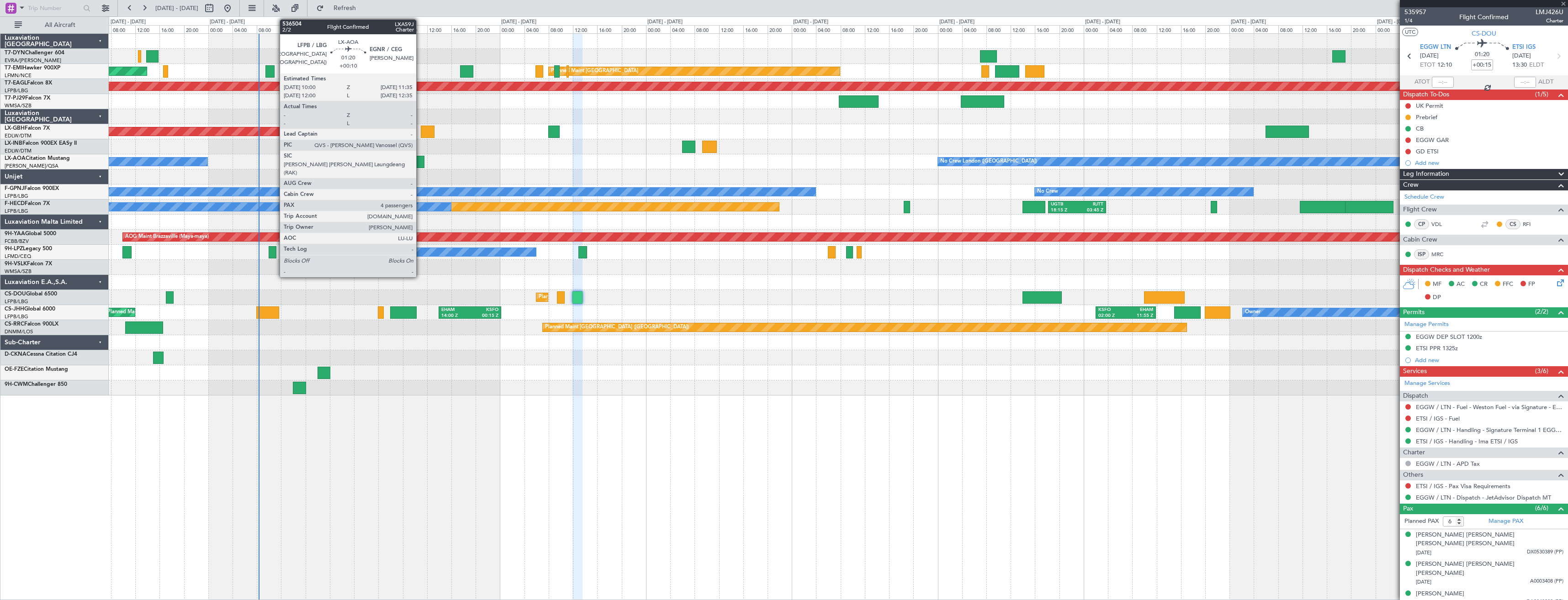
click at [420, 163] on div at bounding box center [419, 163] width 10 height 13
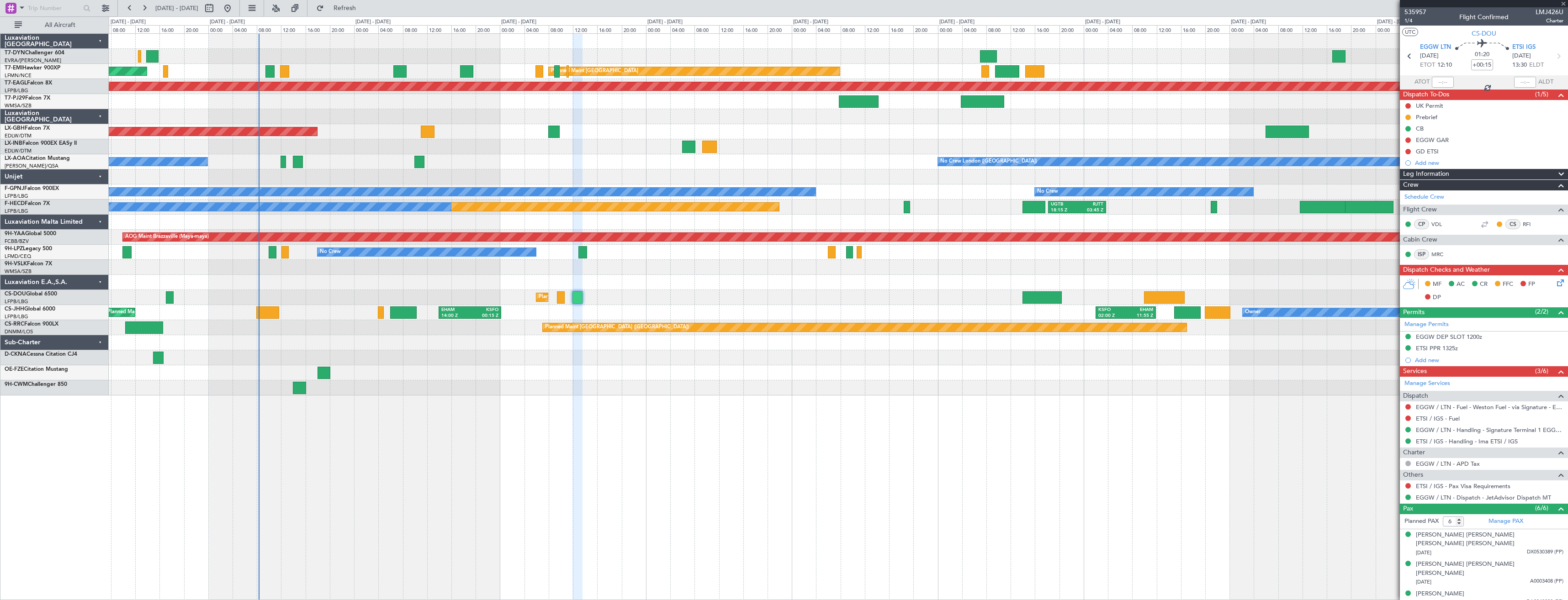
type input "+00:10"
type input "4"
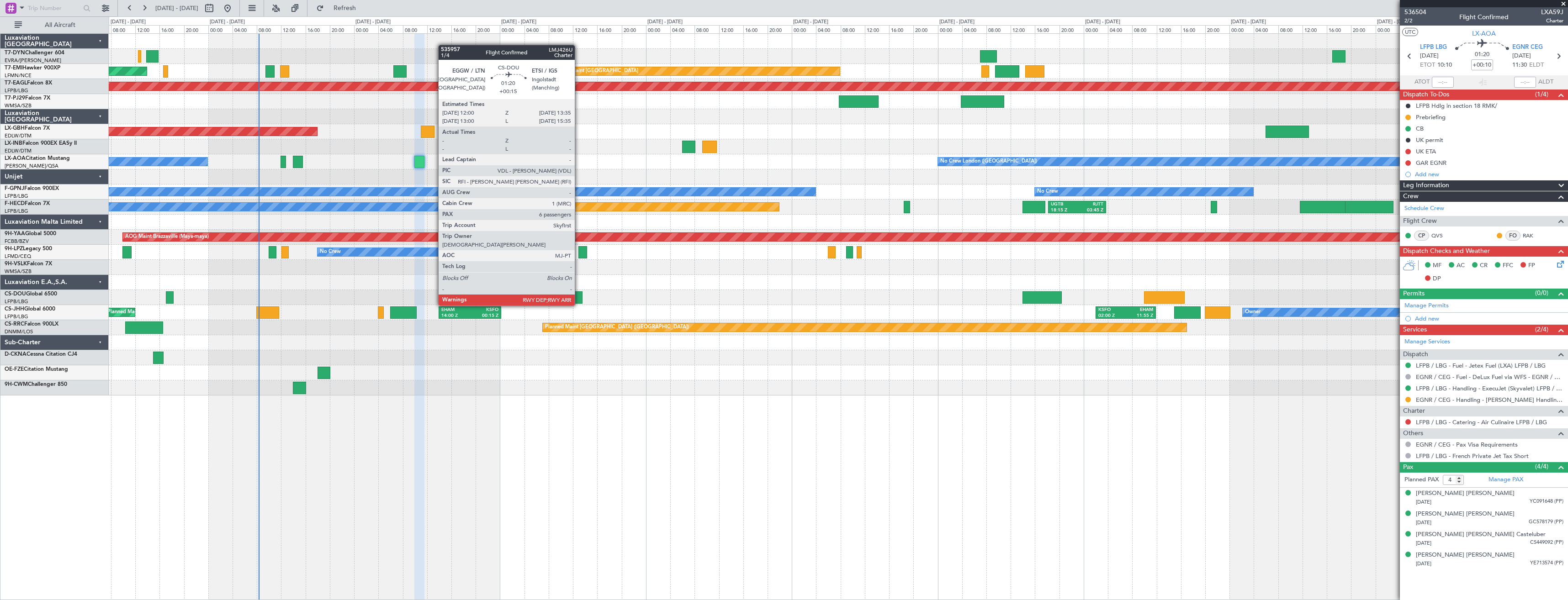
click at [579, 297] on div at bounding box center [577, 298] width 10 height 13
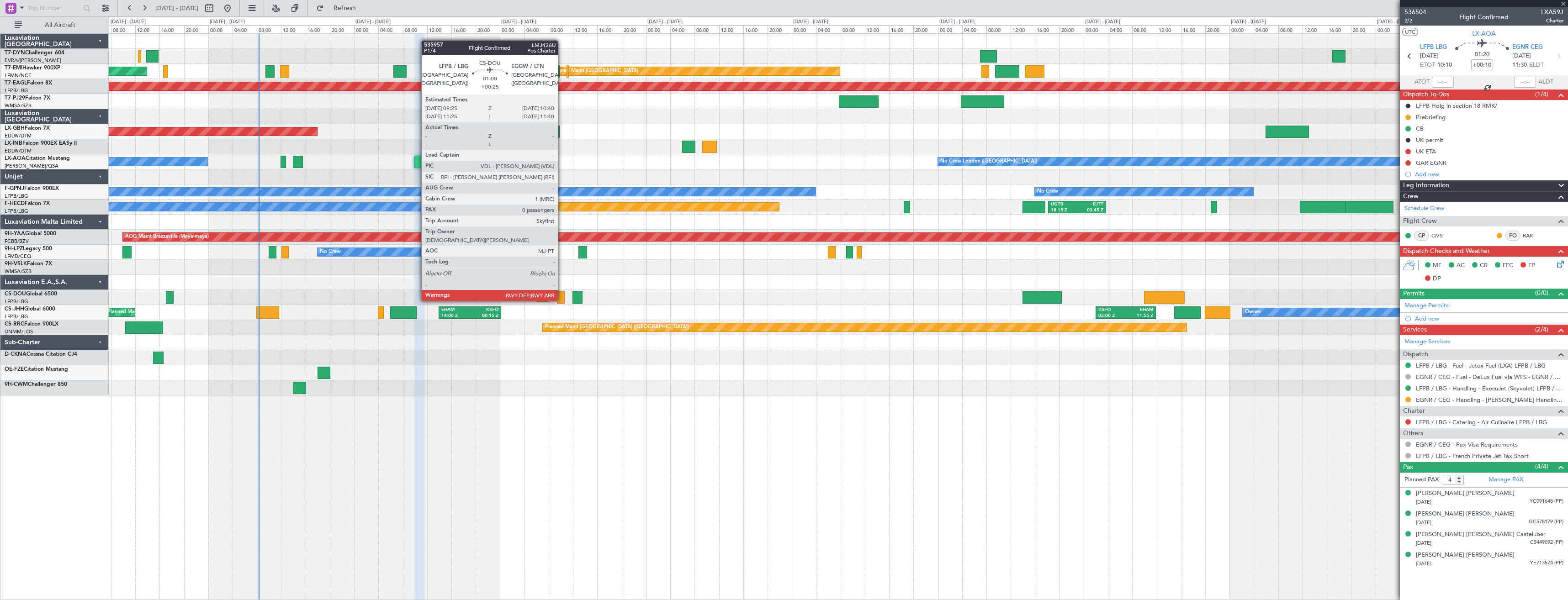
type input "+00:15"
type input "6"
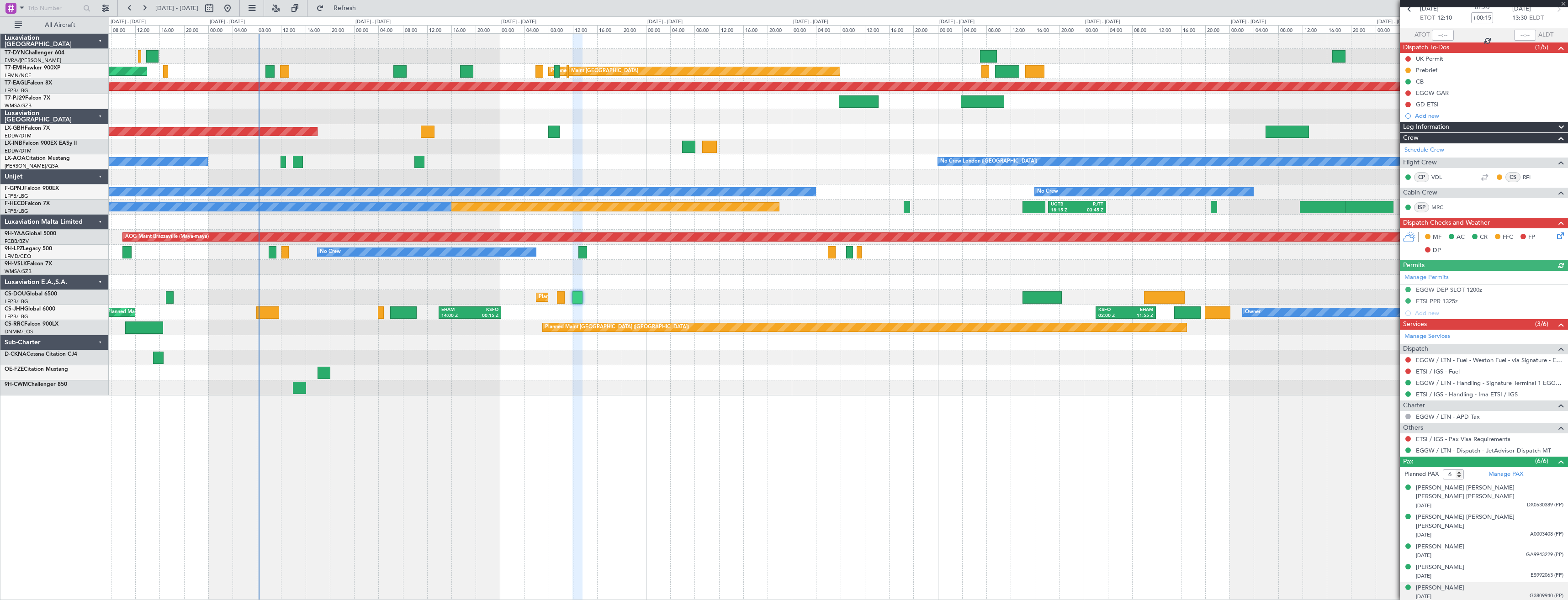
scroll to position [75, 0]
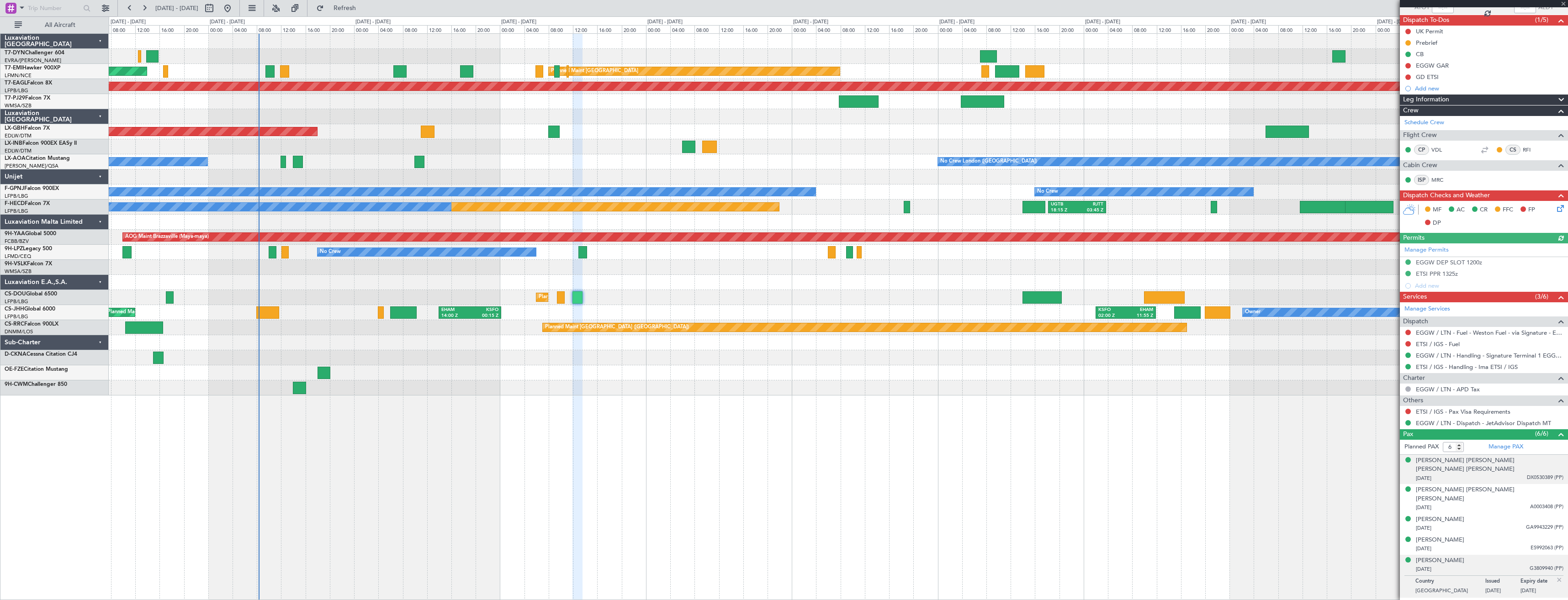
click at [1466, 474] on div "[DATE] DX0530389 (PP)" at bounding box center [1489, 479] width 148 height 9
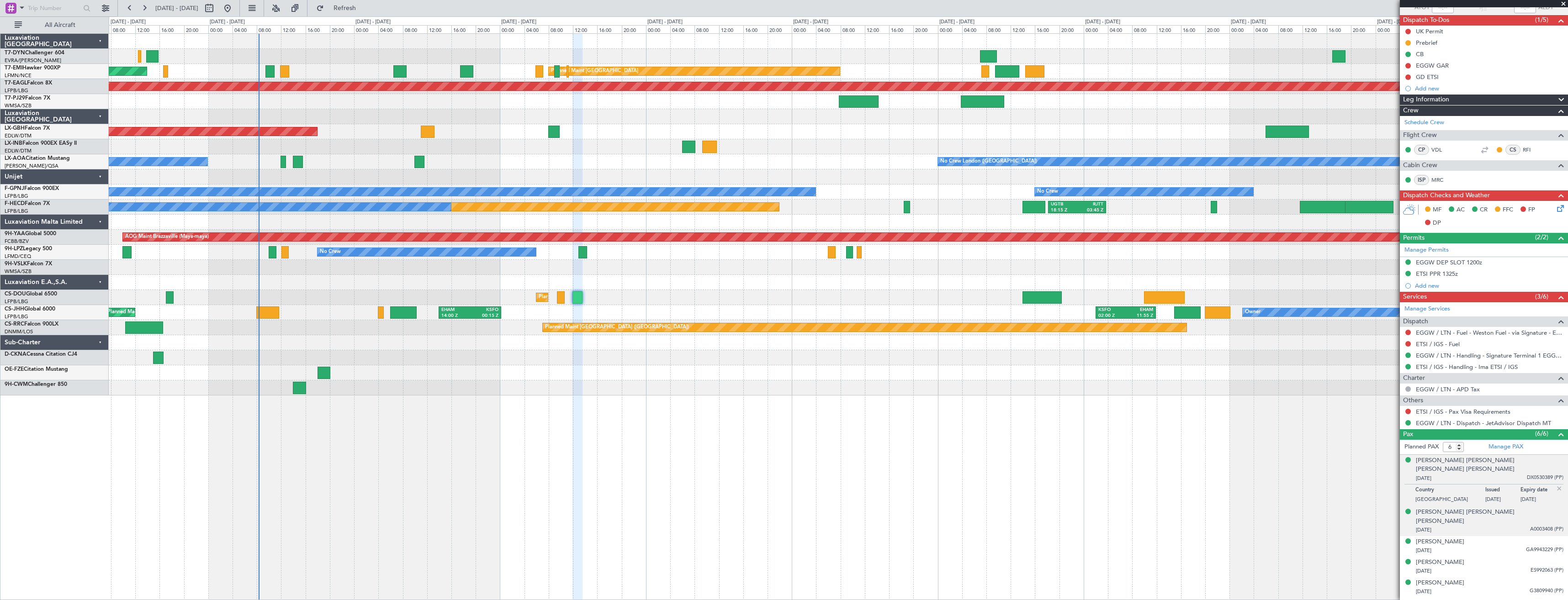
click at [1461, 526] on div "[DATE] A0003408 (PP)" at bounding box center [1489, 531] width 148 height 9
click at [1454, 486] on div "[PERSON_NAME] [PERSON_NAME] [PERSON_NAME]" at bounding box center [1489, 495] width 148 height 18
click at [1484, 546] on div "[DATE] GA9943229 (PP)" at bounding box center [1489, 551] width 148 height 9
click at [1492, 567] on div "[DATE] ES992063 (PP)" at bounding box center [1489, 572] width 148 height 9
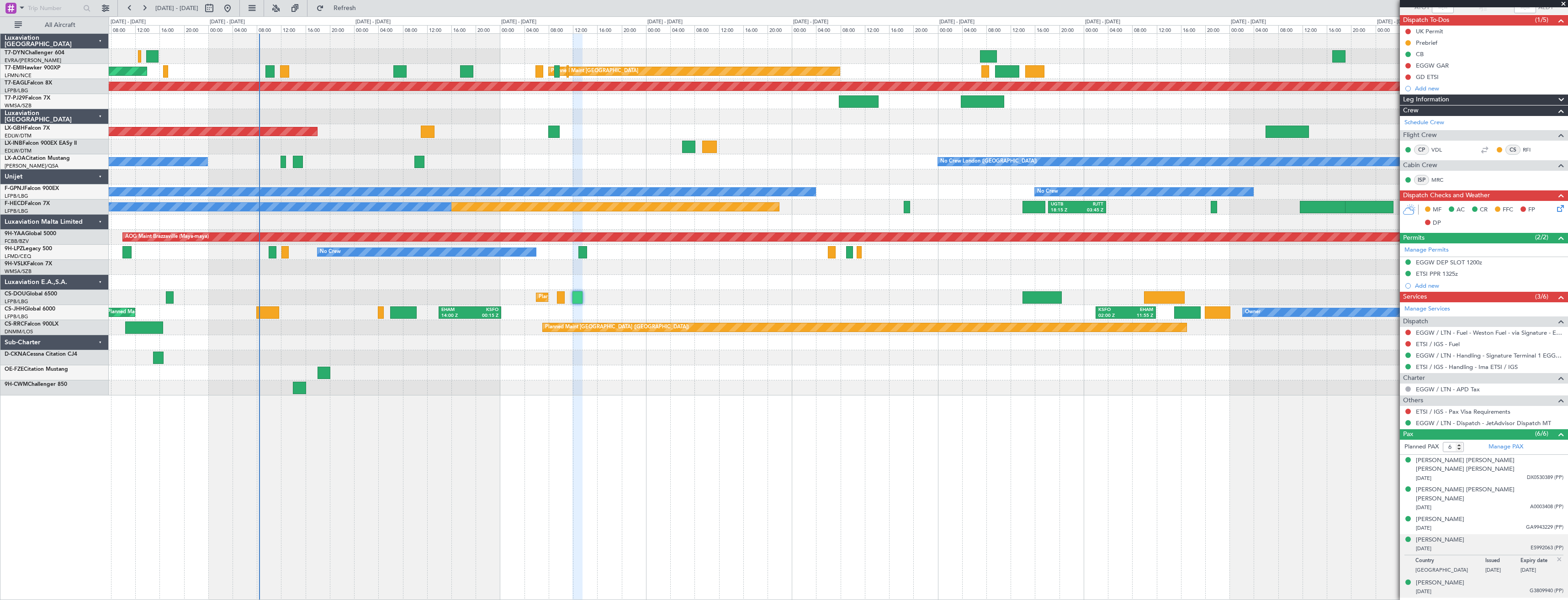
click at [1484, 587] on div "29/01/1971 G3809940 (PP)" at bounding box center [1489, 592] width 148 height 9
click at [1453, 556] on div "[PERSON_NAME]" at bounding box center [1439, 561] width 48 height 9
click at [1406, 410] on button at bounding box center [1408, 412] width 5 height 5
click at [1391, 520] on span "Confirmed" at bounding box center [1382, 521] width 28 height 9
click at [1021, 298] on div "Planned Maint Paris (Le Bourget) Planned Maint Paris (Le Bourget) Planned Maint…" at bounding box center [837, 298] width 1458 height 16
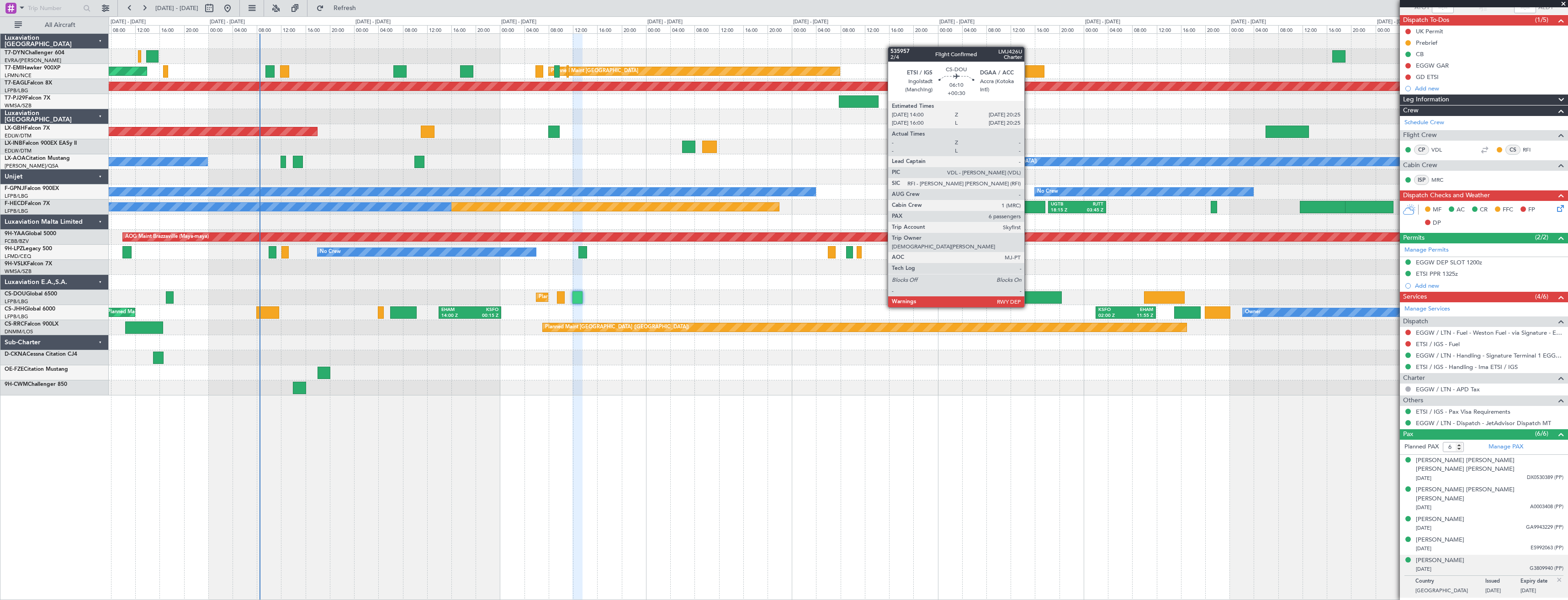
click at [1028, 299] on div at bounding box center [1041, 298] width 39 height 13
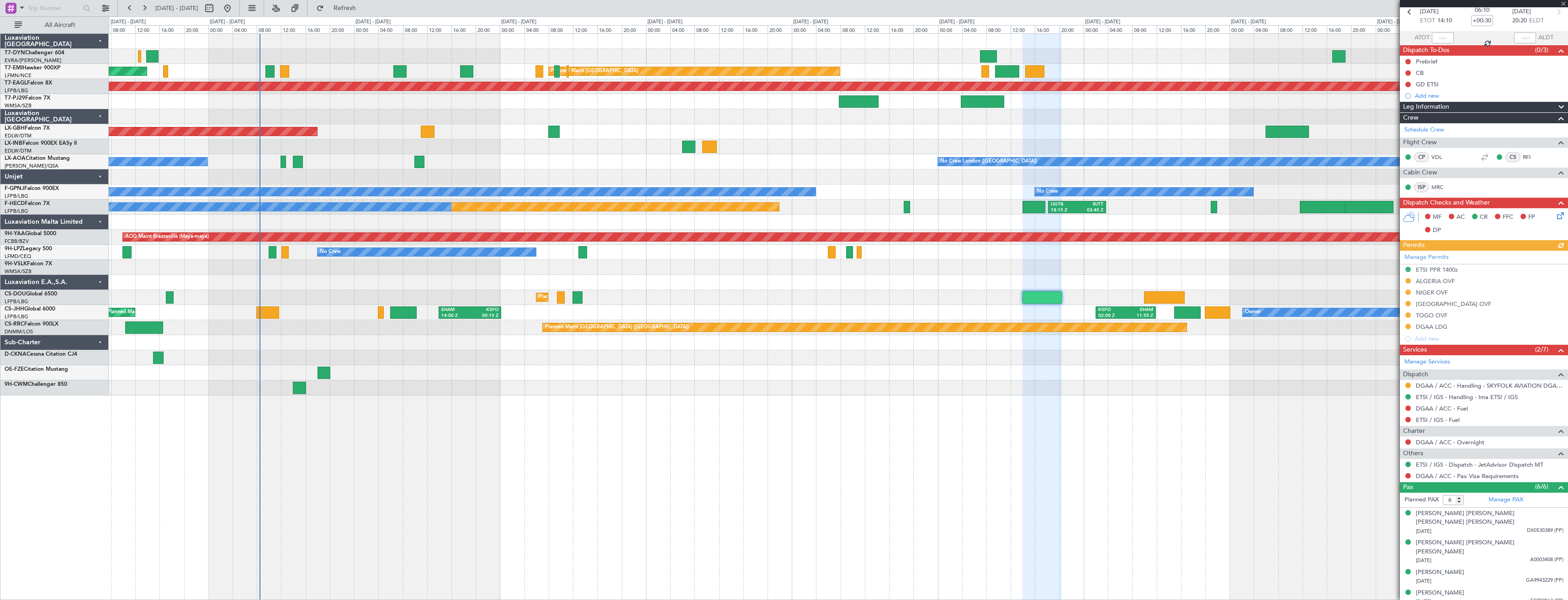
scroll to position [75, 0]
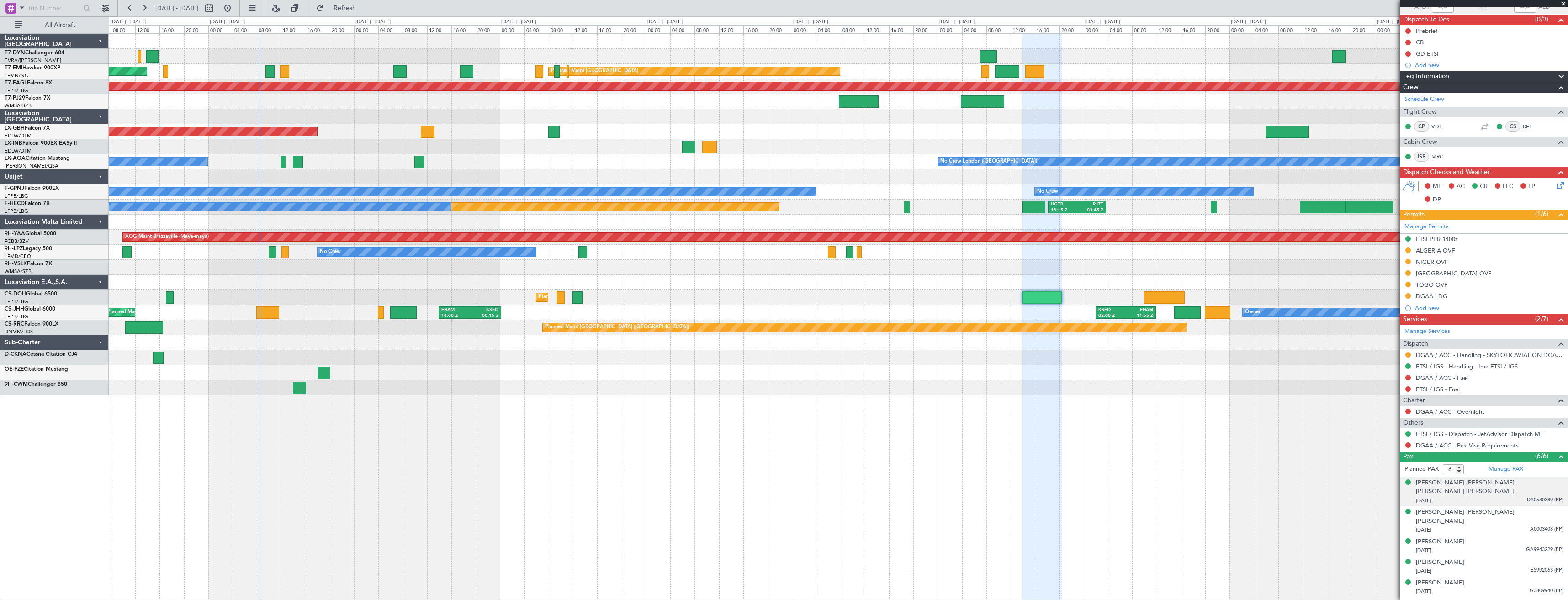
click at [1516, 497] on div "[DATE] DX0530389 (PP)" at bounding box center [1489, 501] width 148 height 9
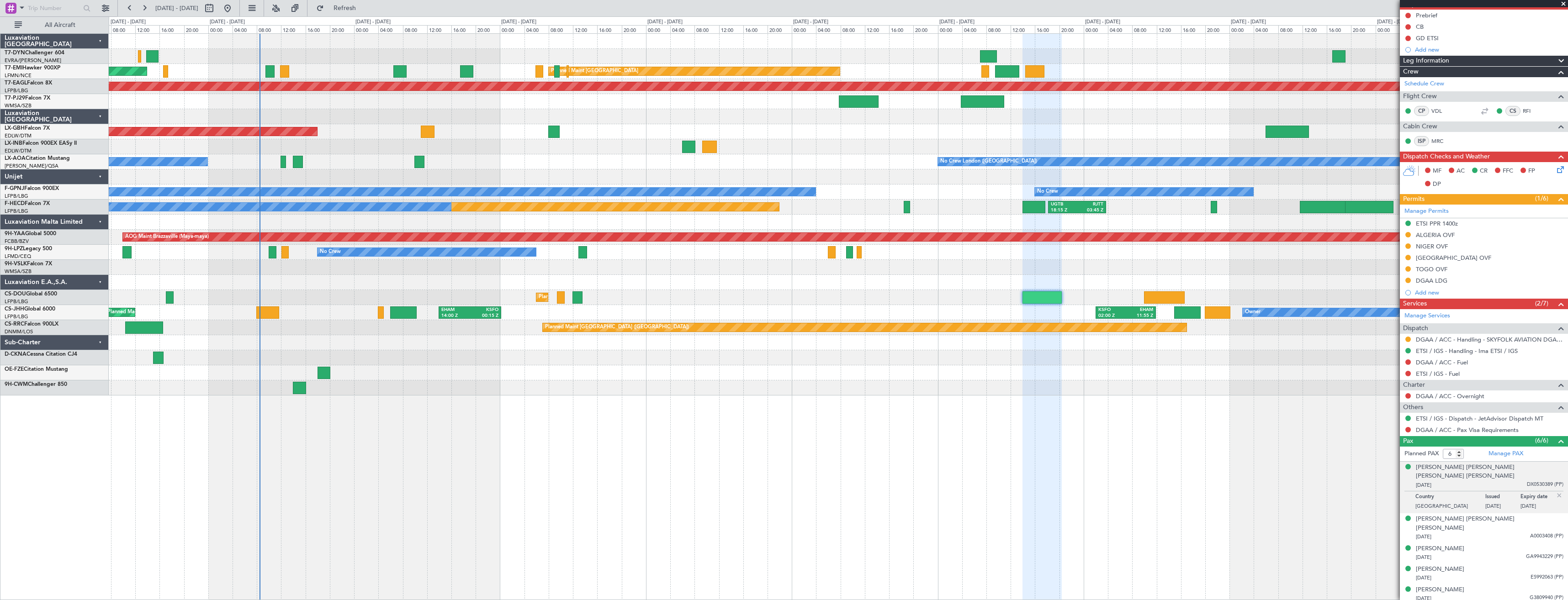
scroll to position [98, 0]
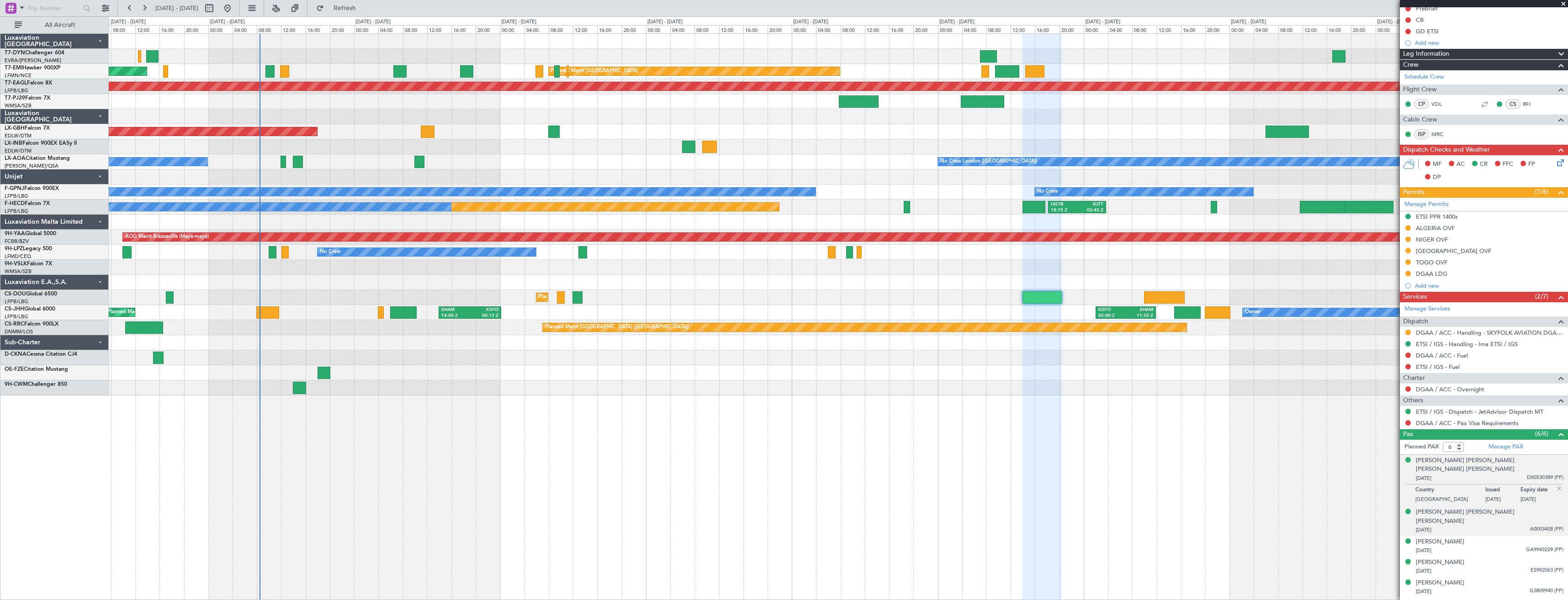
click at [1493, 517] on li "Christopher Kwame Boateng Kusi-Appiah 06/03/1976 A0003408 (PP)" at bounding box center [1484, 521] width 168 height 30
click at [1492, 526] on div "[DATE] A0003408 (PP)" at bounding box center [1489, 531] width 148 height 9
click at [1503, 546] on div "[DATE] GA9943229 (PP)" at bounding box center [1489, 551] width 148 height 9
click at [1496, 558] on div "Didier Joseph Bourguignon 21/09/1960 ES992063 (PP)" at bounding box center [1489, 567] width 148 height 18
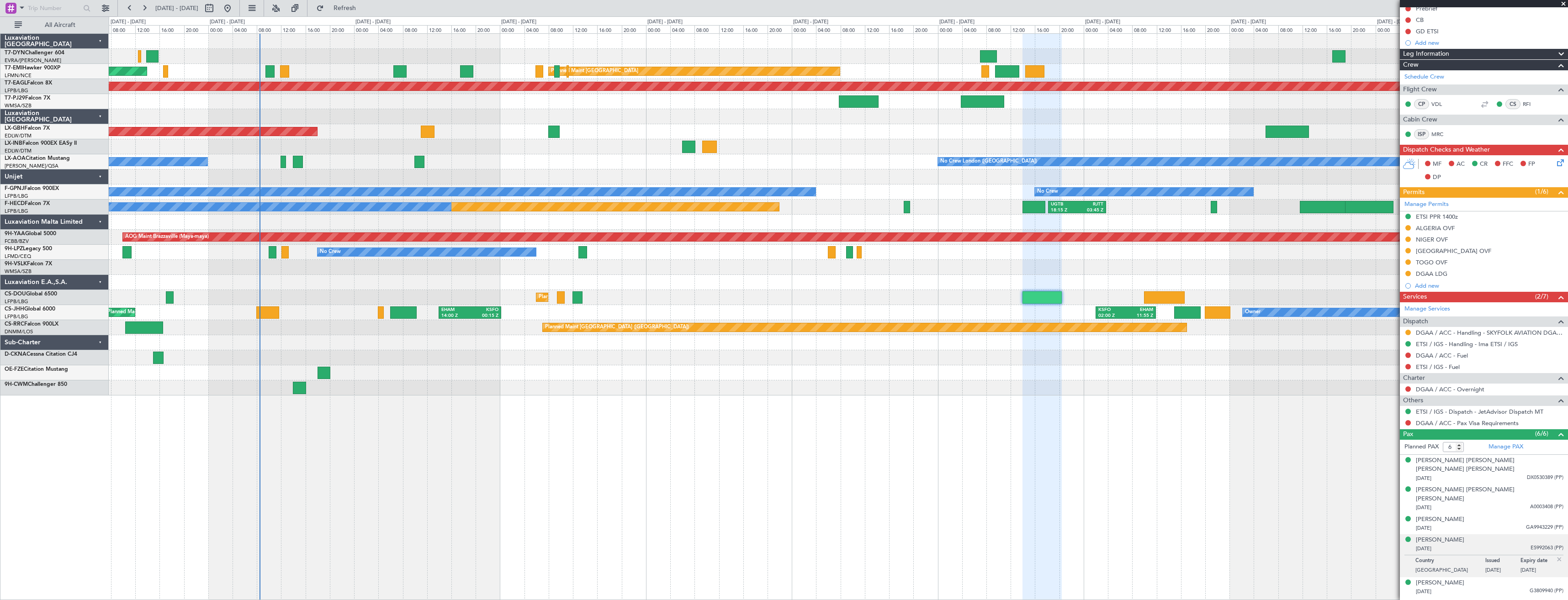
click at [1489, 558] on li "Didier Joseph Bourguignon 21/09/1960 ES992063 (PP) Country Belgium Issued 12/04…" at bounding box center [1484, 555] width 168 height 43
click at [1489, 579] on div "[PERSON_NAME] [DATE] G3809940 (PP)" at bounding box center [1489, 588] width 148 height 18
click at [1489, 599] on div "[PERSON_NAME] [PERSON_NAME] [DATE] DX0530376 (PP)" at bounding box center [1489, 608] width 148 height 18
click at [1409, 425] on button at bounding box center [1408, 423] width 5 height 5
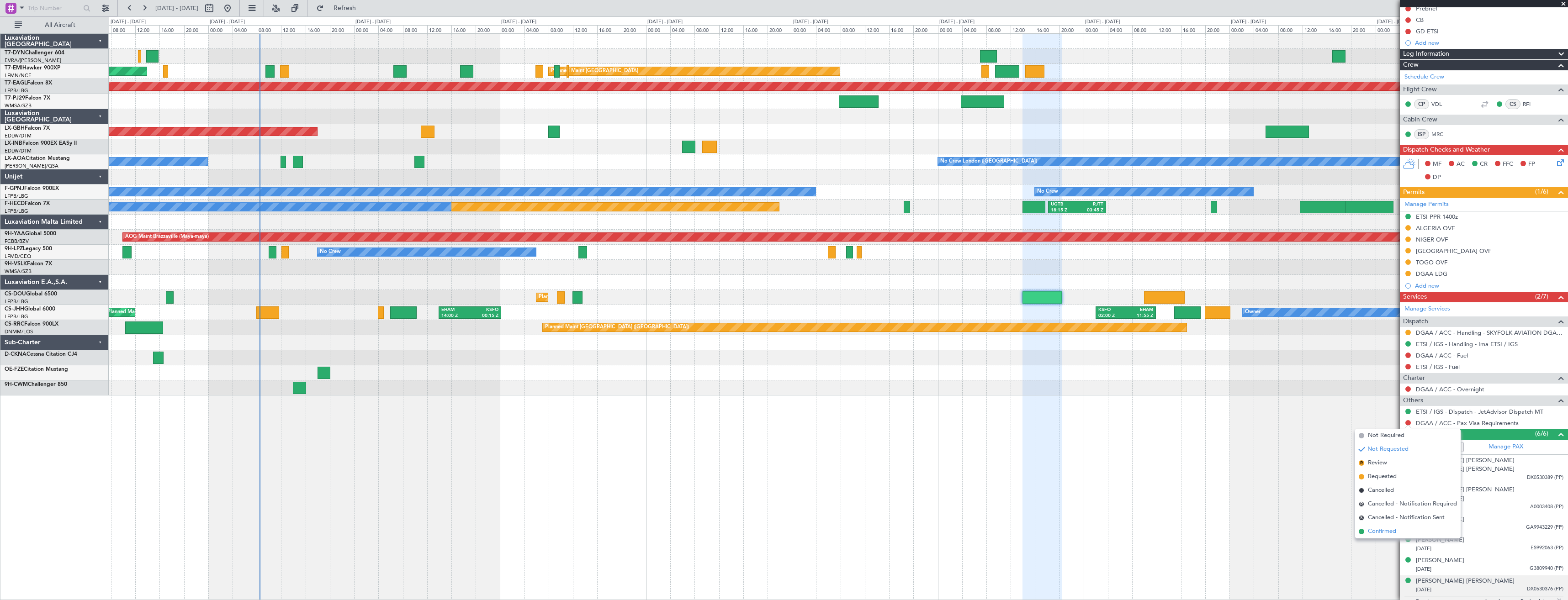
click at [1389, 531] on span "Confirmed" at bounding box center [1382, 532] width 28 height 9
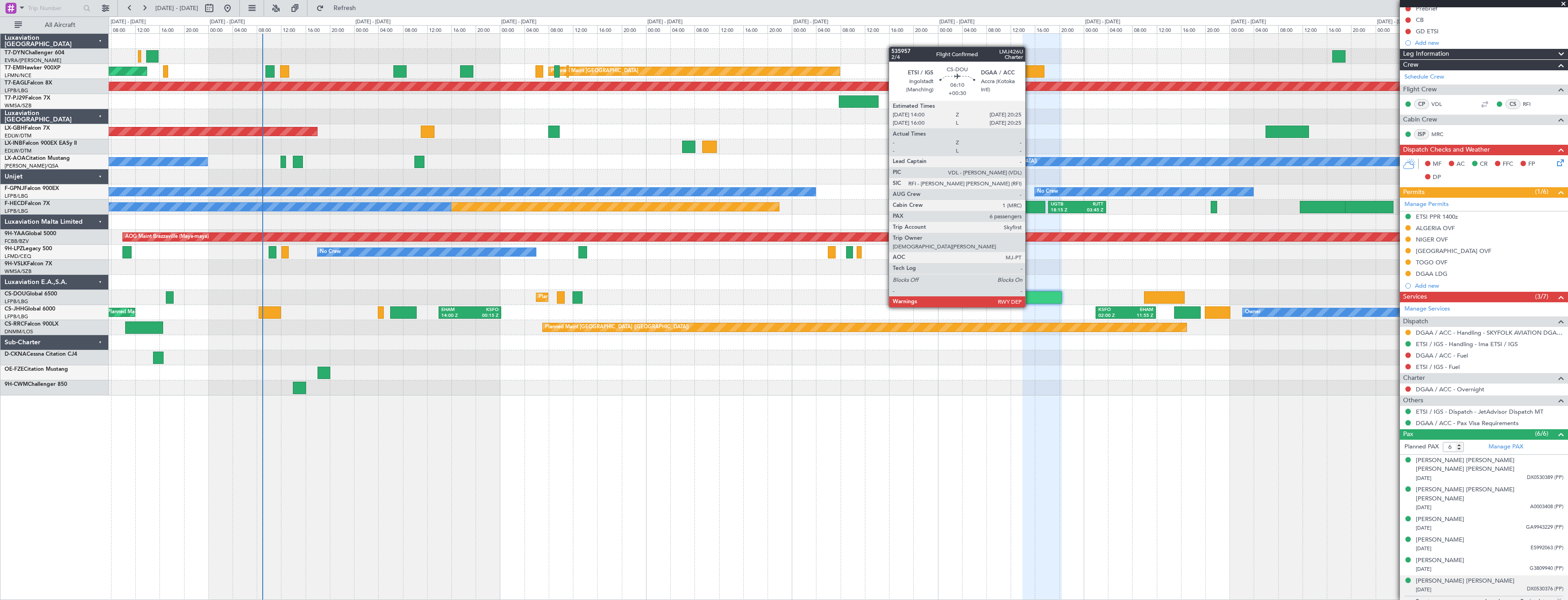
click at [1029, 299] on div at bounding box center [1041, 298] width 39 height 13
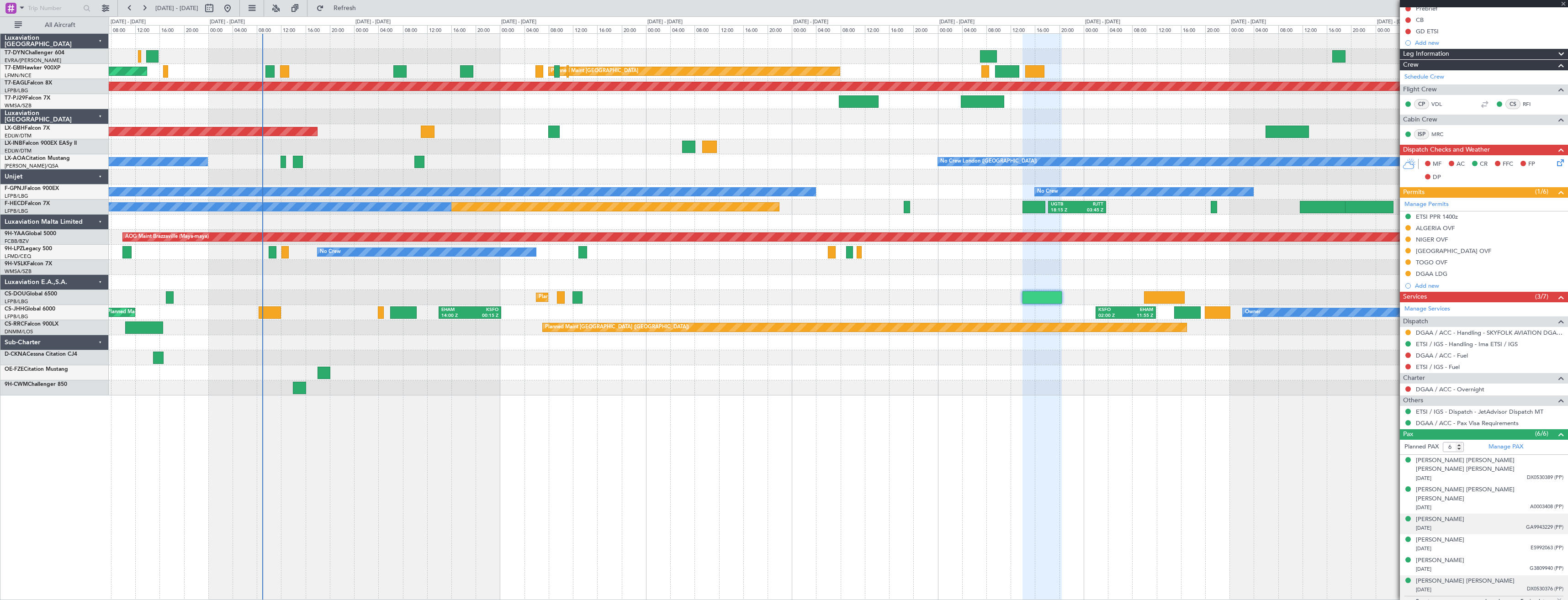
click at [1498, 524] on div "[DATE] GA9943229 (PP)" at bounding box center [1489, 529] width 148 height 9
click at [1473, 567] on div "[DATE] ES992063 (PP)" at bounding box center [1489, 572] width 148 height 9
click at [1472, 579] on div "[PERSON_NAME] [DATE] G3809940 (PP)" at bounding box center [1489, 588] width 148 height 18
click at [1438, 556] on div "[PERSON_NAME]" at bounding box center [1439, 561] width 48 height 9
click at [1500, 544] on div "[DATE] ES992063 (PP)" at bounding box center [1489, 549] width 148 height 9
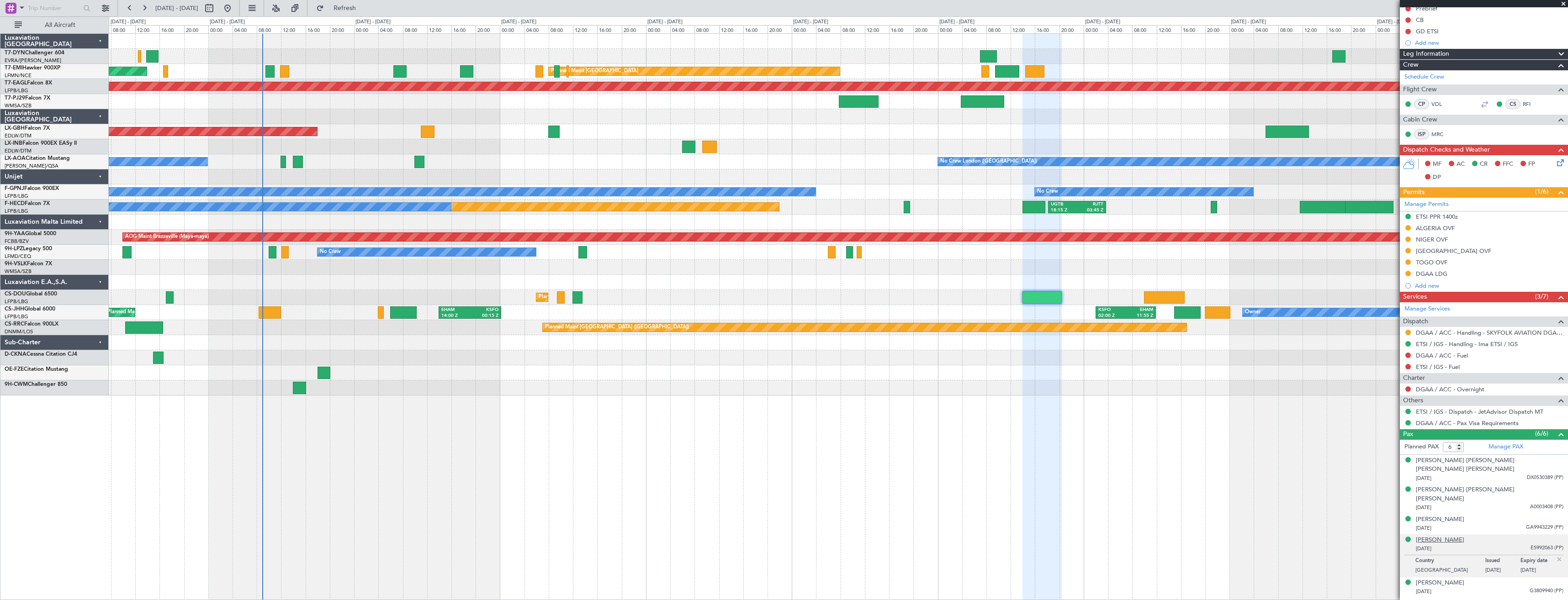
click at [1464, 536] on div "[PERSON_NAME]" at bounding box center [1439, 541] width 48 height 9
click at [1405, 426] on mat-tooltip-component "Confirmed" at bounding box center [1408, 437] width 41 height 25
click at [1405, 421] on button at bounding box center [1408, 423] width 5 height 5
click at [1388, 475] on span "Requested" at bounding box center [1383, 477] width 29 height 9
click at [1408, 424] on button at bounding box center [1408, 423] width 5 height 5
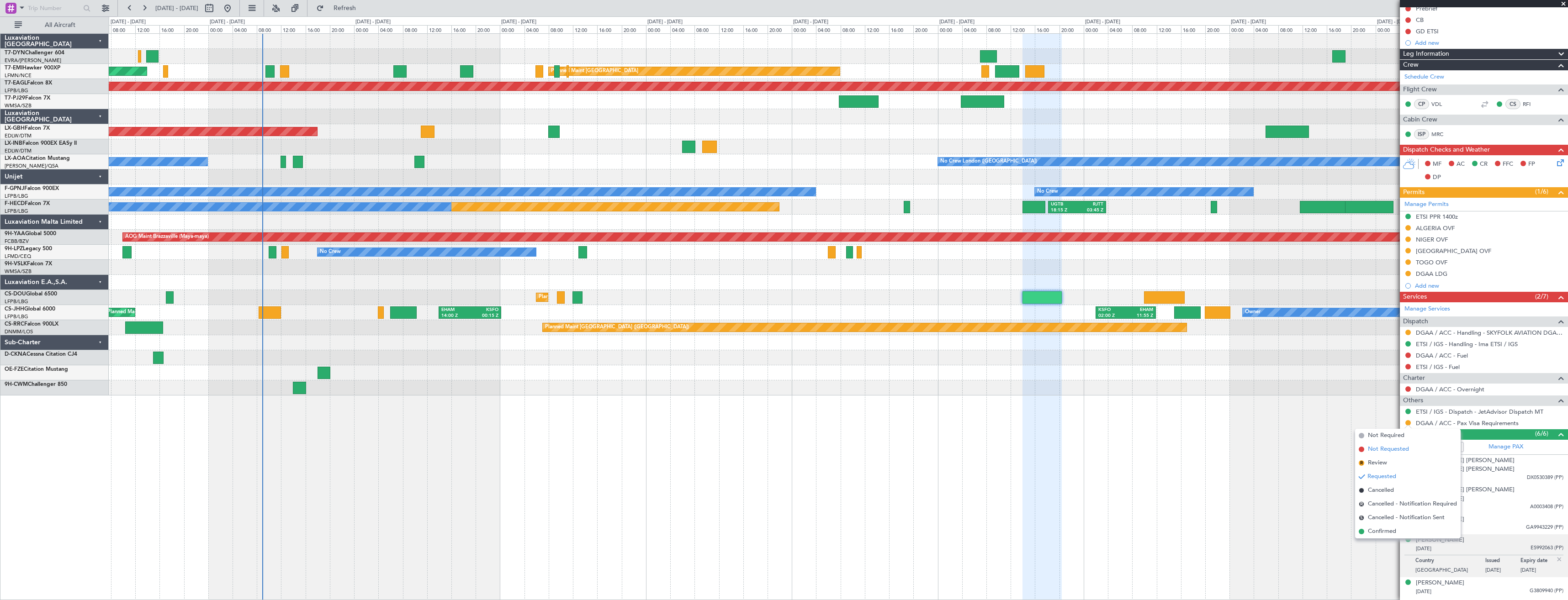
click at [1394, 450] on span "Not Requested" at bounding box center [1388, 449] width 41 height 9
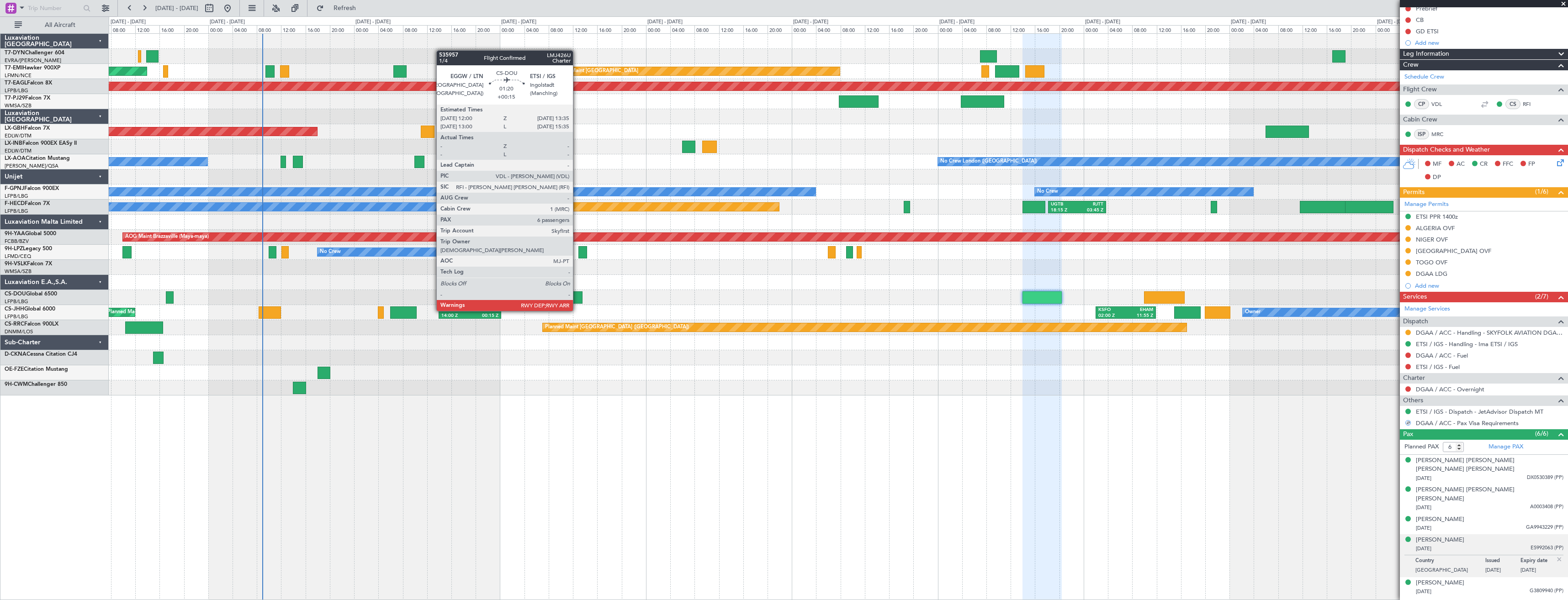
click at [577, 302] on div at bounding box center [577, 298] width 10 height 13
type input "+00:15"
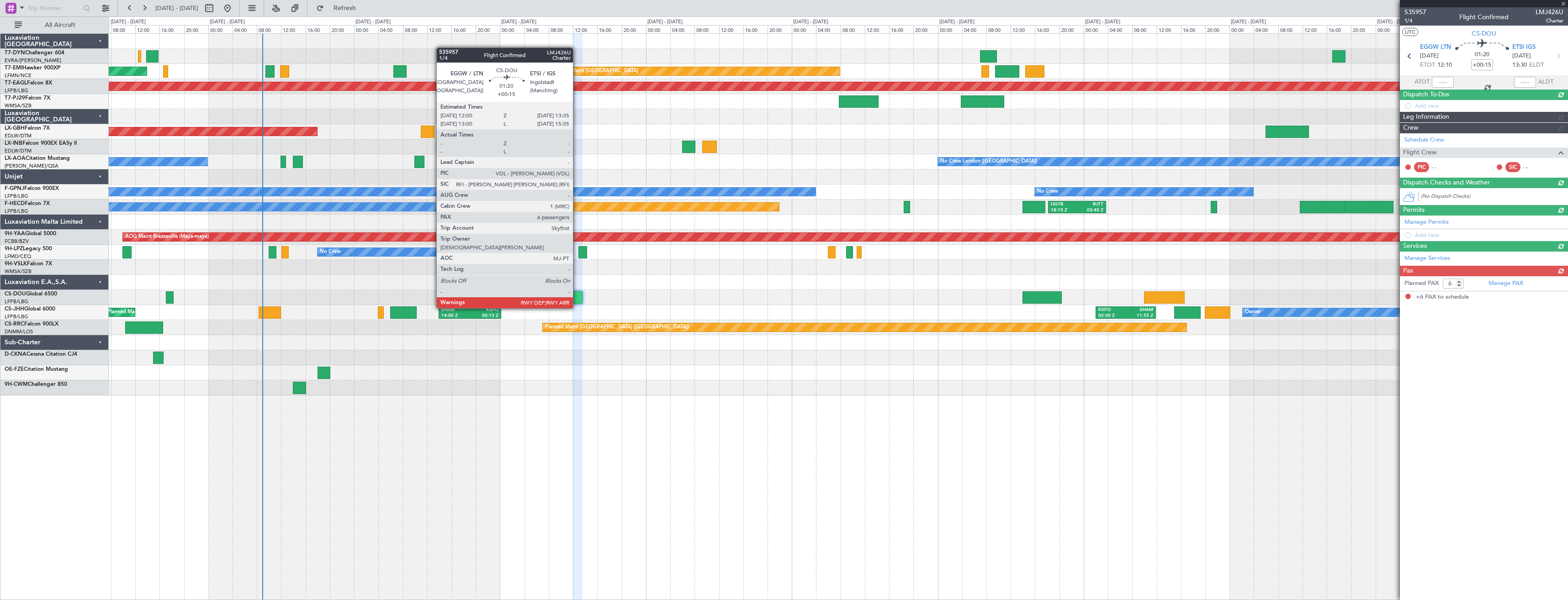
scroll to position [0, 0]
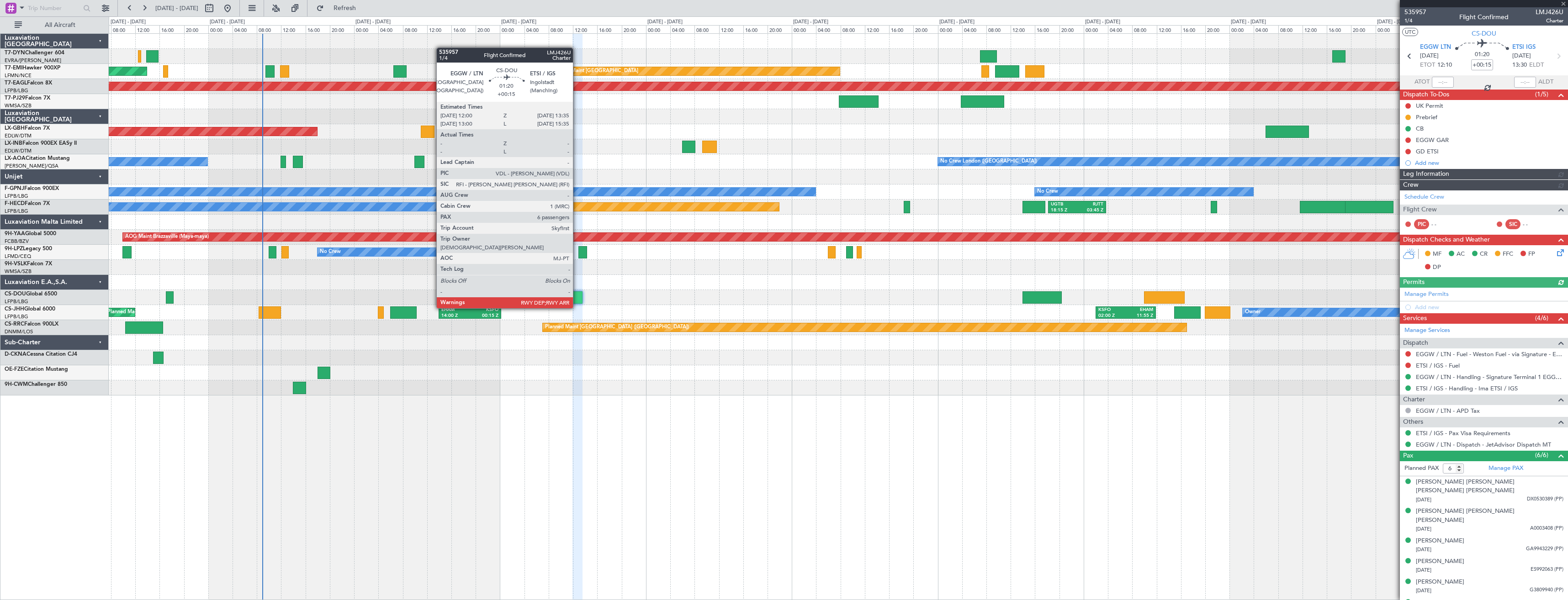
click at [577, 300] on div at bounding box center [577, 298] width 10 height 13
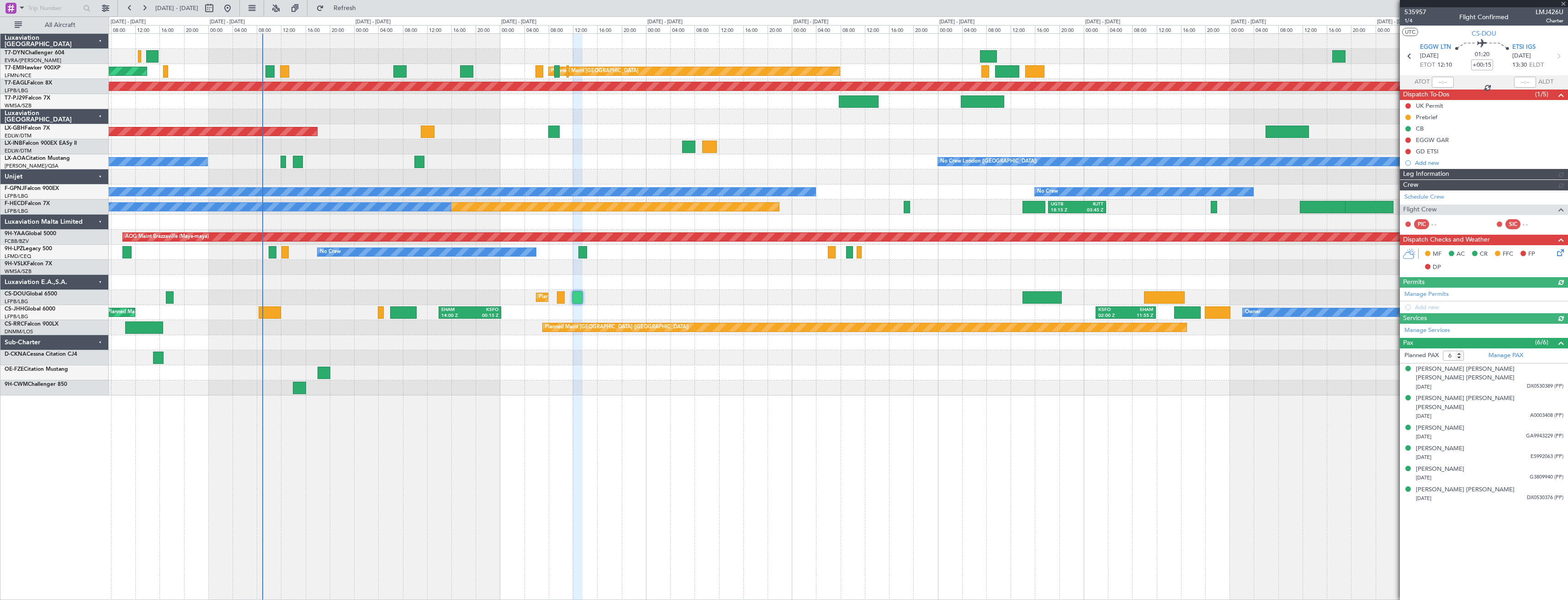
click at [1407, 484] on article "535957 1/4 Flight Confirmed LMJ426U Charter UTC CS-DOU EGGW LTN 08/09/2025 ETOT…" at bounding box center [1484, 303] width 168 height 593
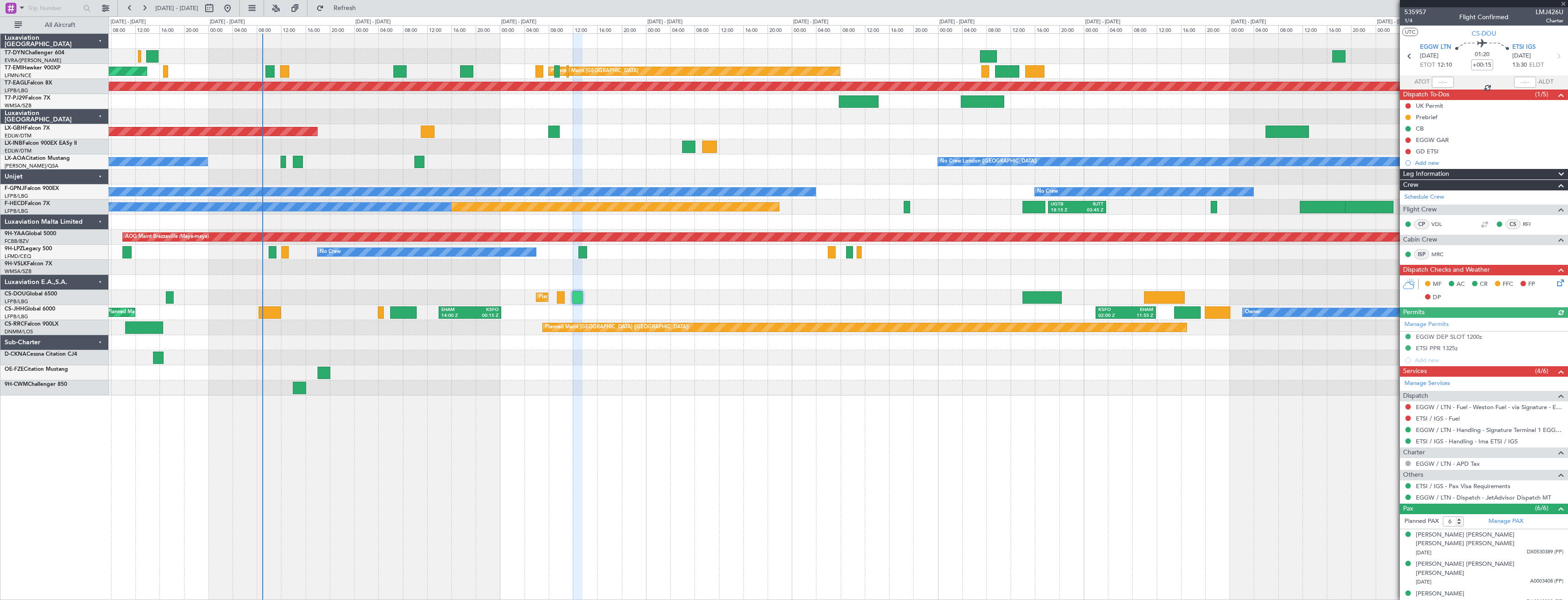
click at [1407, 482] on div at bounding box center [1408, 486] width 7 height 7
click at [1407, 486] on button at bounding box center [1408, 486] width 5 height 5
click at [1380, 389] on span "Not Requested" at bounding box center [1388, 390] width 41 height 9
click at [1504, 590] on div "Corinne Monique Demaeght 17/07/1970 GA9943229 (PP)" at bounding box center [1489, 599] width 148 height 18
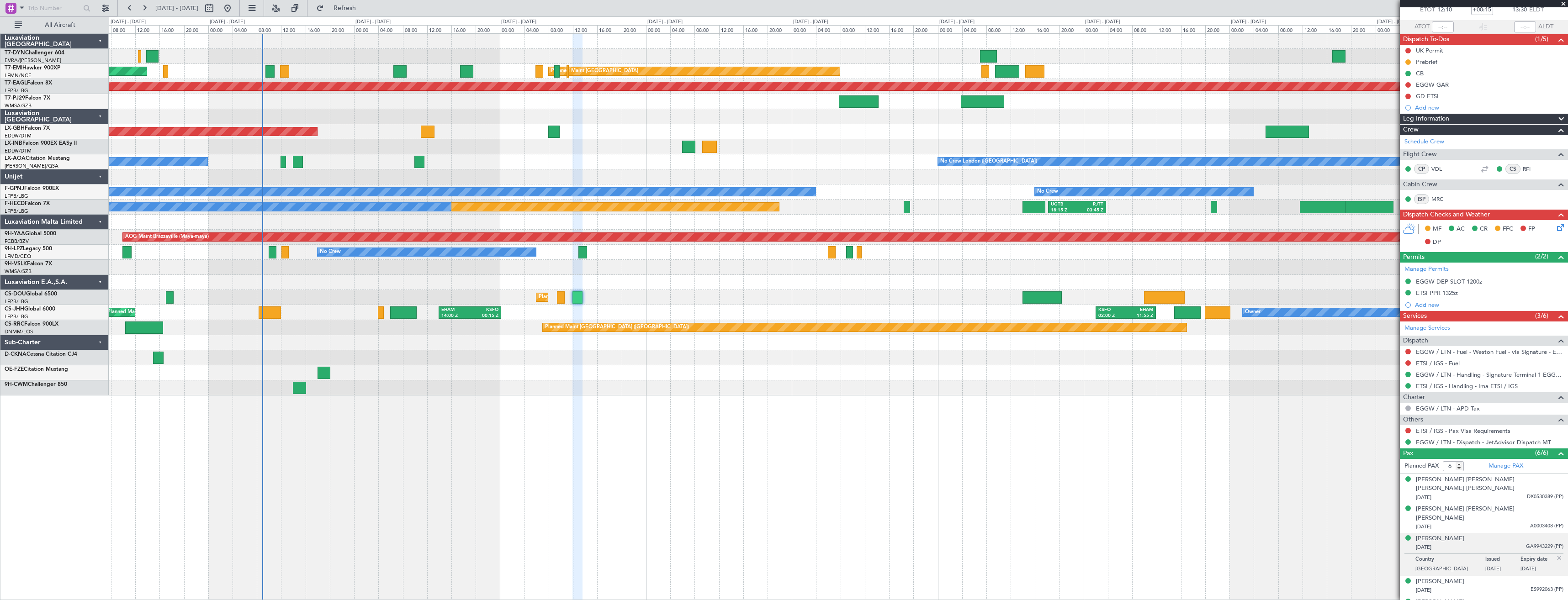
scroll to position [75, 0]
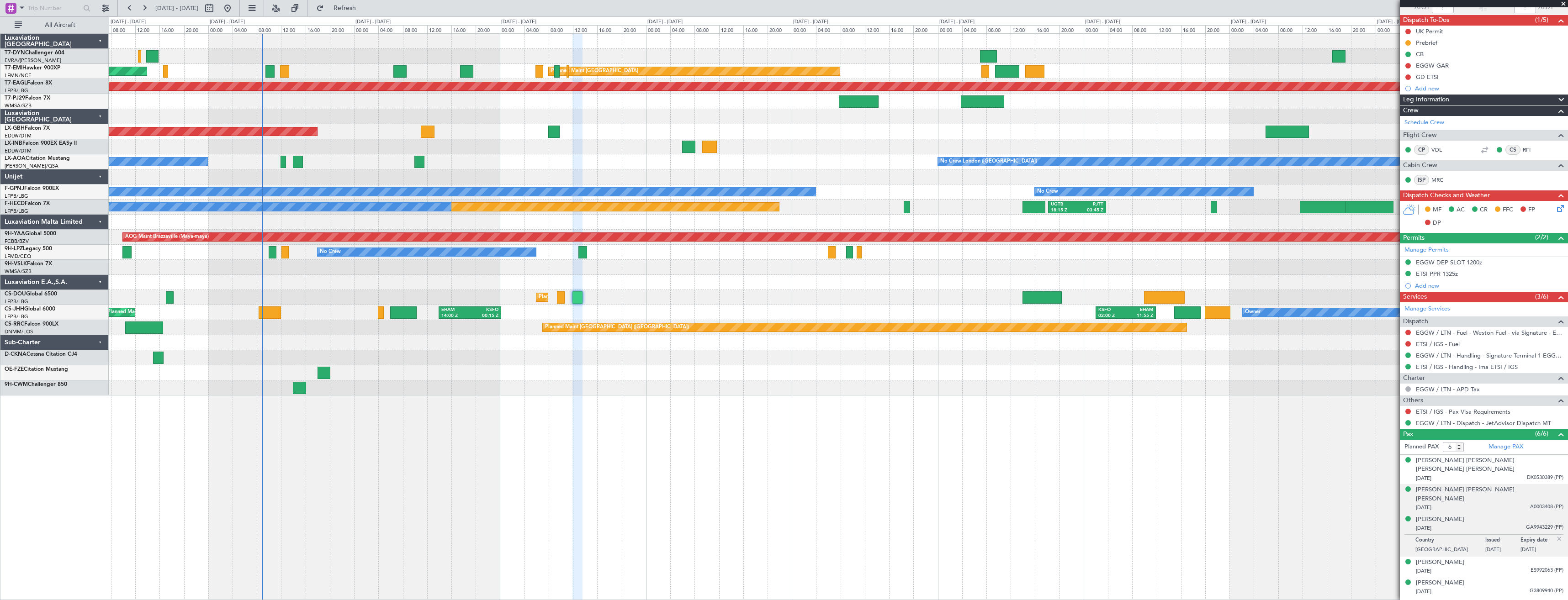
click at [1507, 503] on div "[DATE] A0003408 (PP)" at bounding box center [1489, 508] width 148 height 9
click at [1507, 463] on div "Belinda Giselle Joelle Jonah 21/08/1967 DX0530389 (PP)" at bounding box center [1489, 470] width 148 height 27
click at [1501, 558] on div "Didier Joseph Bourguignon 21/09/1960 ES992063 (PP)" at bounding box center [1489, 567] width 148 height 18
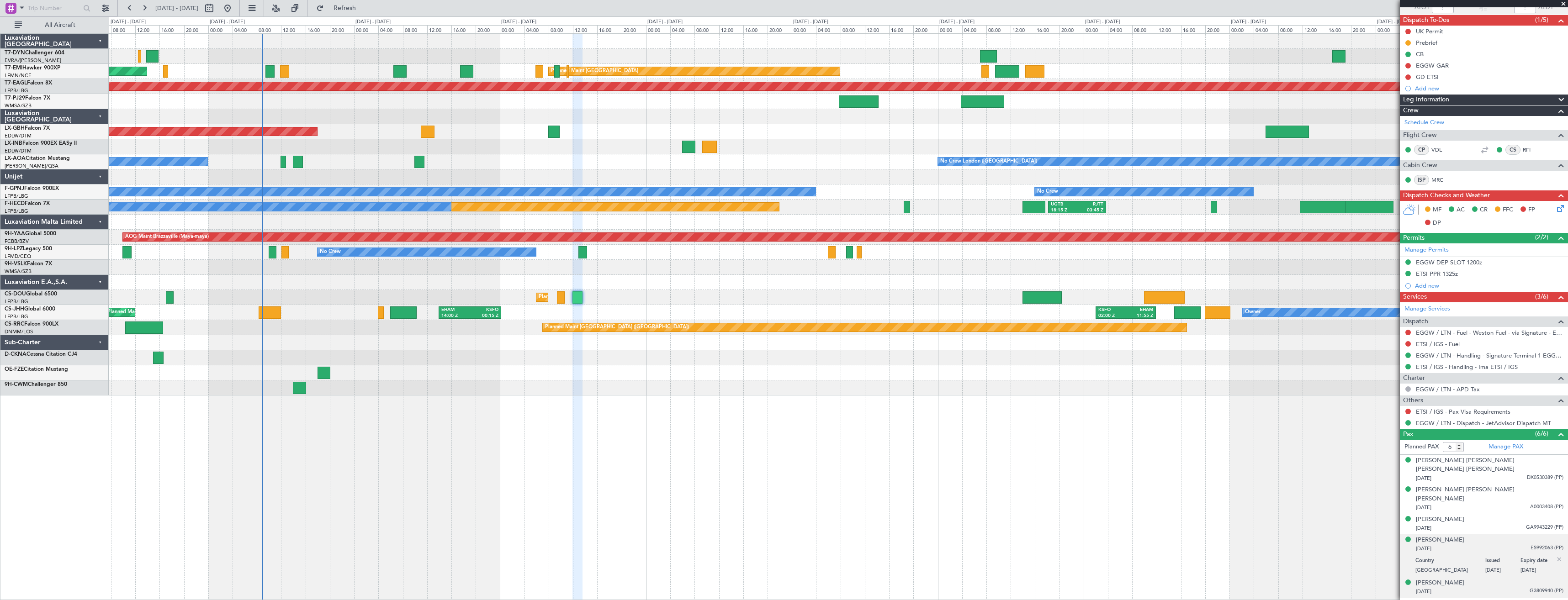
click at [1498, 579] on div "[PERSON_NAME] [DATE] G3809940 (PP)" at bounding box center [1489, 588] width 148 height 18
click at [1500, 544] on div "[DATE] ES992063 (PP)" at bounding box center [1489, 549] width 148 height 9
click at [1500, 587] on div "29/01/1971 G3809940 (PP)" at bounding box center [1489, 592] width 148 height 9
click at [1496, 599] on div "[PERSON_NAME] [PERSON_NAME] [DATE] DX0530376 (PP)" at bounding box center [1489, 608] width 148 height 18
click at [1458, 515] on div "[PERSON_NAME]" at bounding box center [1439, 520] width 48 height 9
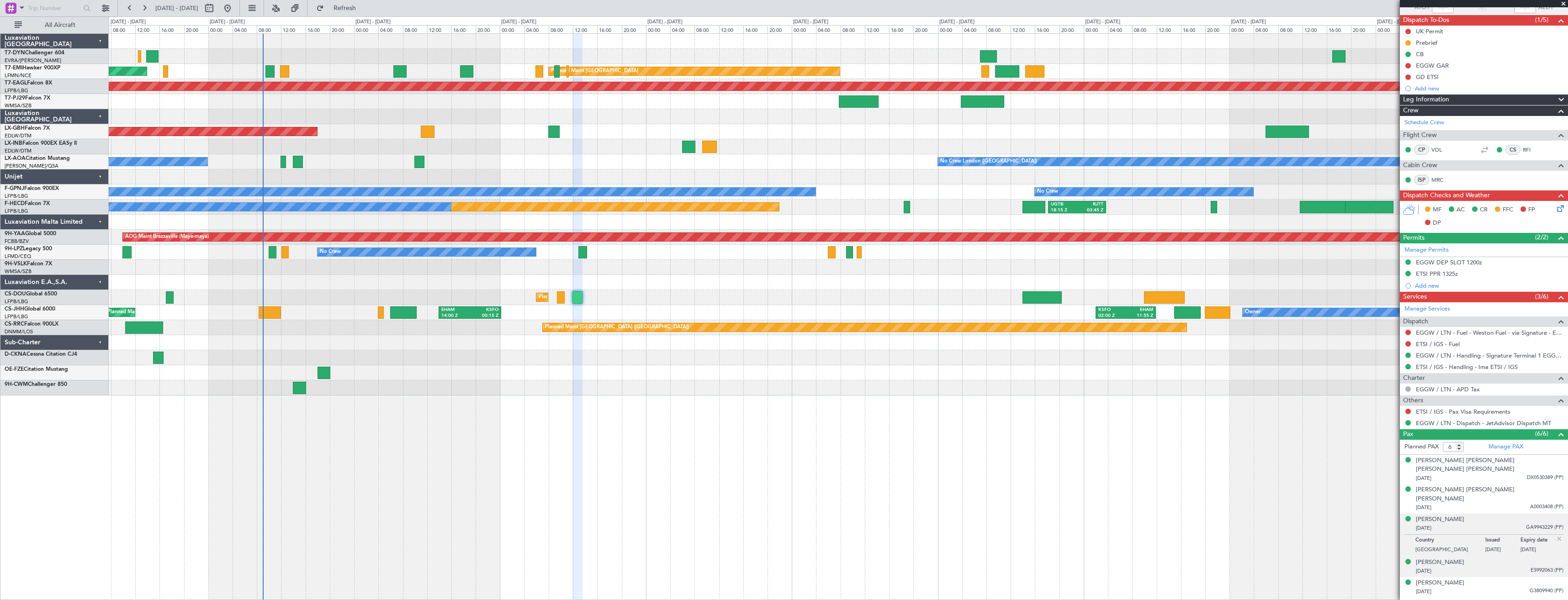
click at [1485, 567] on div "[DATE] ES992063 (PP)" at bounding box center [1489, 572] width 148 height 9
click at [1453, 536] on div "[PERSON_NAME]" at bounding box center [1439, 541] width 48 height 9
click at [1513, 515] on div "Corinne Monique Demaeght 17/07/1970 GA9943229 (PP)" at bounding box center [1489, 524] width 148 height 18
click at [1500, 503] on div "[DATE] A0003408 (PP)" at bounding box center [1489, 508] width 148 height 9
click at [1500, 546] on div "[DATE] GA9943229 (PP)" at bounding box center [1489, 551] width 148 height 9
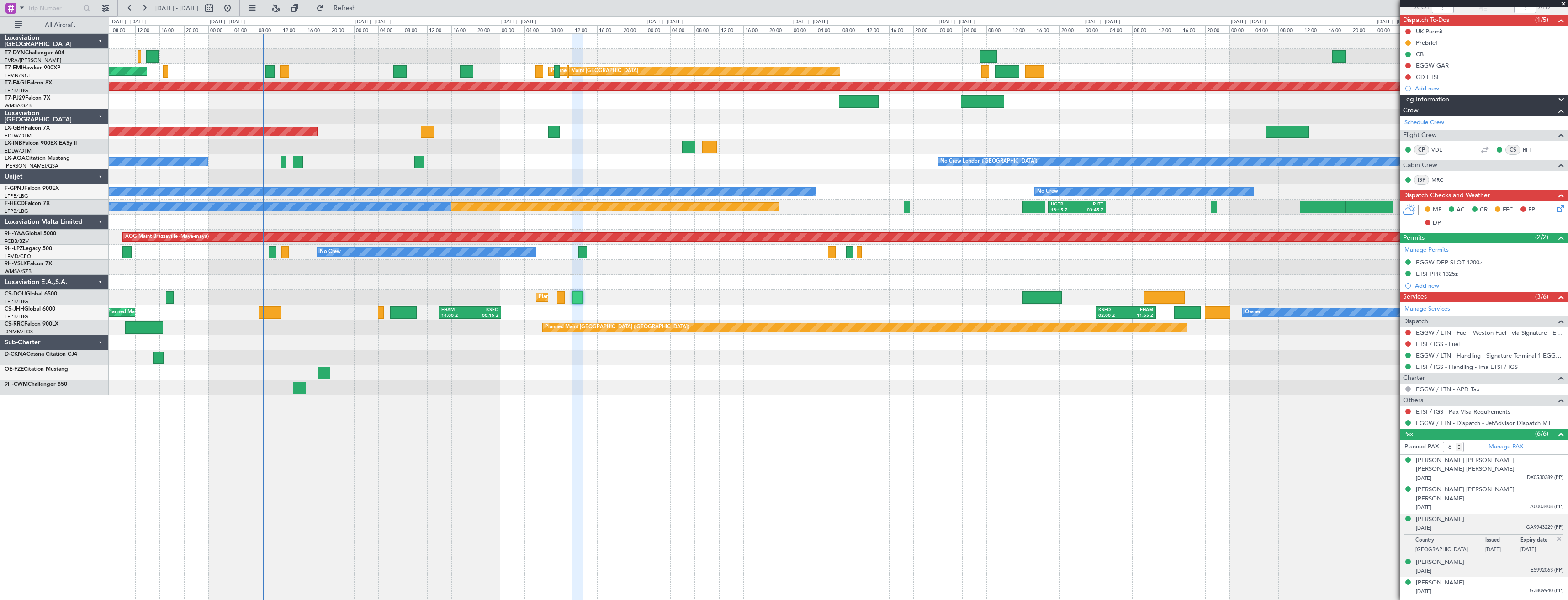
click at [1499, 558] on div "Didier Joseph Bourguignon 21/09/1960 ES992063 (PP)" at bounding box center [1489, 567] width 148 height 18
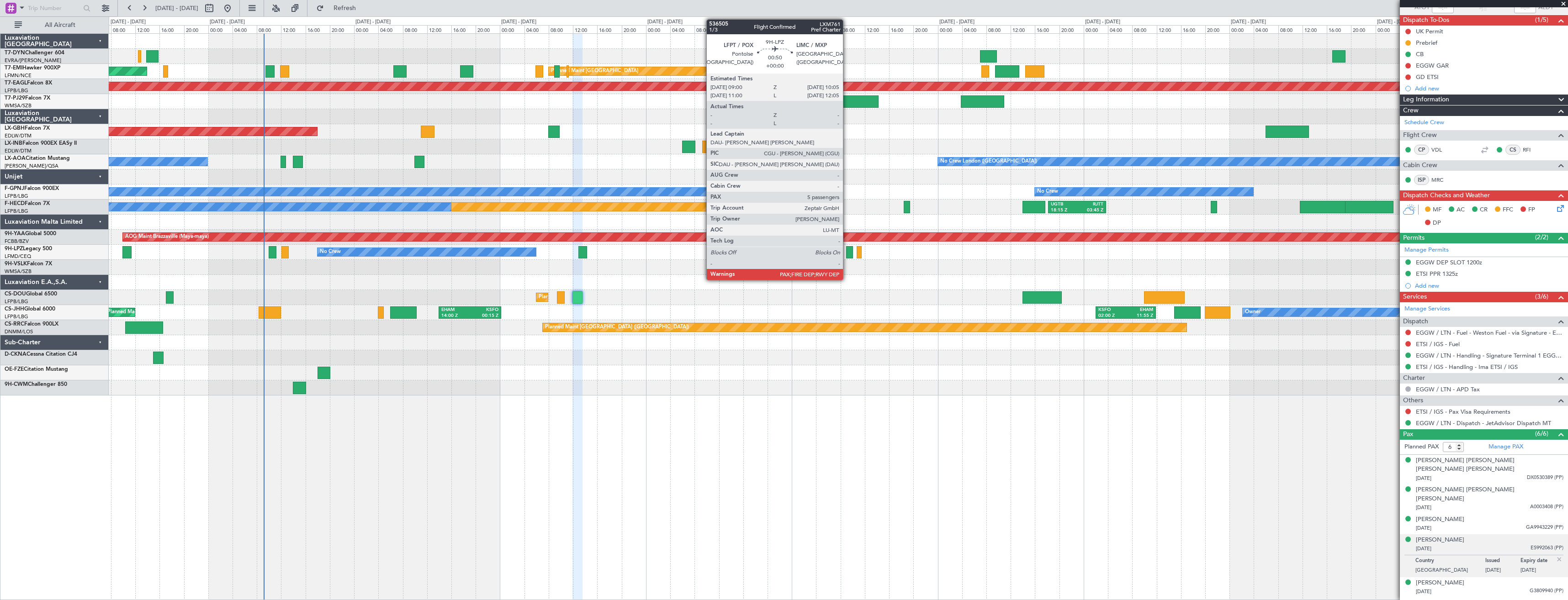
click at [847, 253] on div at bounding box center [849, 253] width 7 height 13
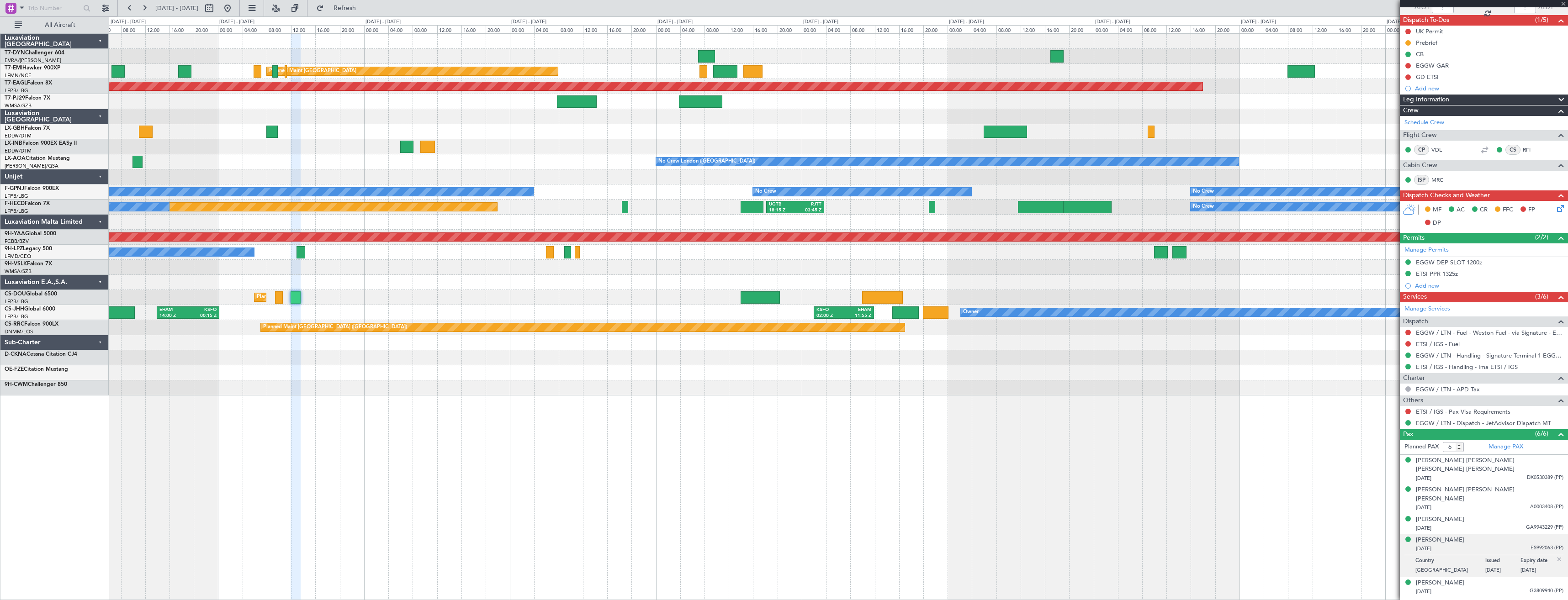
click at [534, 273] on div at bounding box center [837, 268] width 1458 height 16
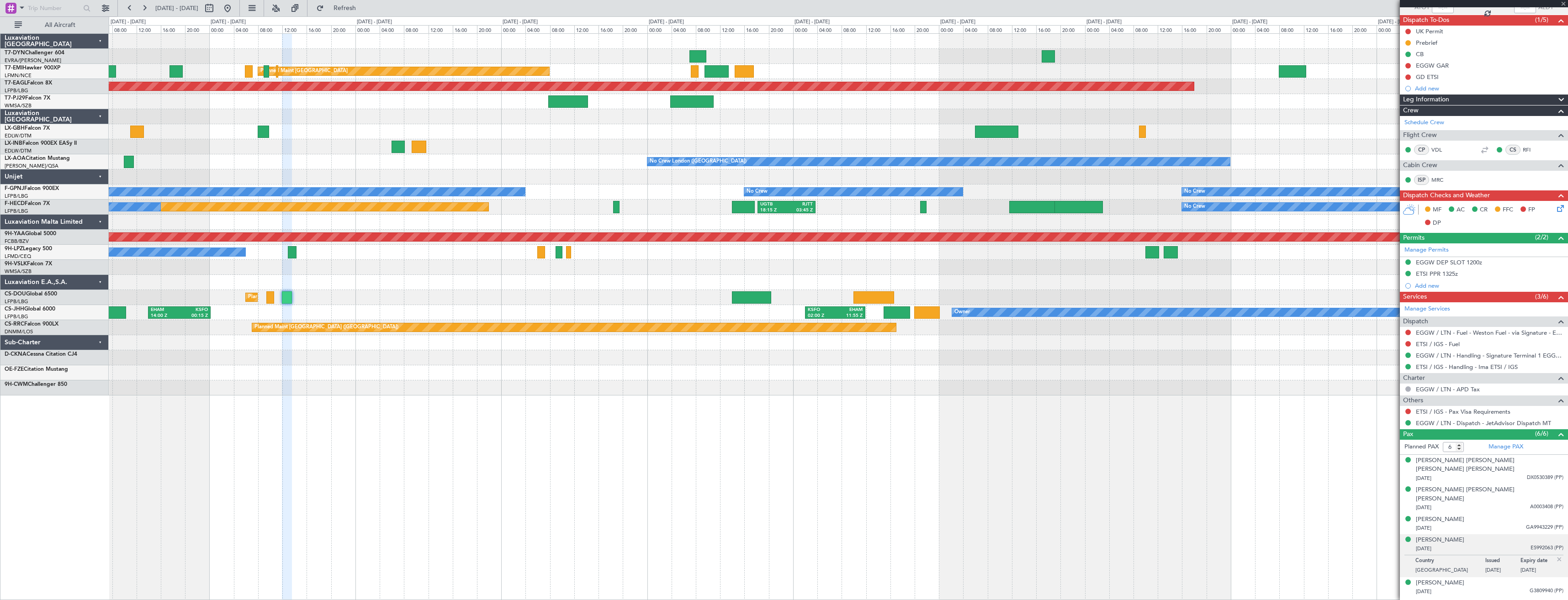
type input "5"
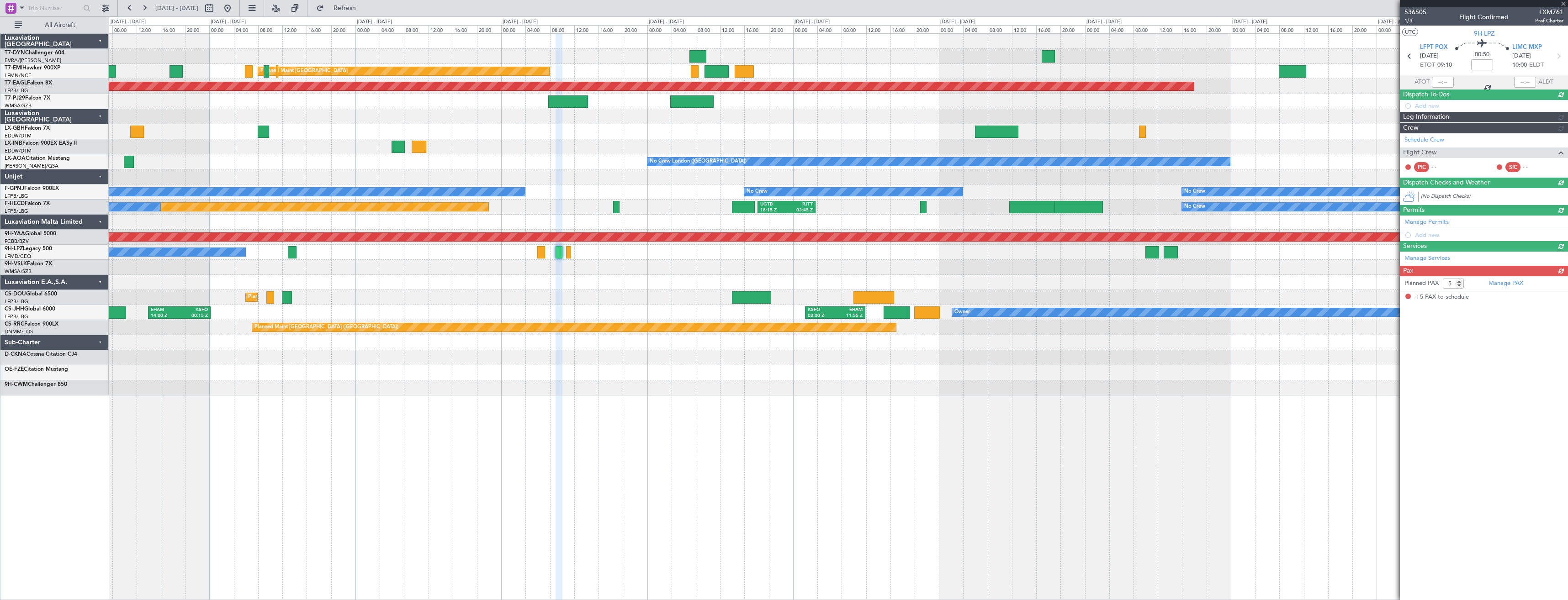
scroll to position [0, 0]
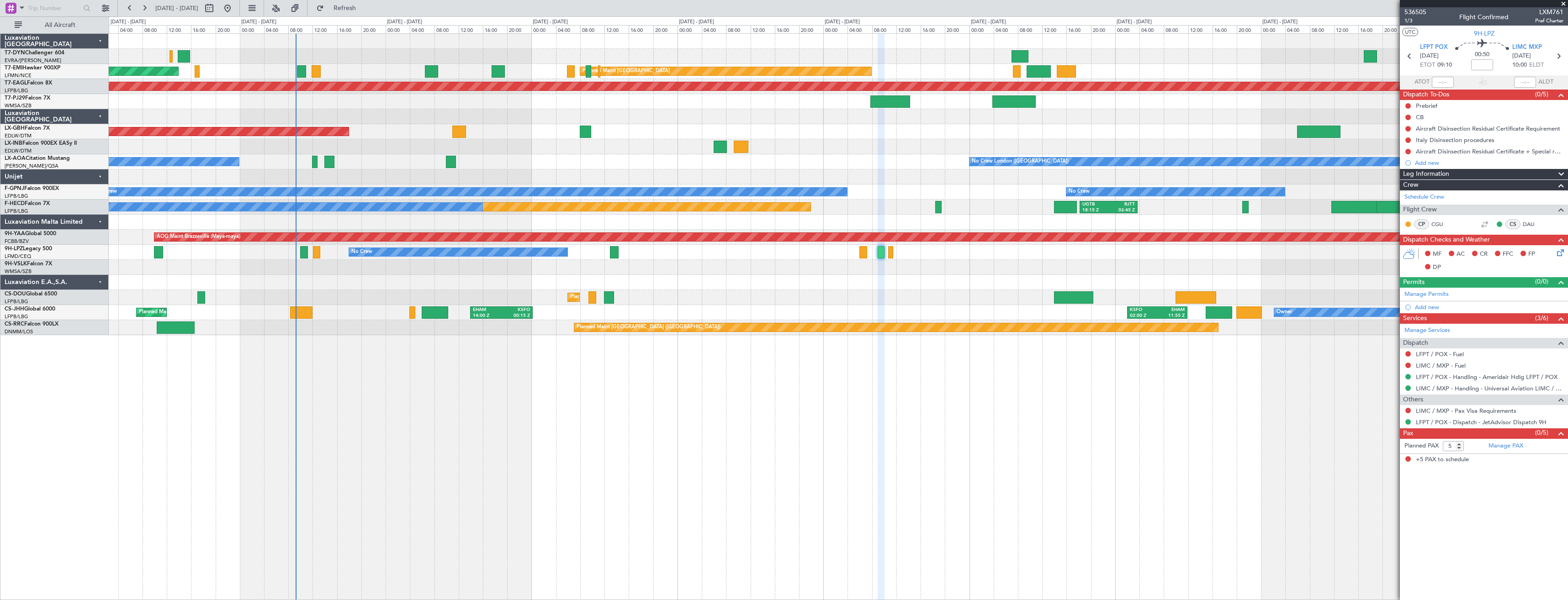
click at [875, 263] on div at bounding box center [837, 268] width 1458 height 16
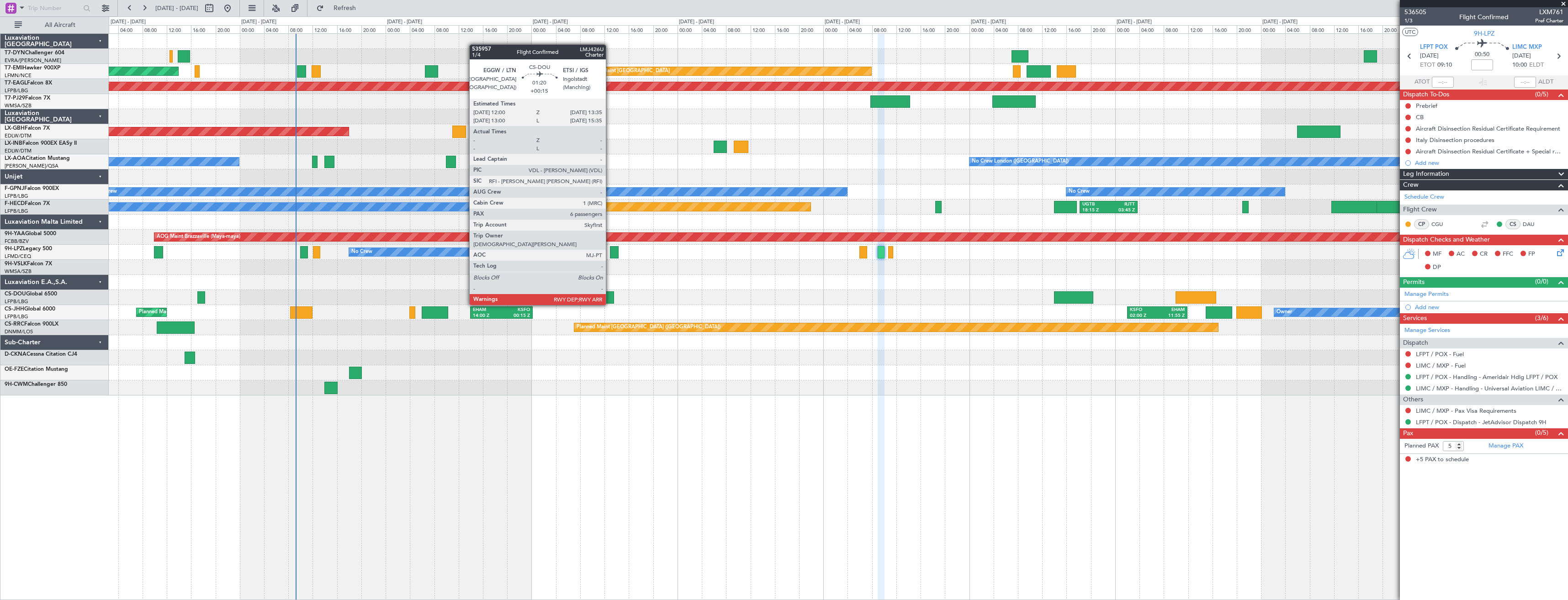
click at [610, 296] on div at bounding box center [608, 298] width 10 height 13
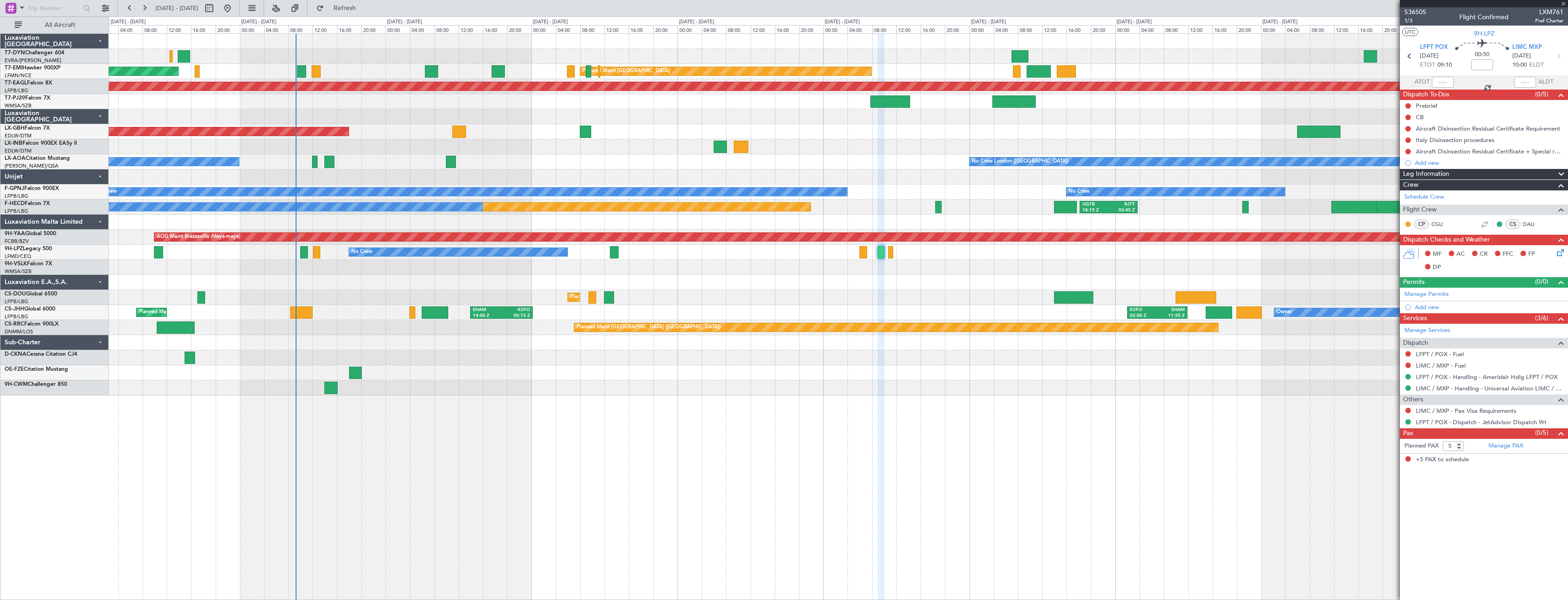
type input "+00:15"
type input "6"
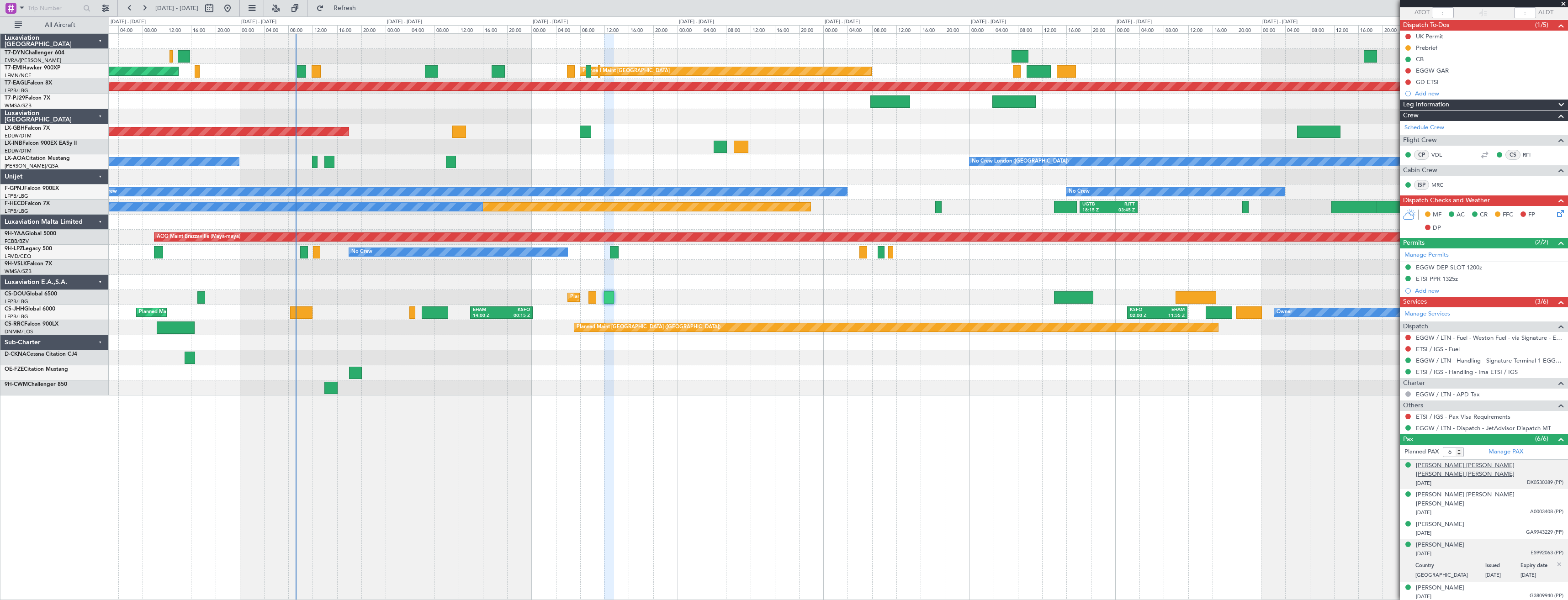
scroll to position [75, 0]
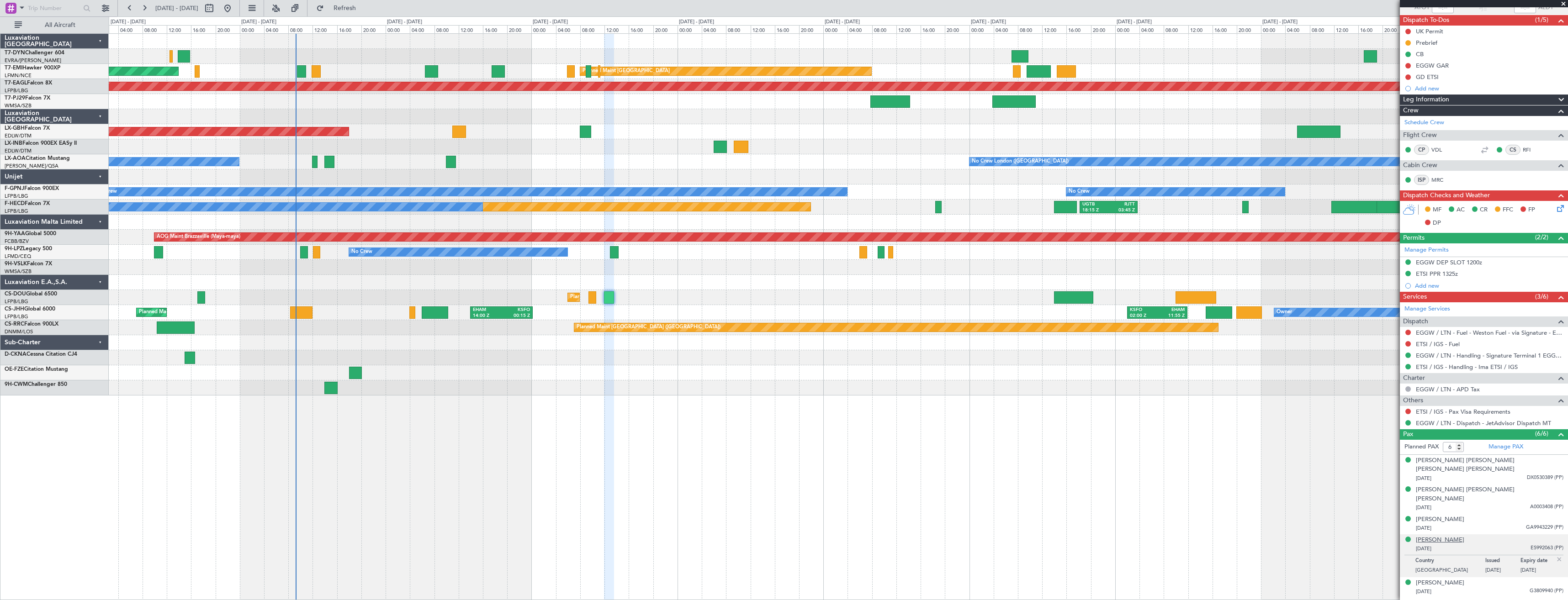
click at [1456, 536] on div "[PERSON_NAME]" at bounding box center [1439, 541] width 48 height 9
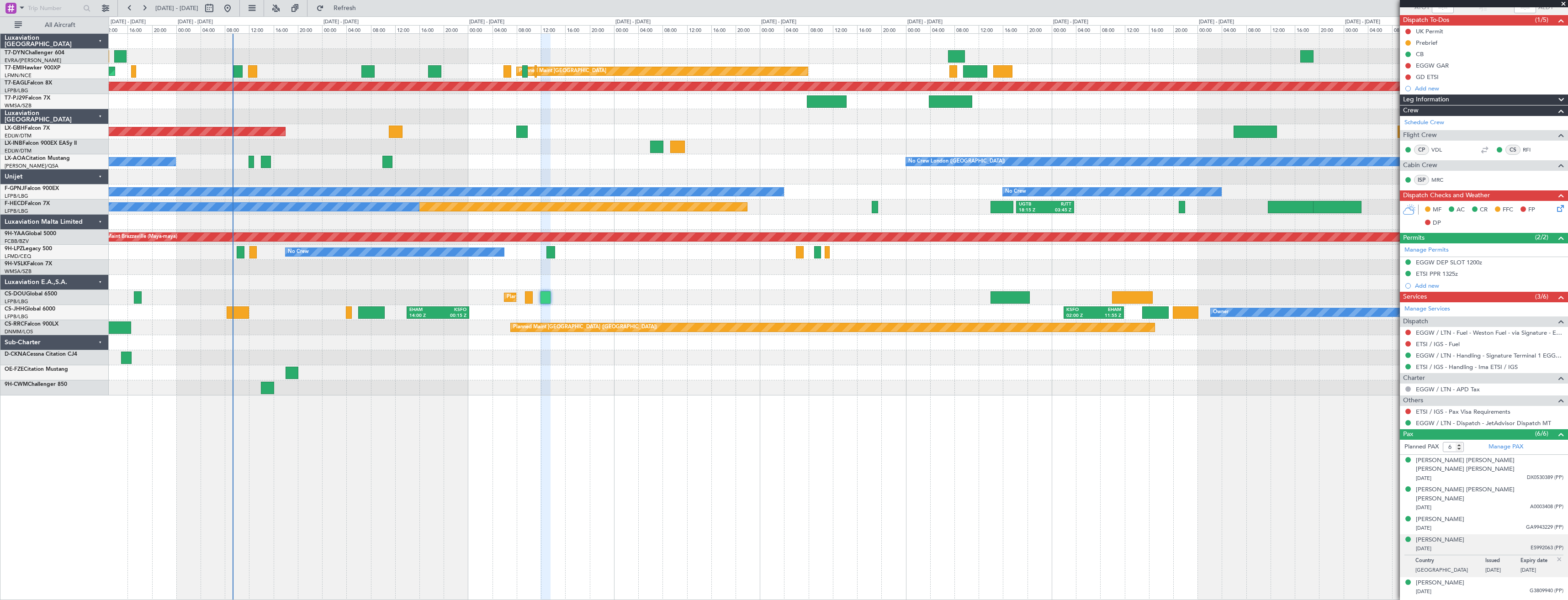
click at [561, 392] on div at bounding box center [837, 388] width 1458 height 16
